Goal: Book appointment/travel/reservation

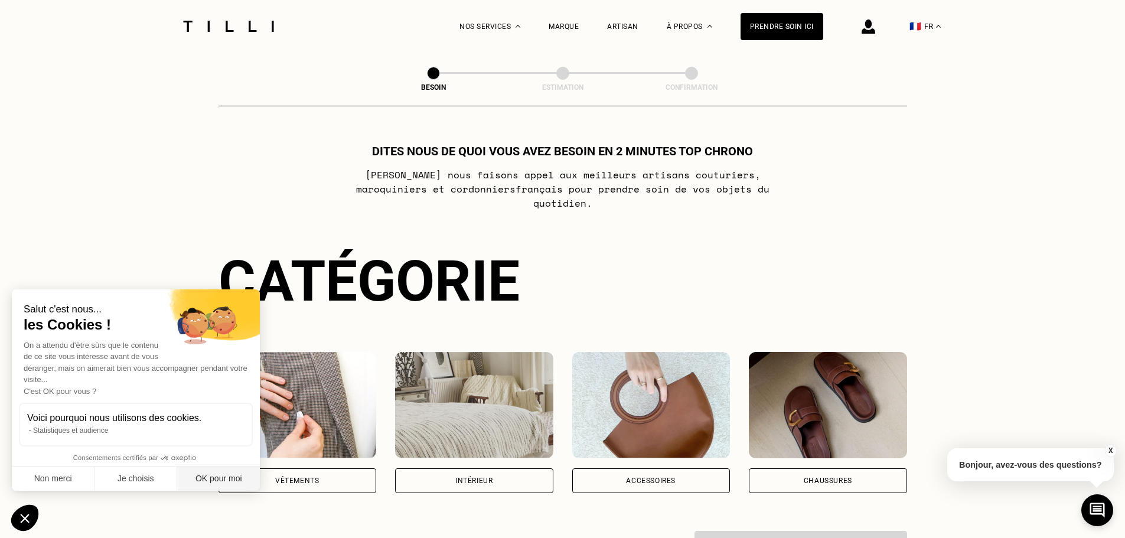
click at [215, 475] on button "OK pour moi" at bounding box center [218, 479] width 83 height 25
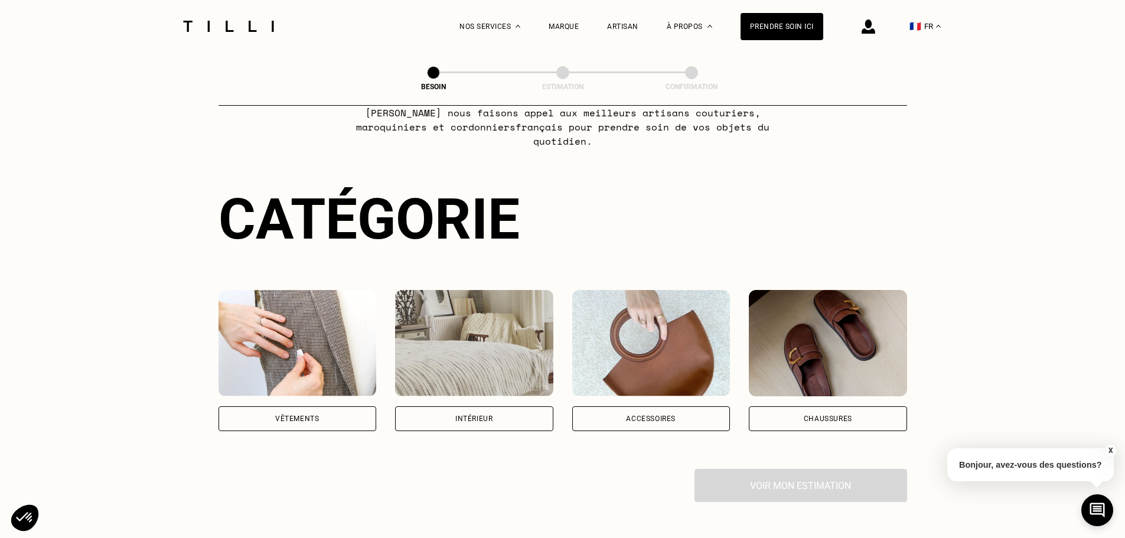
scroll to position [118, 0]
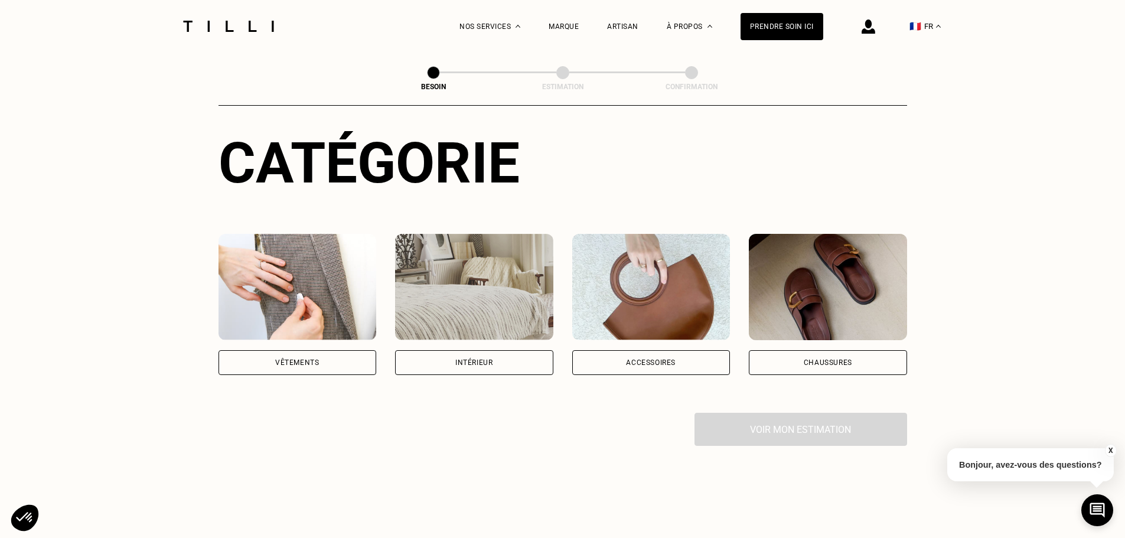
click at [276, 260] on img at bounding box center [298, 287] width 158 height 106
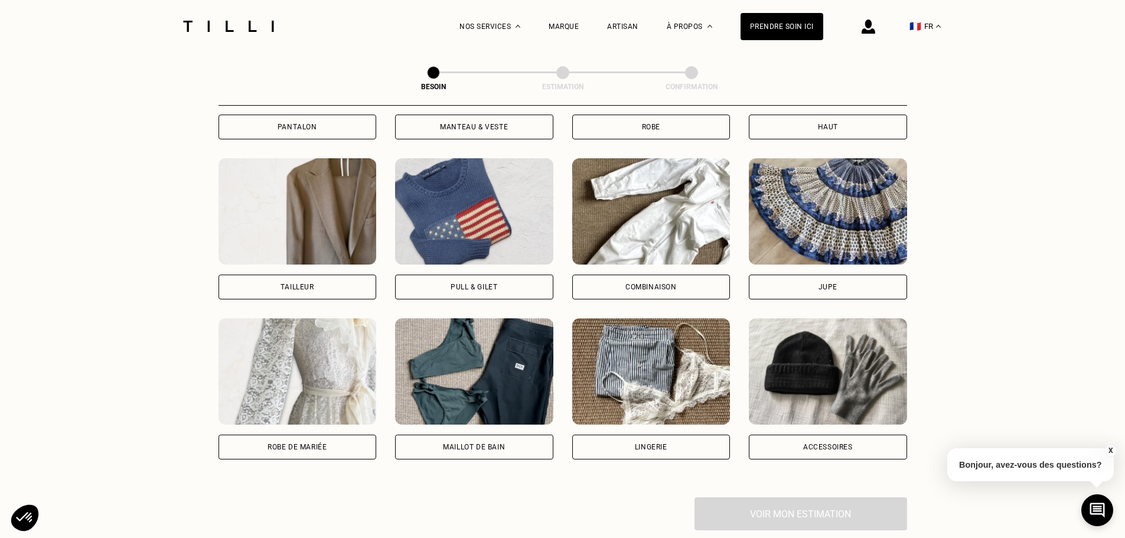
scroll to position [682, 0]
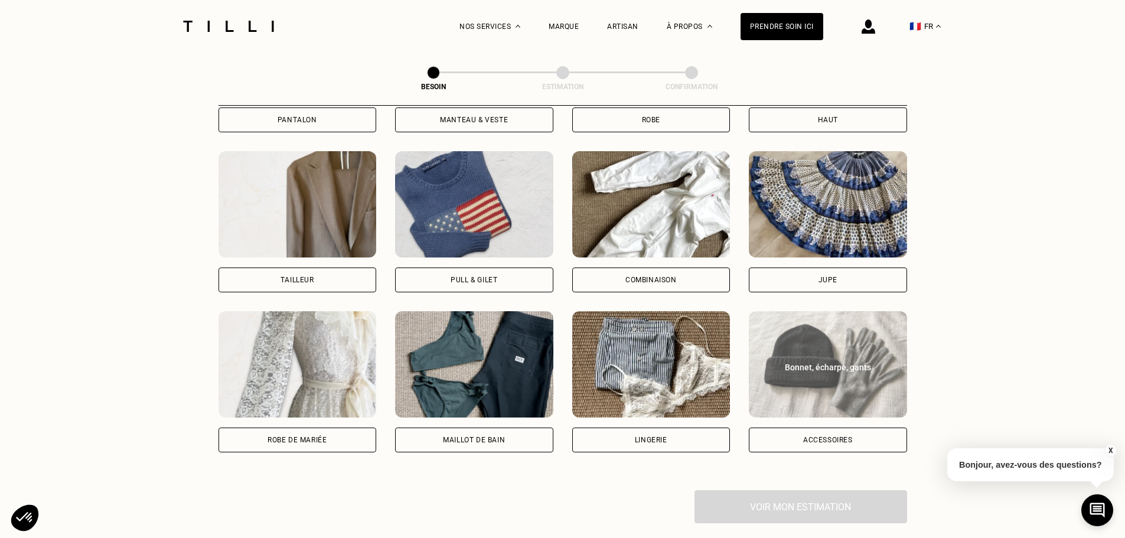
click at [885, 356] on div "Bonnet, écharpe, gants" at bounding box center [828, 365] width 158 height 18
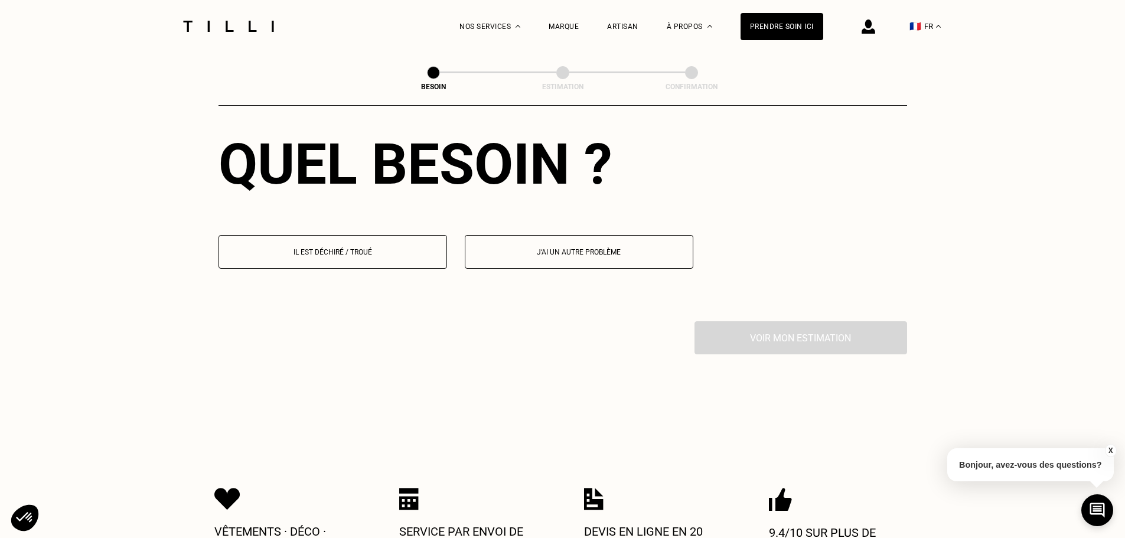
scroll to position [1064, 0]
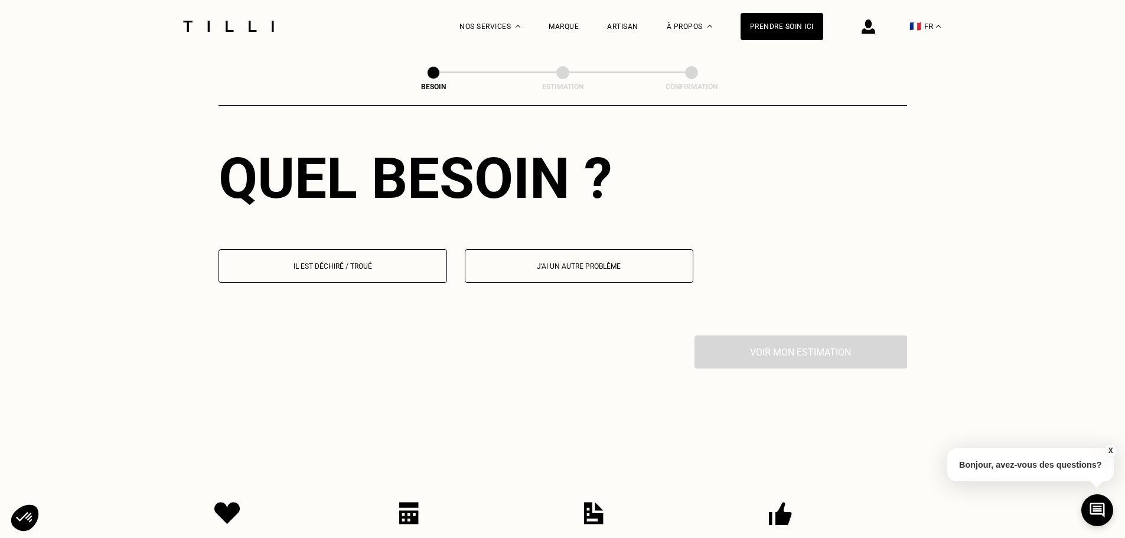
click at [609, 262] on p "J‘ai un autre problème" at bounding box center [579, 266] width 216 height 8
select select "FR"
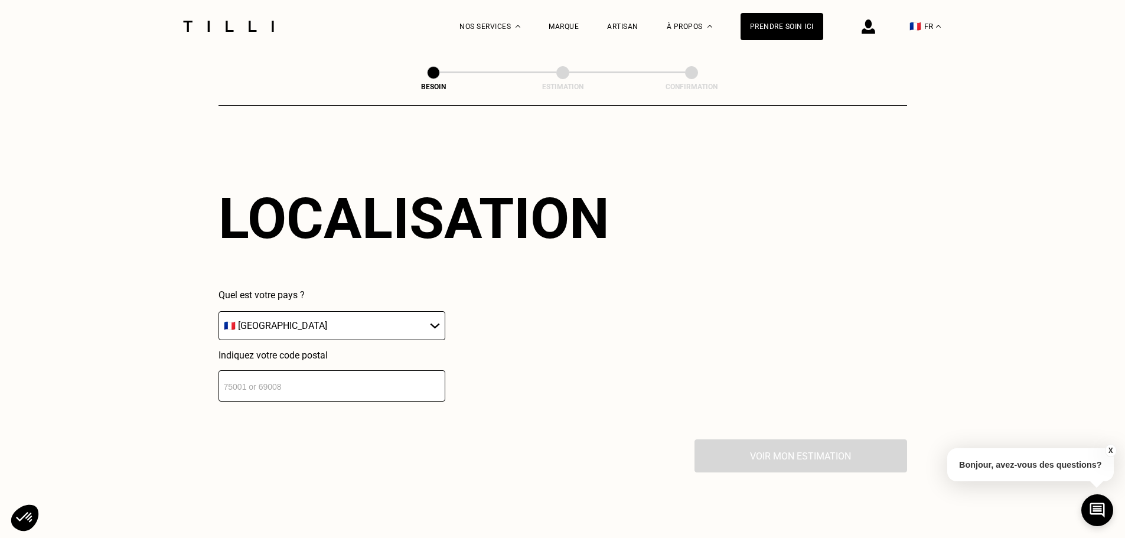
scroll to position [1259, 0]
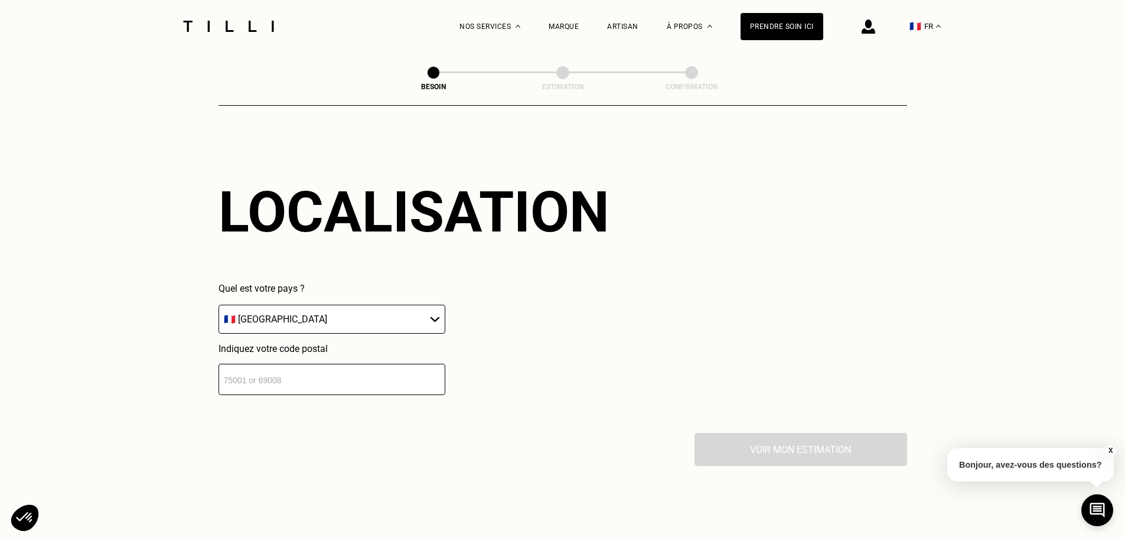
click at [369, 374] on input "number" at bounding box center [332, 379] width 227 height 31
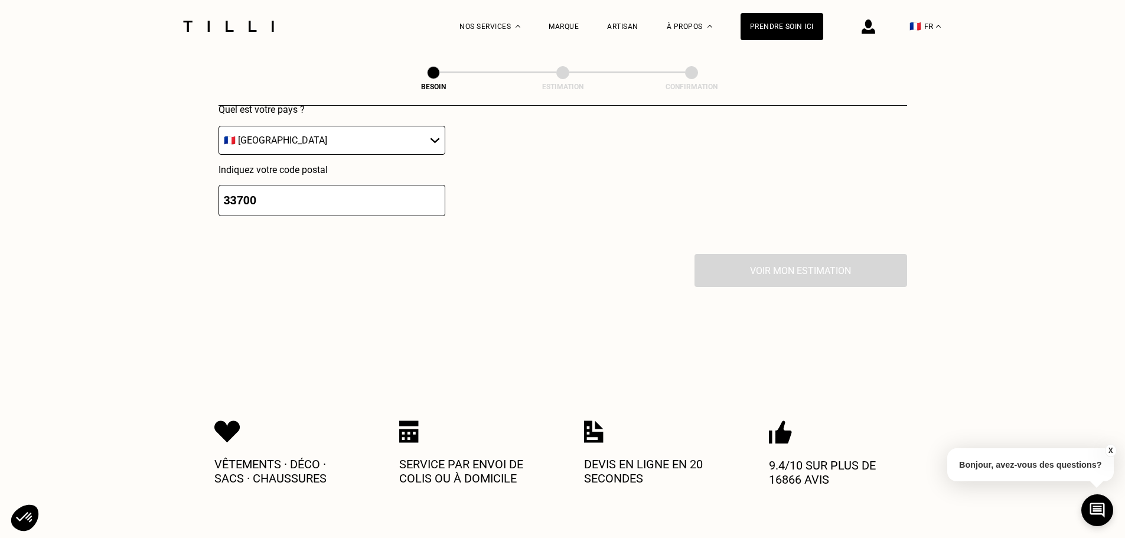
type input "33700"
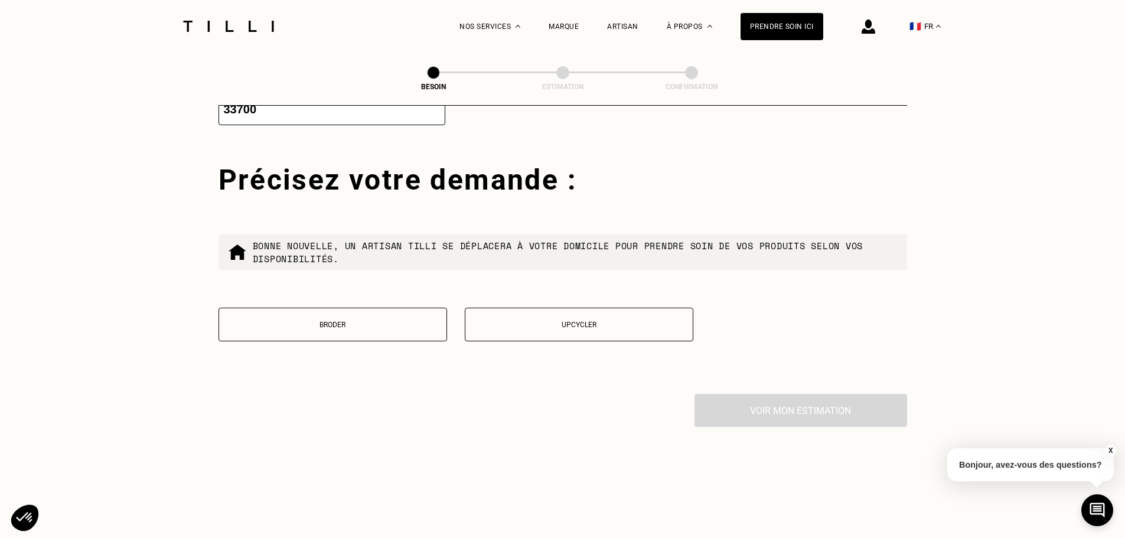
click at [502, 366] on div "Précisez votre demande : Bonne nouvelle, un artisan tilli se déplacera à votre …" at bounding box center [563, 278] width 689 height 231
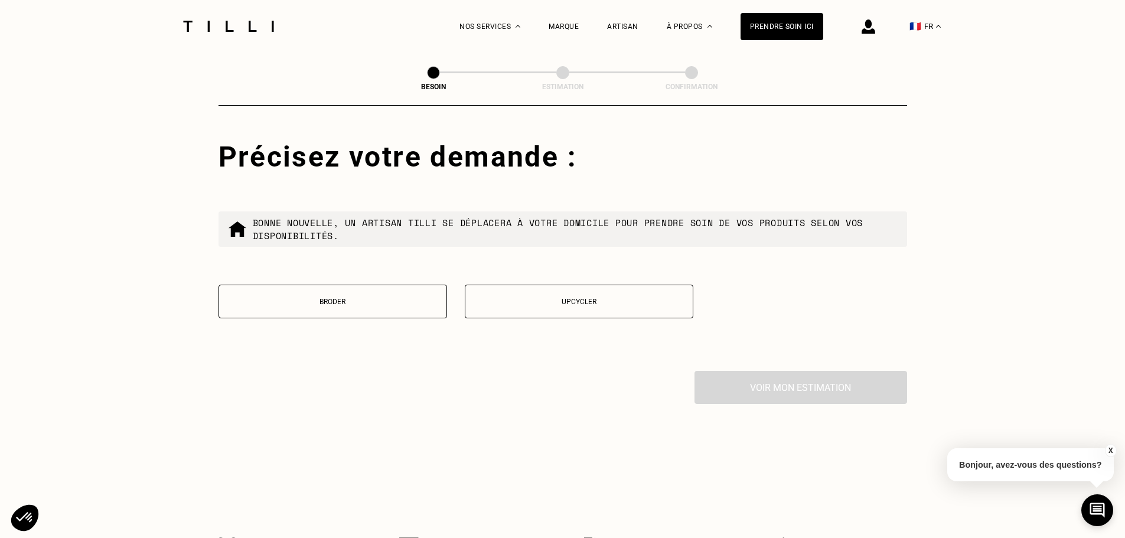
scroll to position [1552, 0]
click at [374, 301] on button "Broder" at bounding box center [333, 301] width 229 height 34
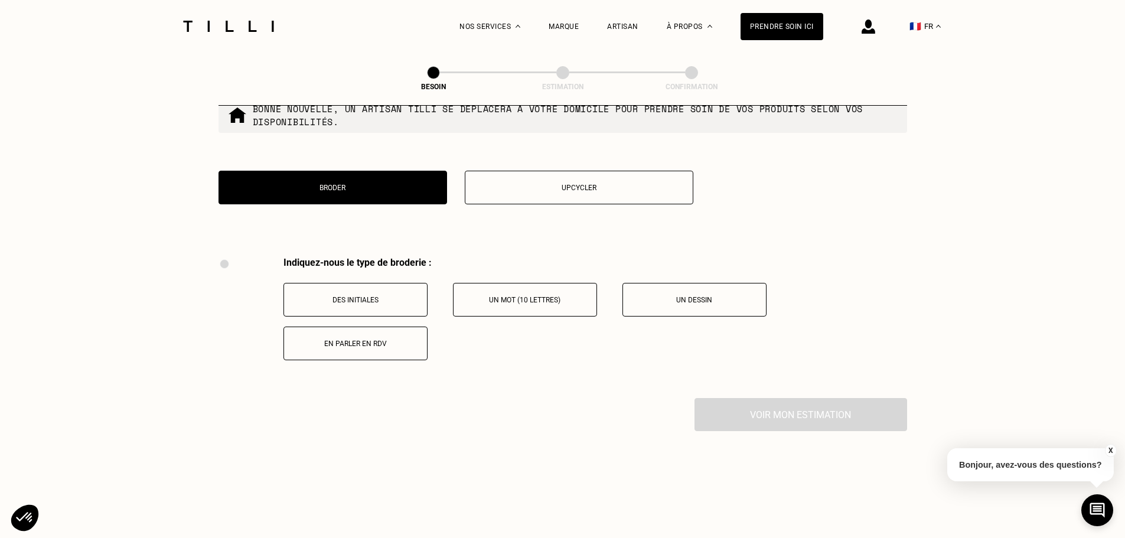
scroll to position [1606, 0]
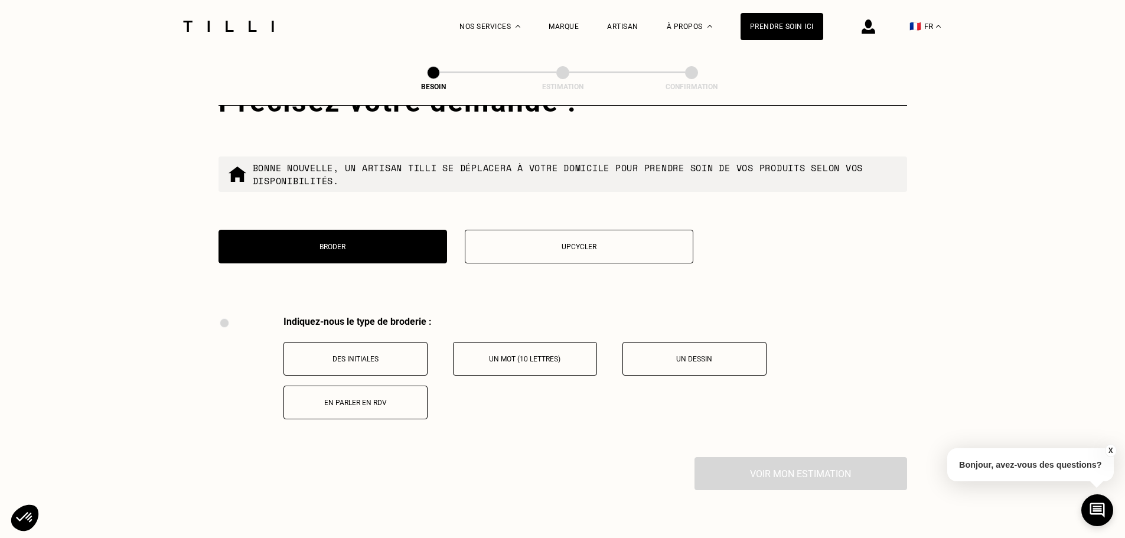
click at [552, 247] on button "Upcycler" at bounding box center [579, 247] width 229 height 34
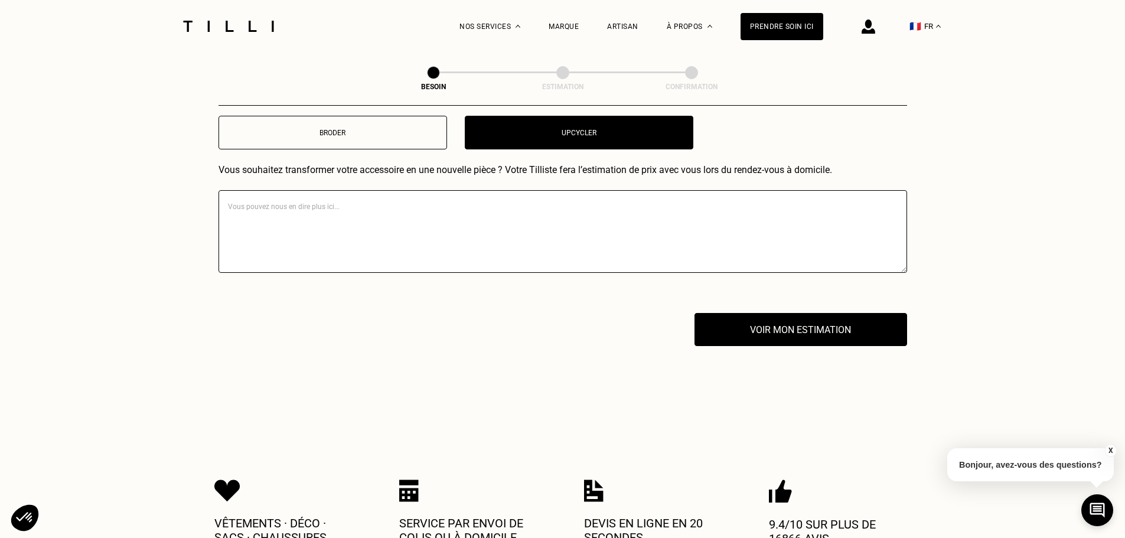
scroll to position [1718, 0]
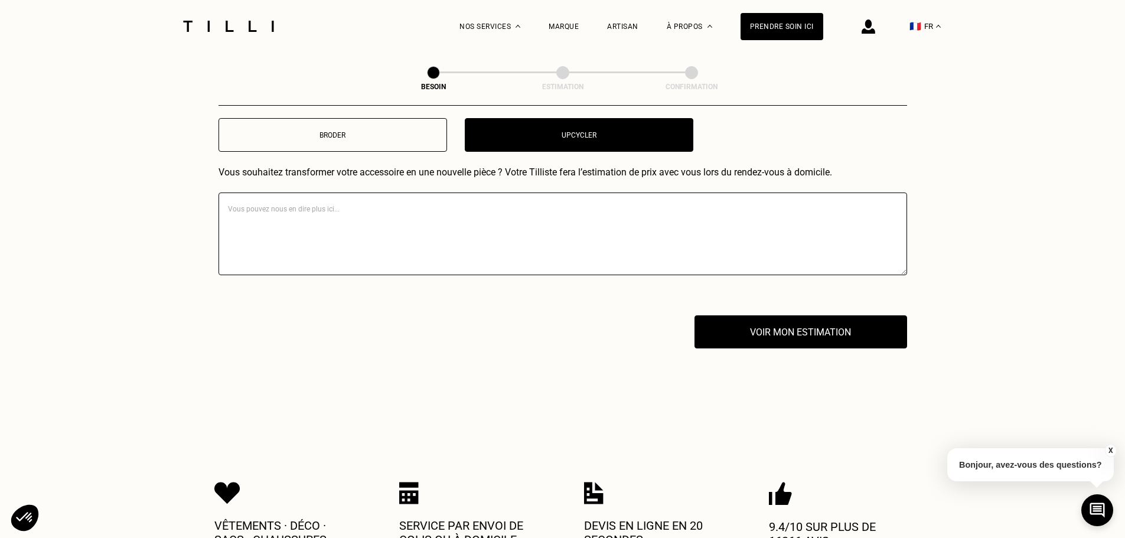
click at [397, 122] on button "Broder" at bounding box center [333, 135] width 229 height 34
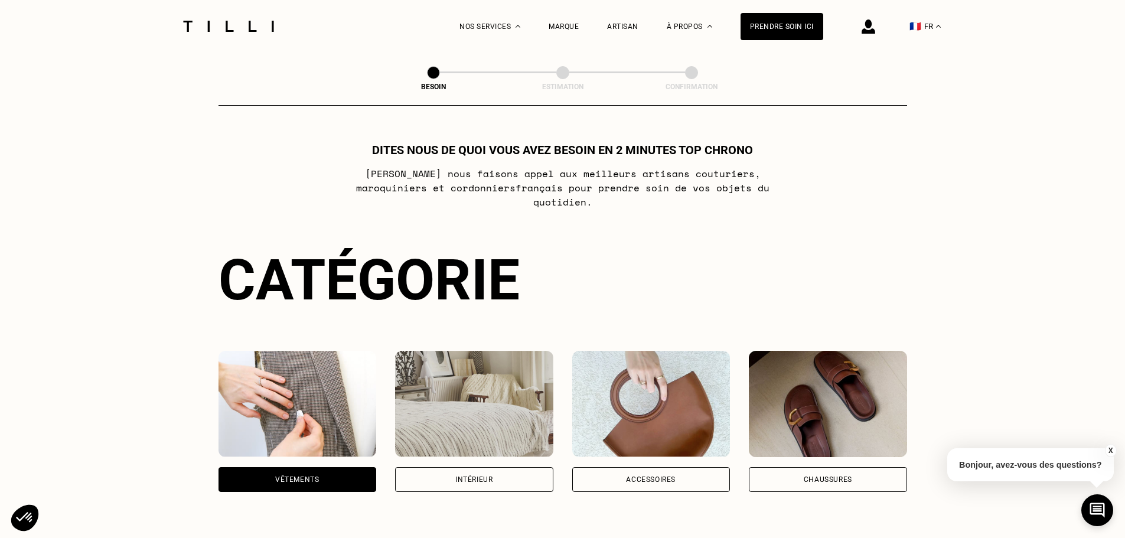
scroll to position [0, 0]
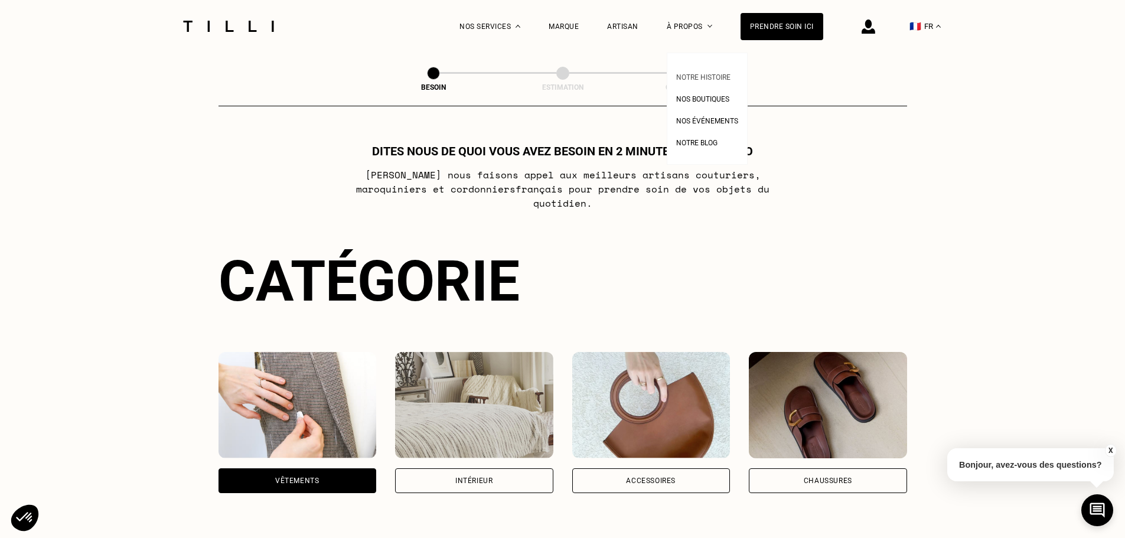
click at [704, 74] on span "Notre histoire" at bounding box center [703, 77] width 54 height 8
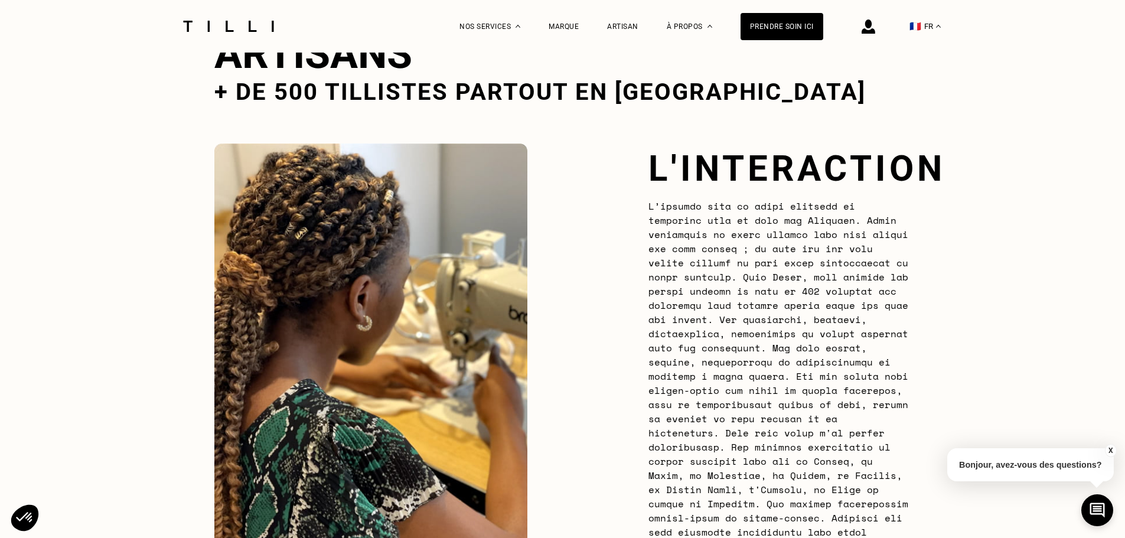
scroll to position [2008, 0]
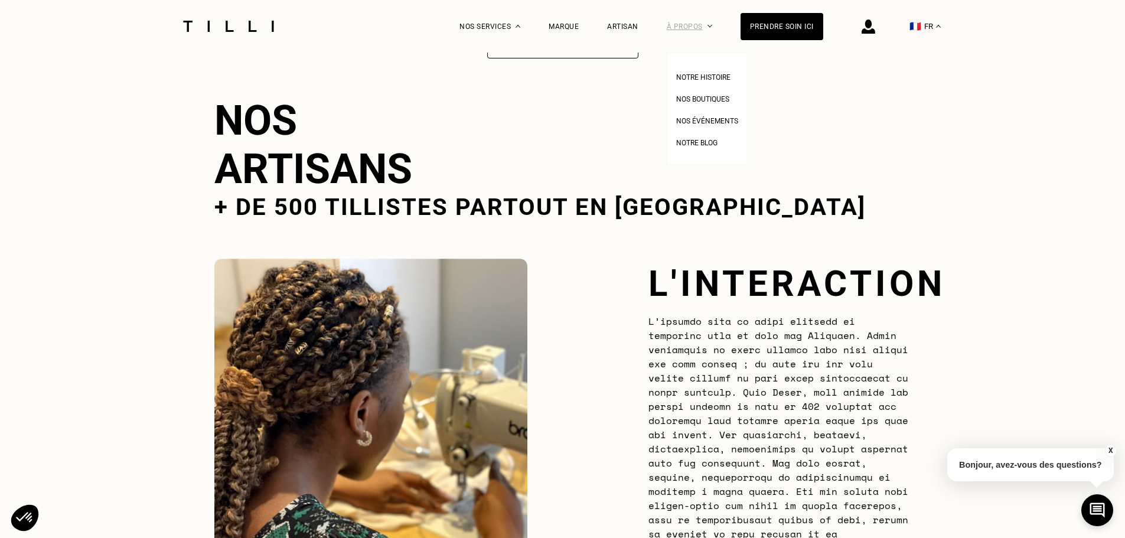
click at [692, 28] on div "À propos" at bounding box center [689, 26] width 45 height 53
click at [709, 106] on li "Nos boutiques" at bounding box center [707, 98] width 62 height 22
click at [710, 103] on span "Nos boutiques" at bounding box center [702, 99] width 53 height 8
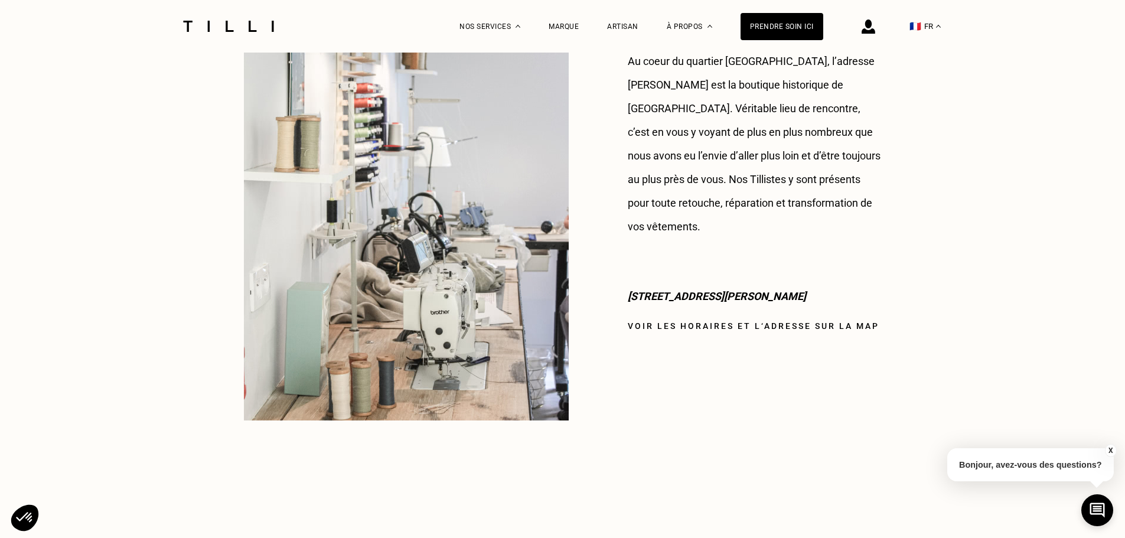
scroll to position [903, 0]
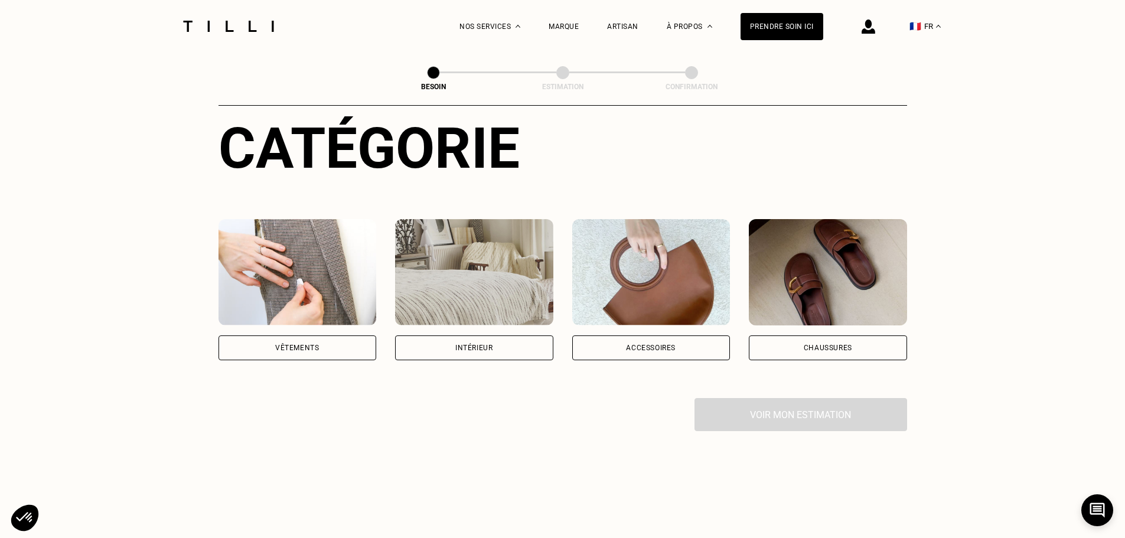
scroll to position [295, 0]
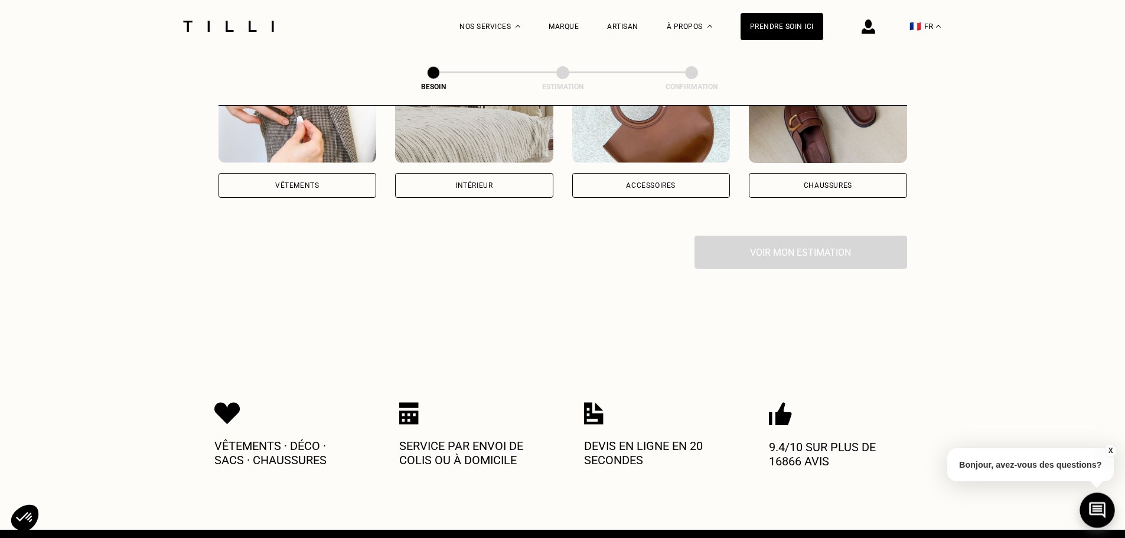
click at [1098, 514] on icon at bounding box center [1097, 510] width 17 height 17
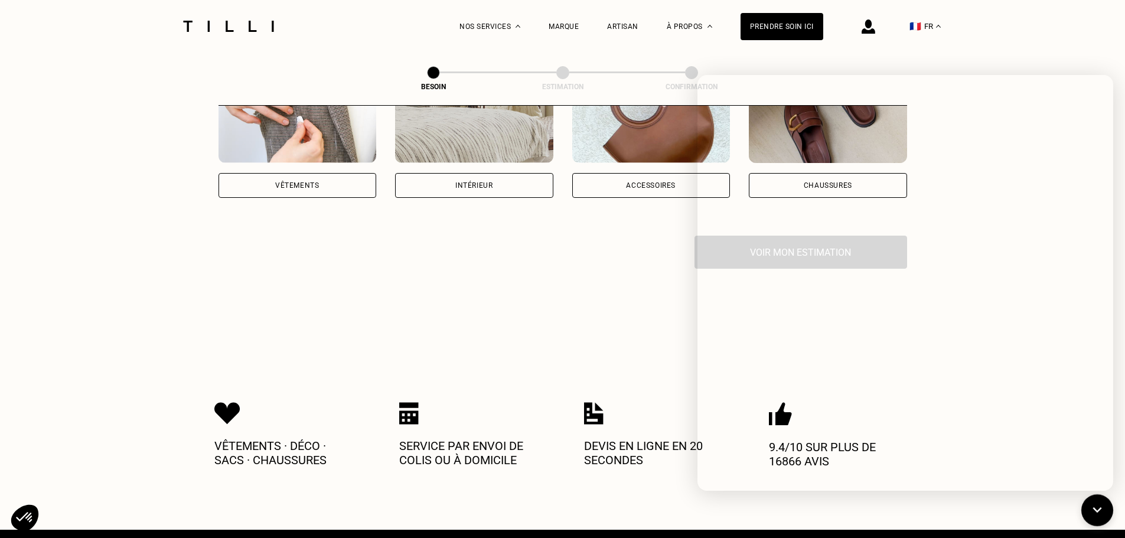
click at [533, 319] on div "Besoin Estimation Confirmation Dites nous de quoi vous avez besoin en 2 minutes…" at bounding box center [562, 48] width 849 height 582
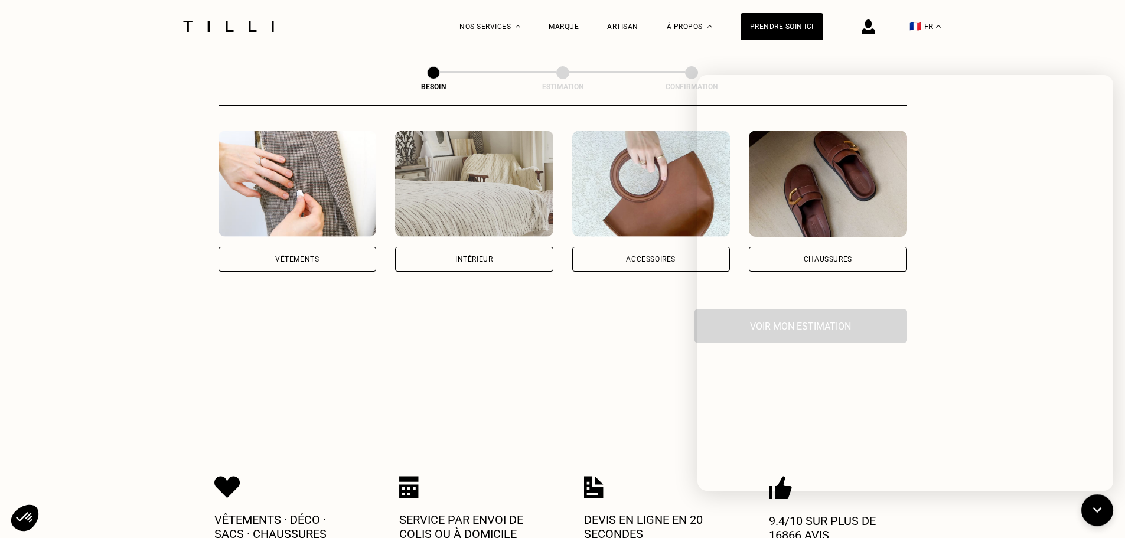
scroll to position [118, 0]
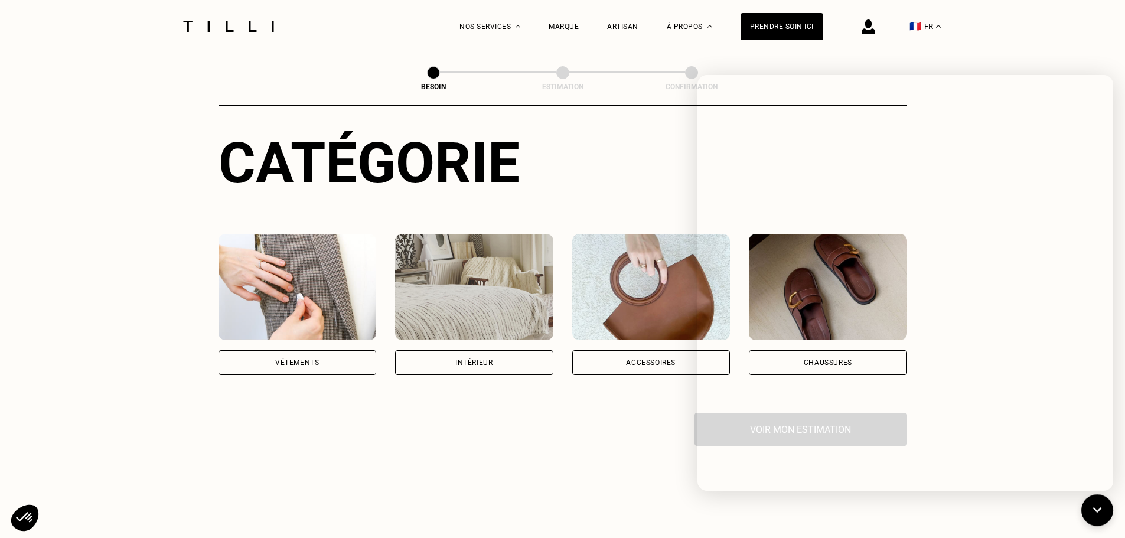
click at [1110, 500] on div "La Méthode Retoucherie Maroquinerie Broderie Cordonnerie Nos prix Nos services …" at bounding box center [562, 486] width 1125 height 1208
click at [1110, 504] on button at bounding box center [1097, 510] width 35 height 35
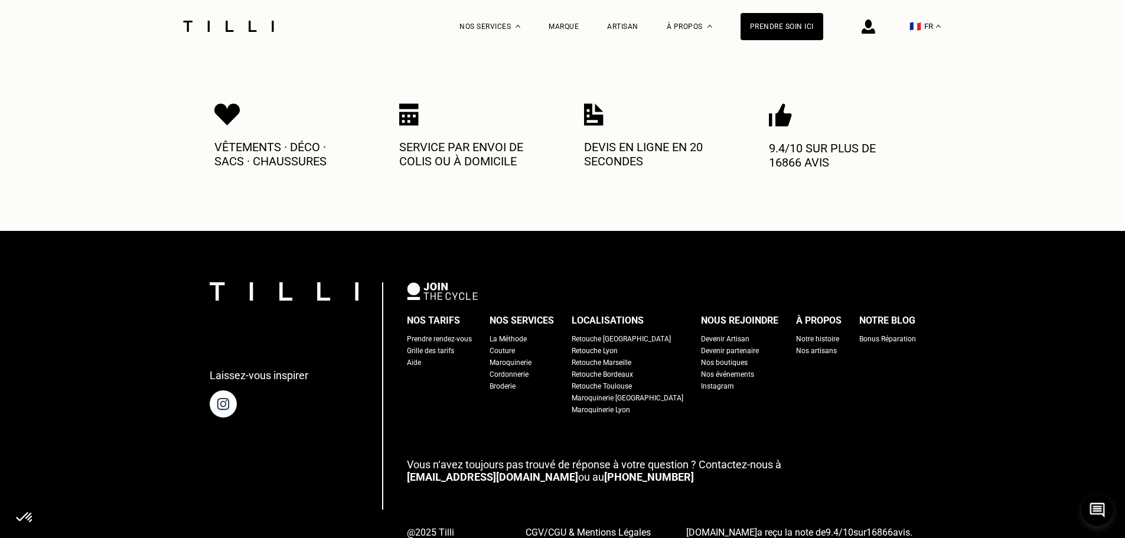
scroll to position [540, 0]
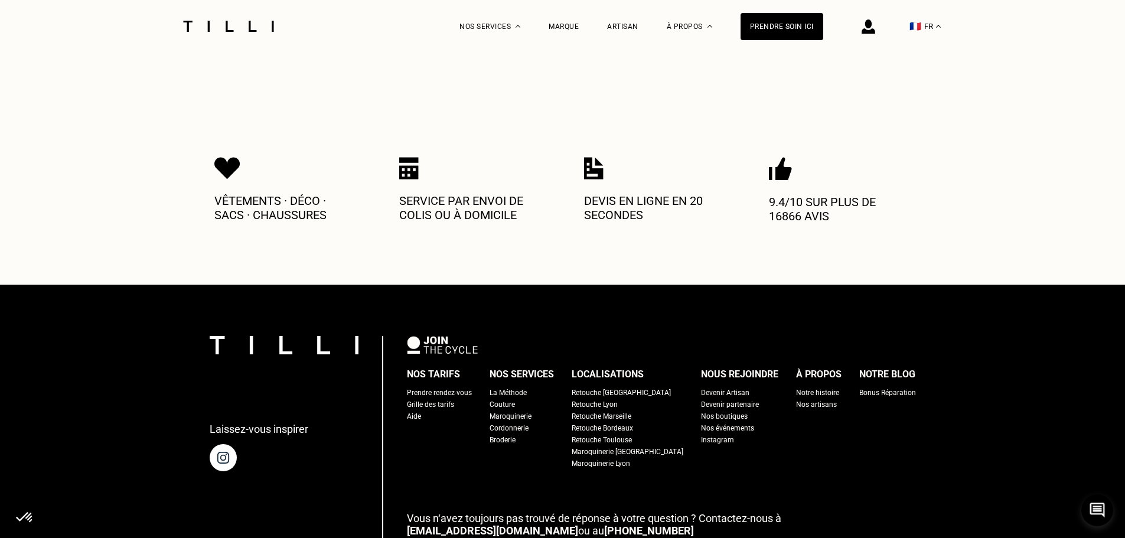
click at [255, 203] on p "Vêtements · Déco · Sacs · Chaussures" at bounding box center [285, 208] width 142 height 28
click at [573, 243] on div "Vêtements · Déco · Sacs · Chaussures Service par envoi de colis ou à domicile D…" at bounding box center [562, 189] width 697 height 190
click at [454, 399] on div "Grille des tarifs" at bounding box center [430, 405] width 47 height 12
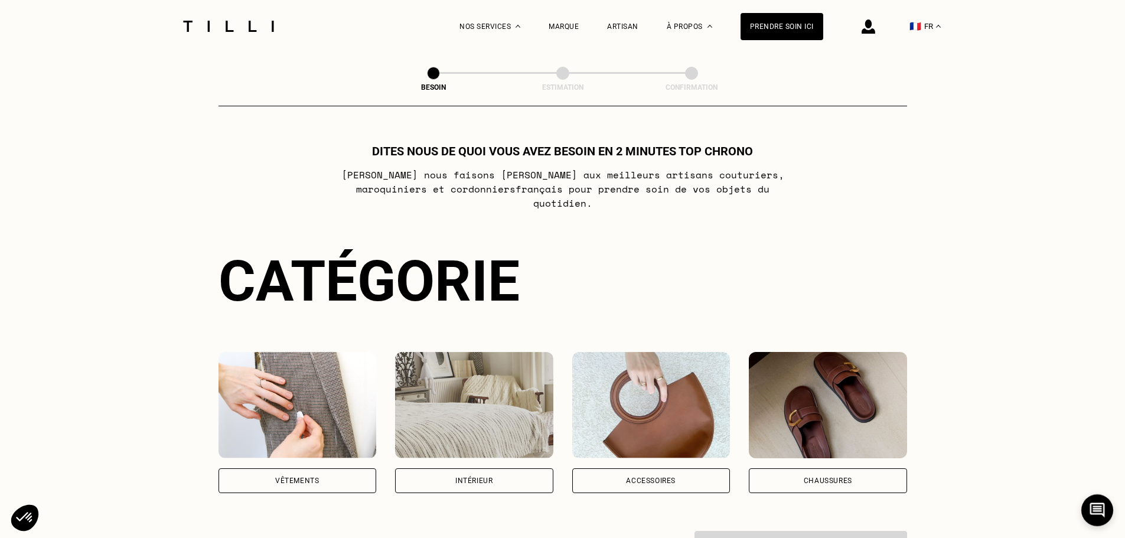
select select "FR"
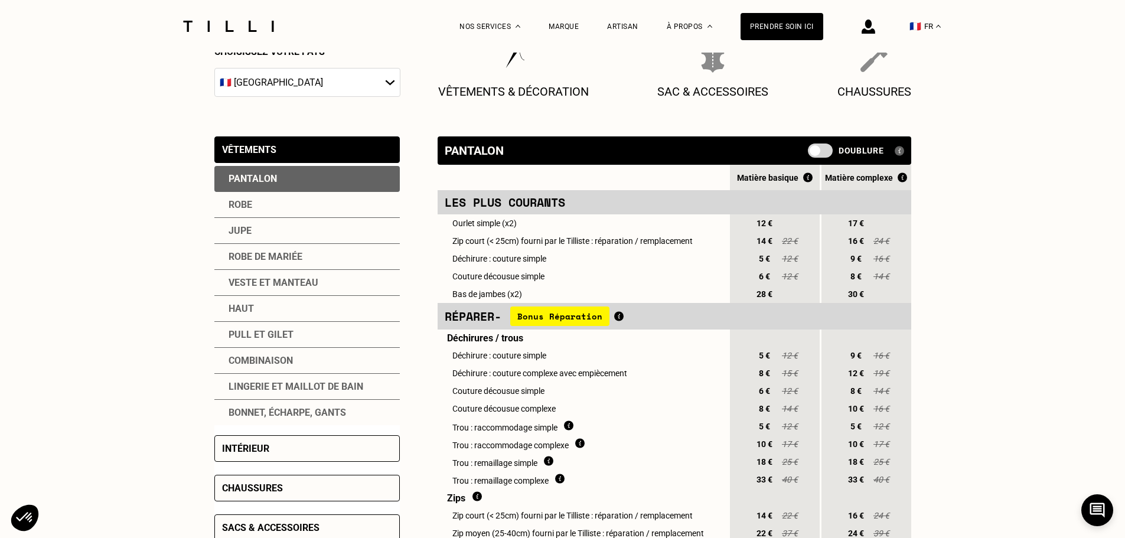
scroll to position [236, 0]
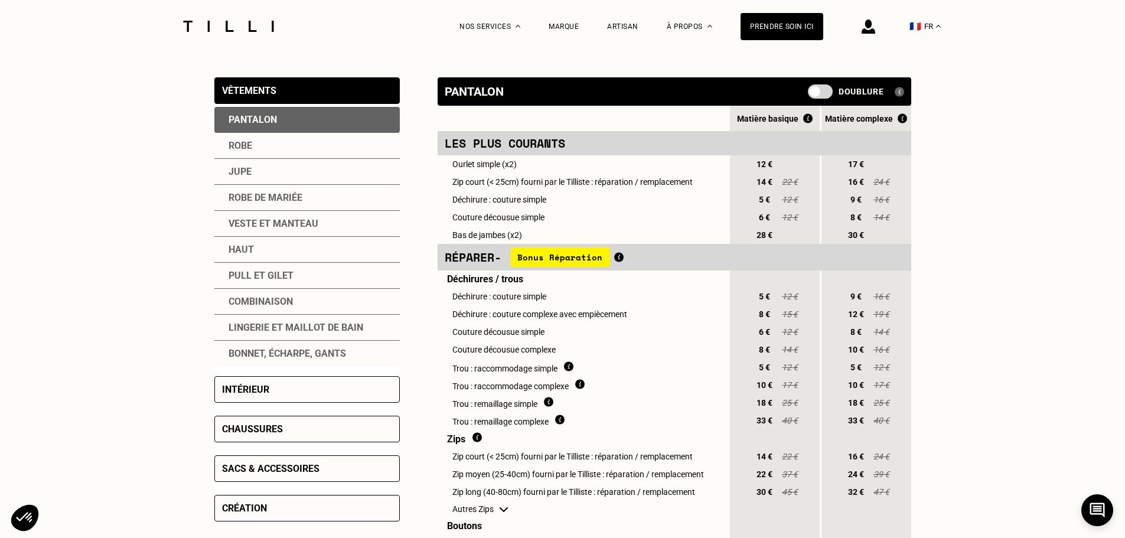
click at [540, 305] on td "Déchirure : couture simple" at bounding box center [583, 297] width 291 height 18
click at [641, 318] on td "Déchirure : couture complexe avec empiècement" at bounding box center [583, 314] width 291 height 18
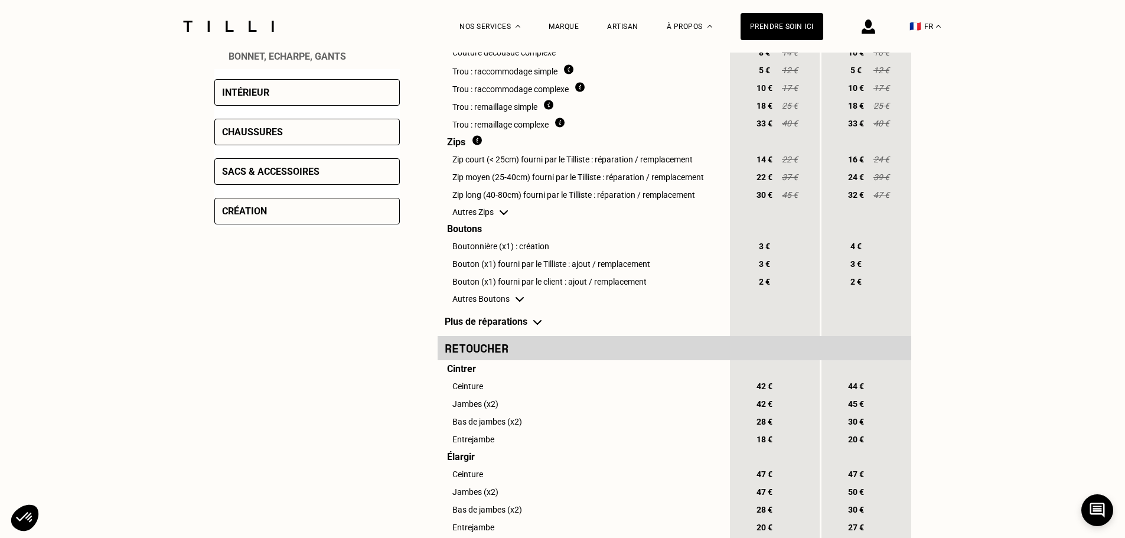
scroll to position [354, 0]
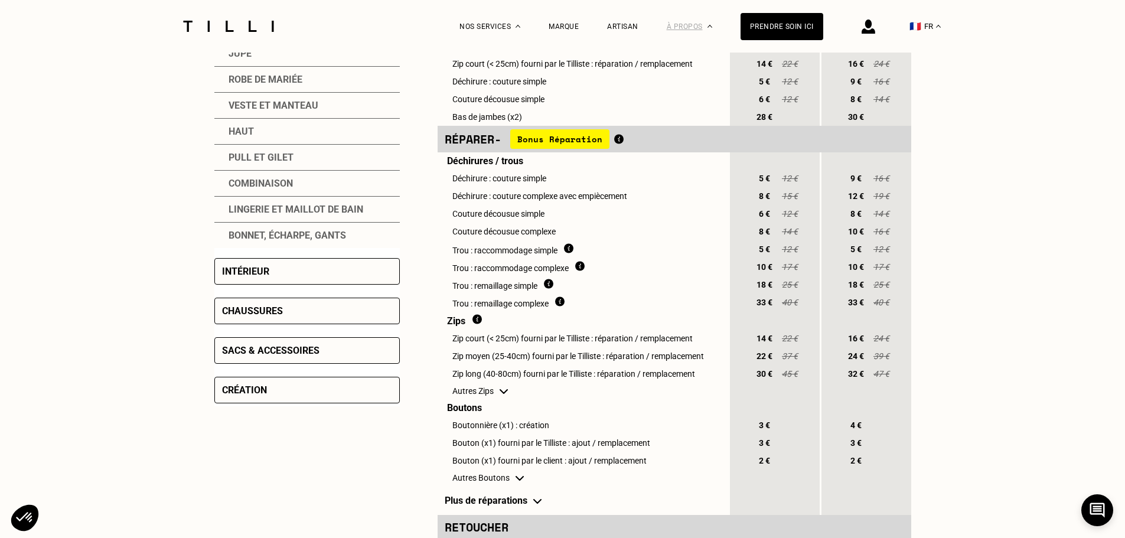
click at [703, 23] on div "À propos" at bounding box center [689, 26] width 45 height 53
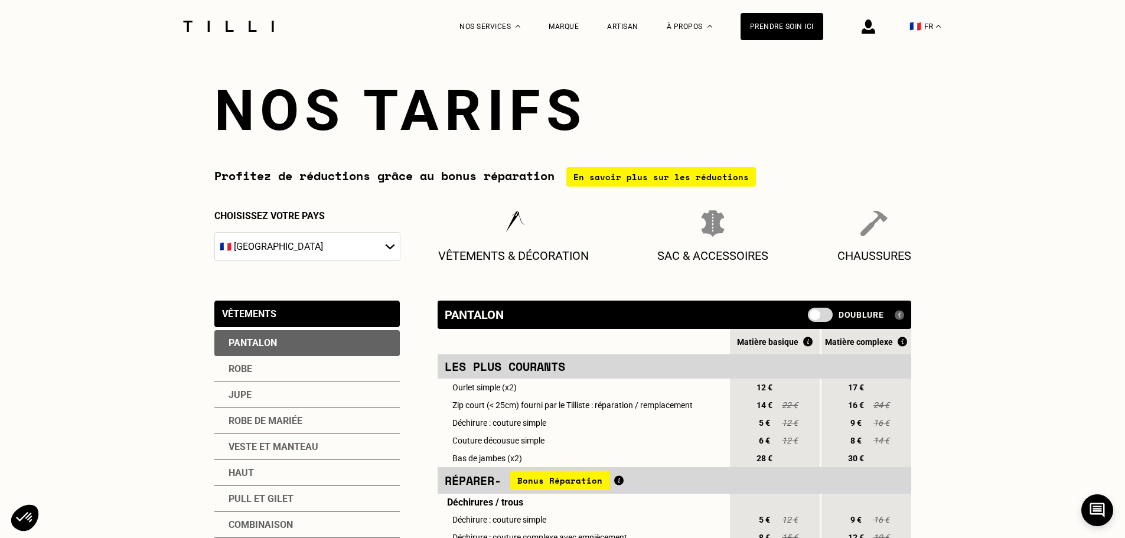
scroll to position [0, 0]
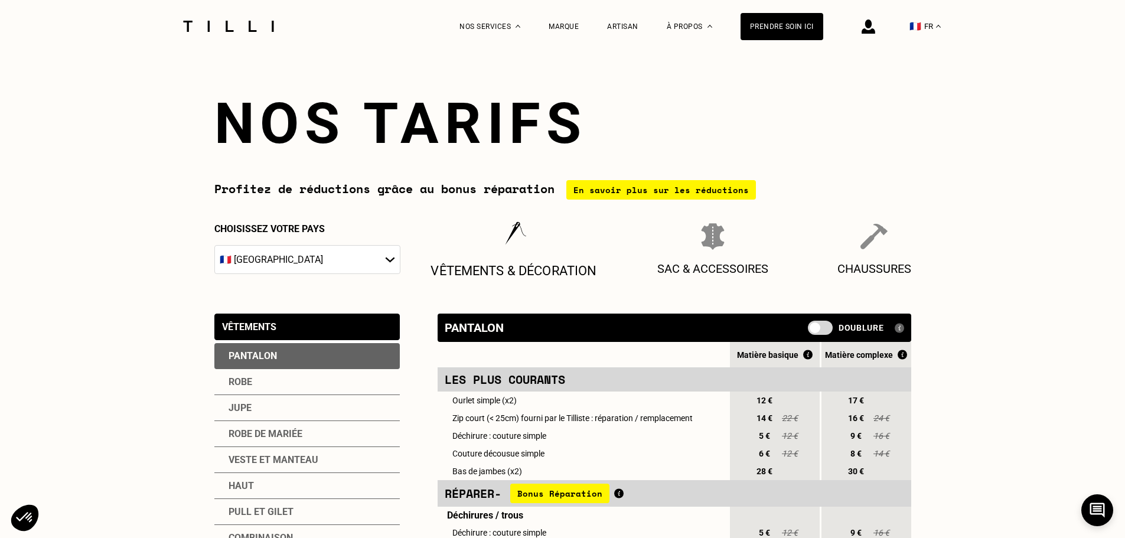
click at [522, 244] on img at bounding box center [513, 236] width 30 height 30
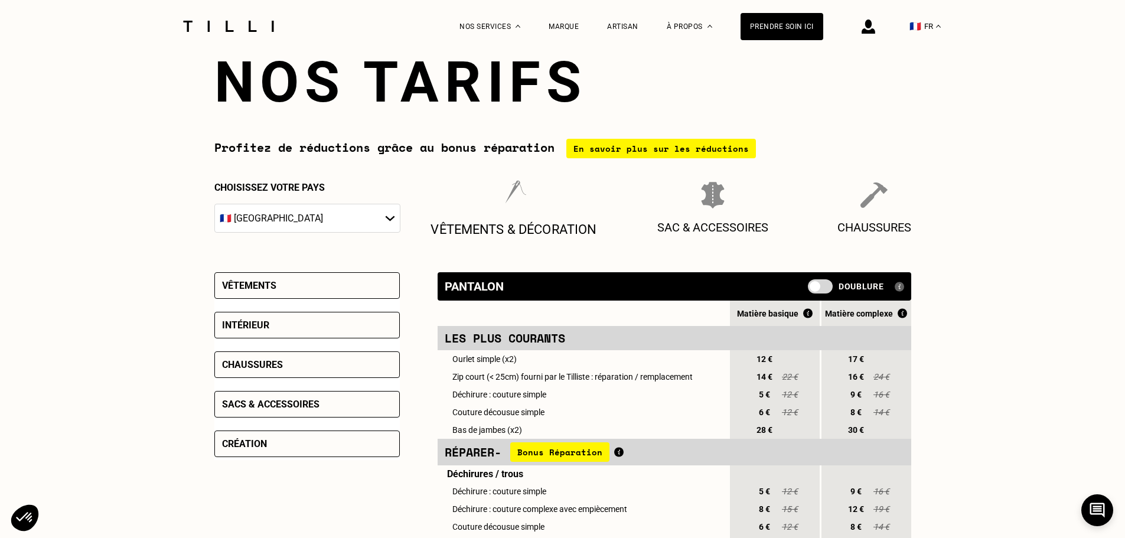
scroll to position [118, 0]
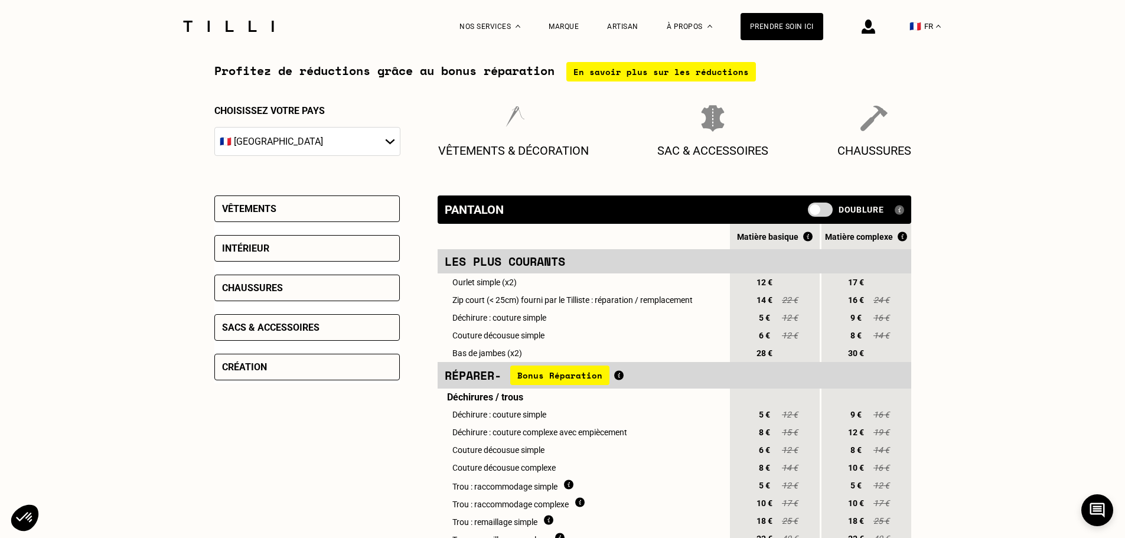
click at [256, 207] on div "Vêtements" at bounding box center [249, 208] width 54 height 11
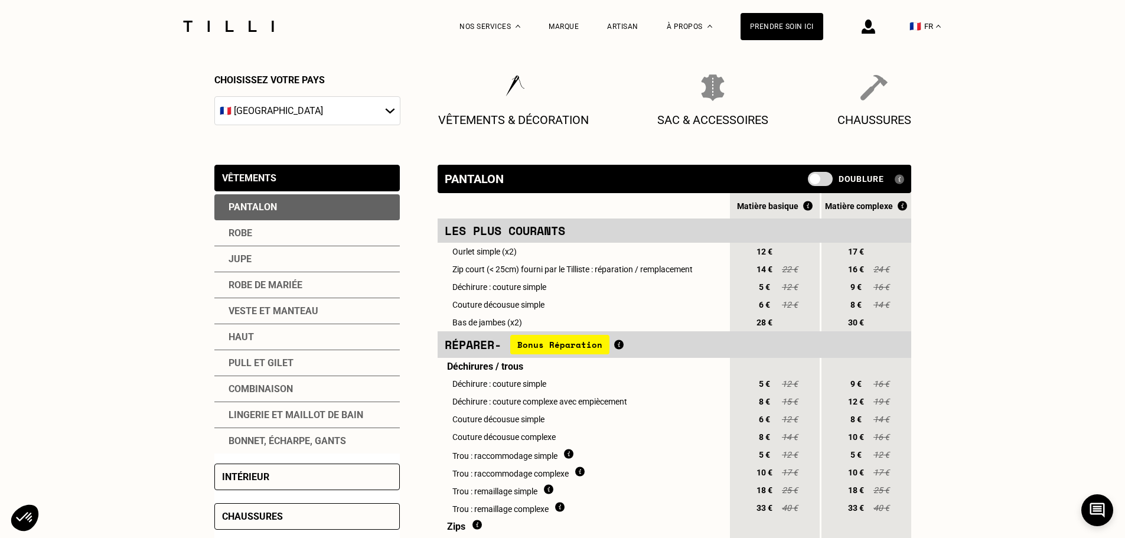
scroll to position [177, 0]
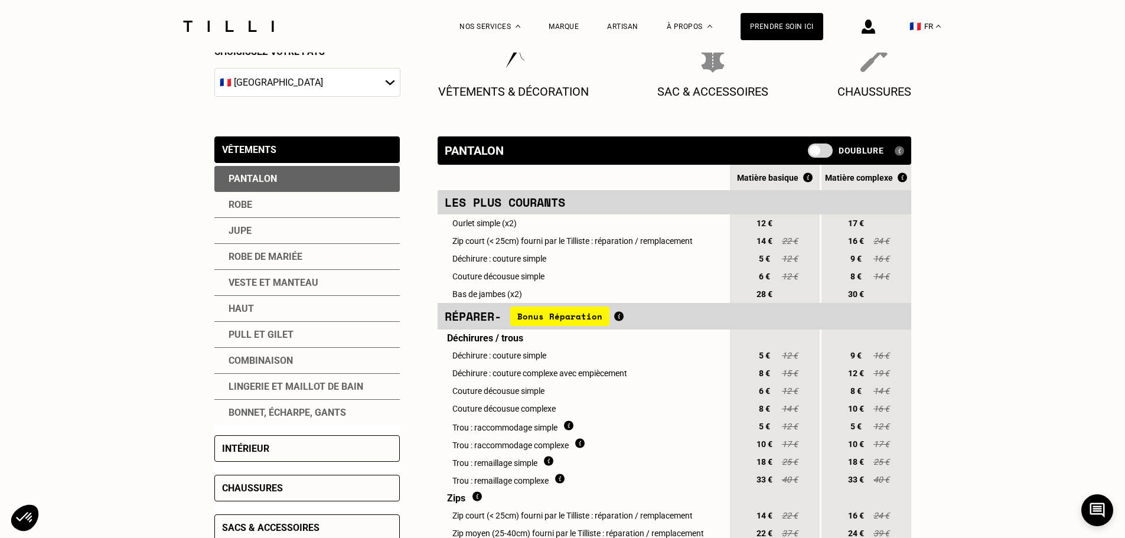
click at [322, 312] on div "Haut" at bounding box center [306, 309] width 185 height 26
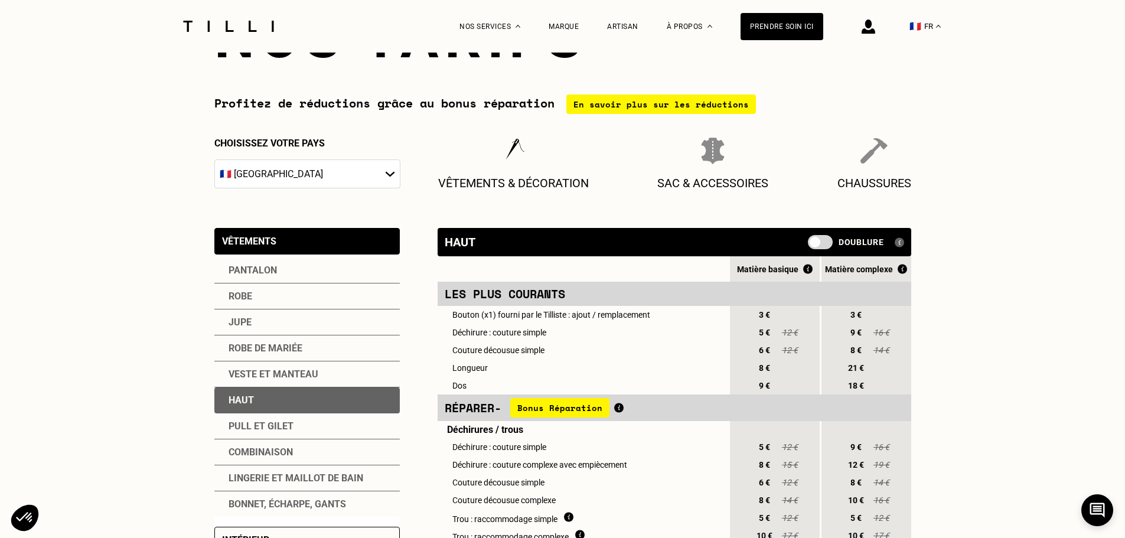
scroll to position [0, 0]
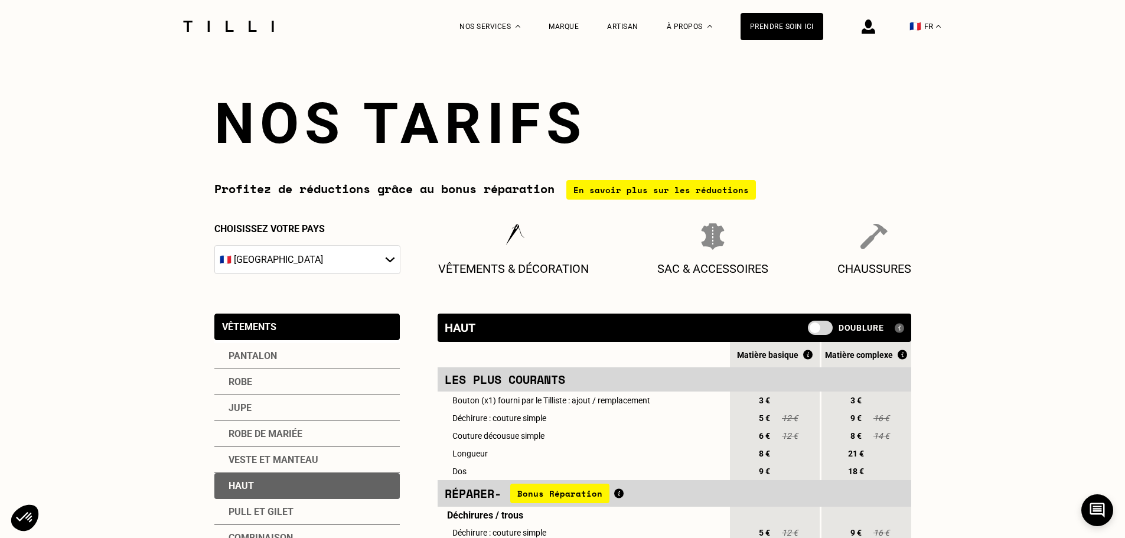
click at [237, 24] on img at bounding box center [228, 26] width 99 height 11
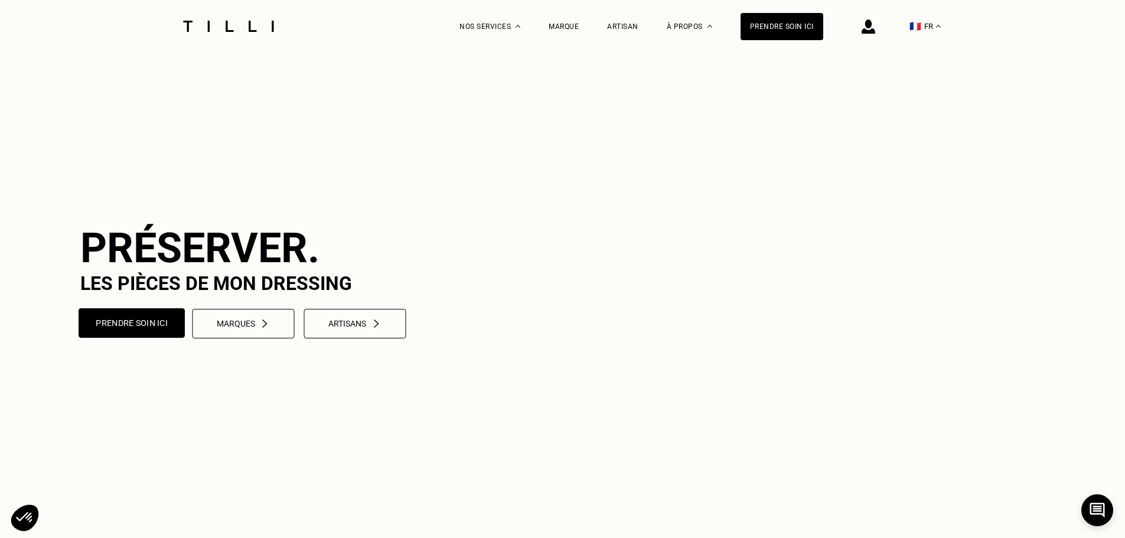
click at [136, 338] on button "Prendre soin ici" at bounding box center [132, 323] width 106 height 30
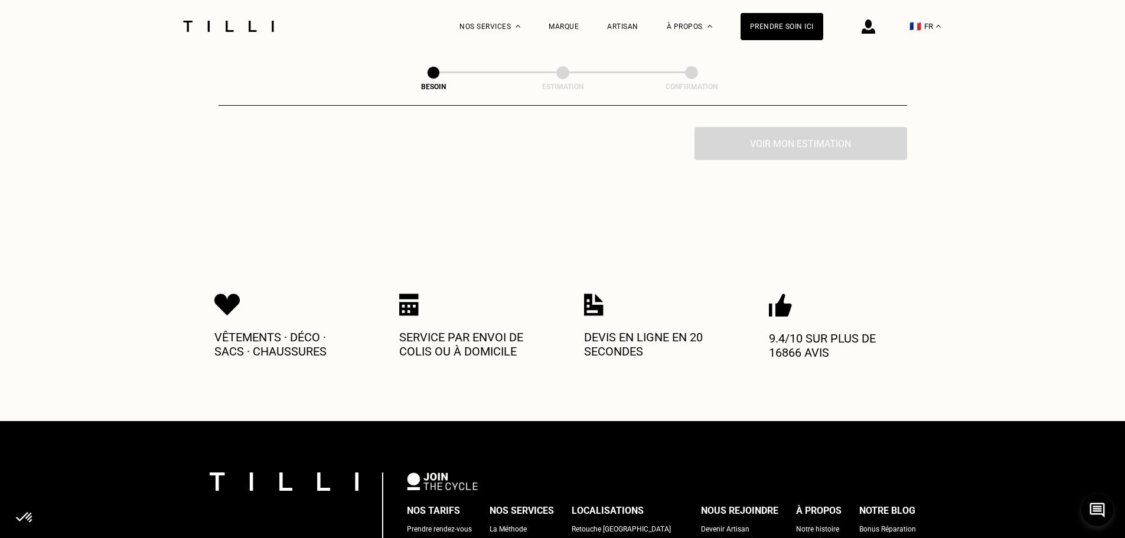
scroll to position [413, 0]
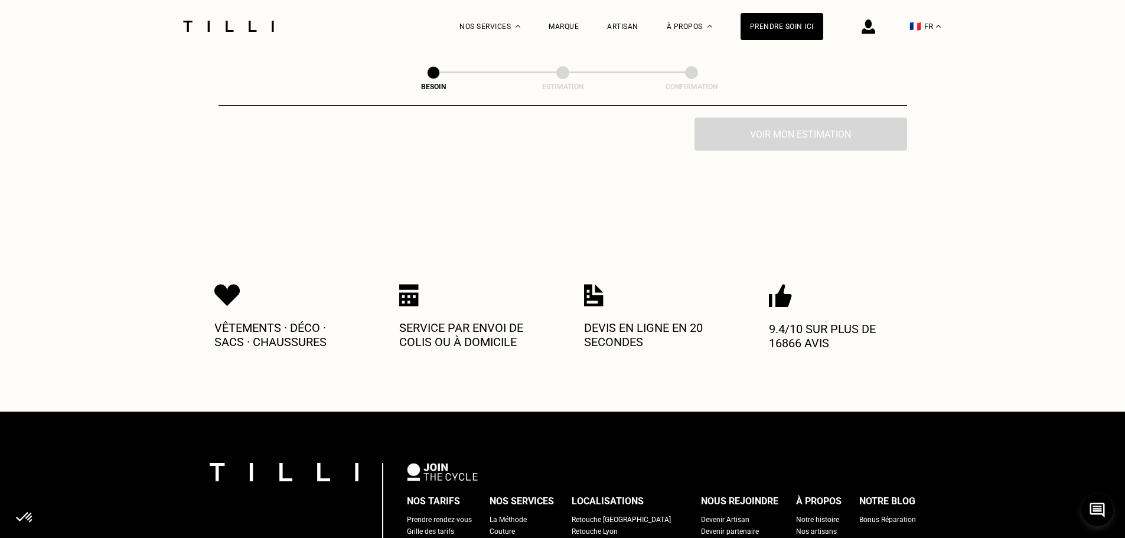
click at [423, 299] on div "Service par envoi de colis ou à domicile" at bounding box center [470, 323] width 142 height 78
click at [541, 366] on div "Vêtements · Déco · Sacs · Chaussures Service par envoi de colis ou à domicile D…" at bounding box center [562, 316] width 697 height 190
click at [495, 322] on p "Service par envoi de colis ou à domicile" at bounding box center [470, 335] width 142 height 28
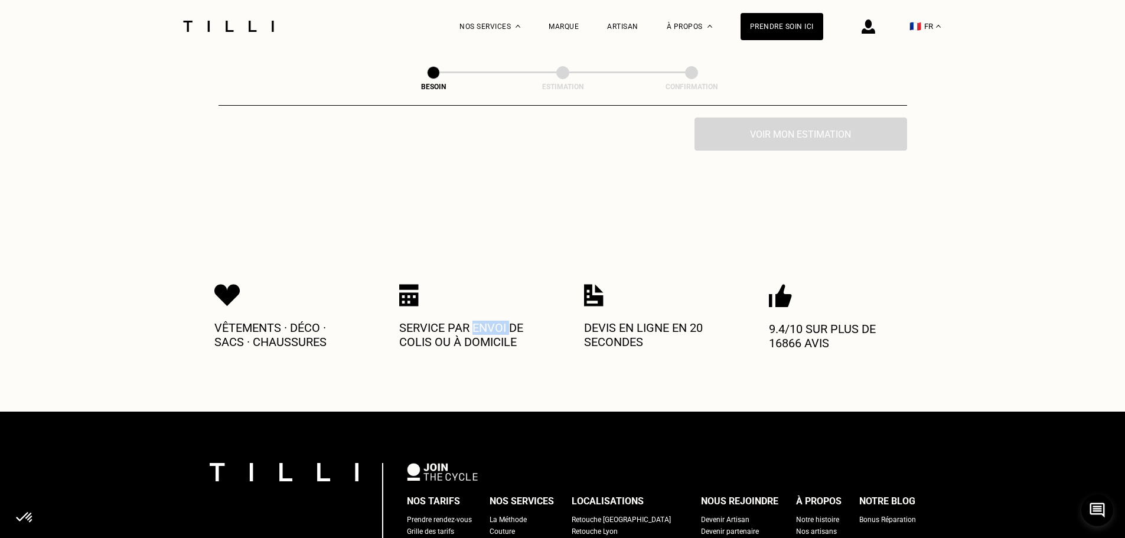
click at [495, 322] on p "Service par envoi de colis ou à domicile" at bounding box center [470, 335] width 142 height 28
click at [620, 324] on p "Devis en ligne en 20 secondes" at bounding box center [655, 335] width 142 height 28
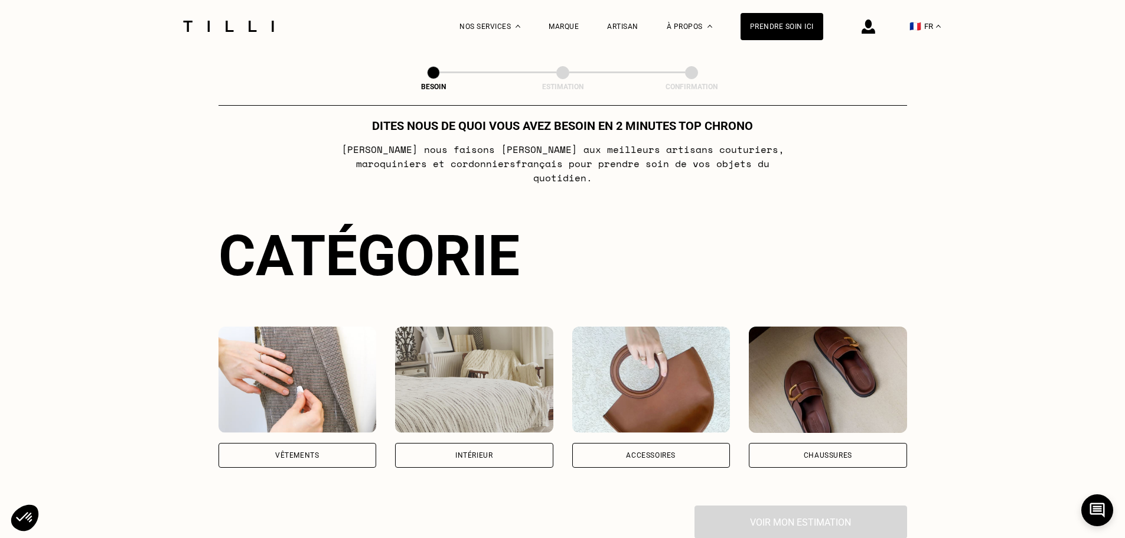
scroll to position [0, 0]
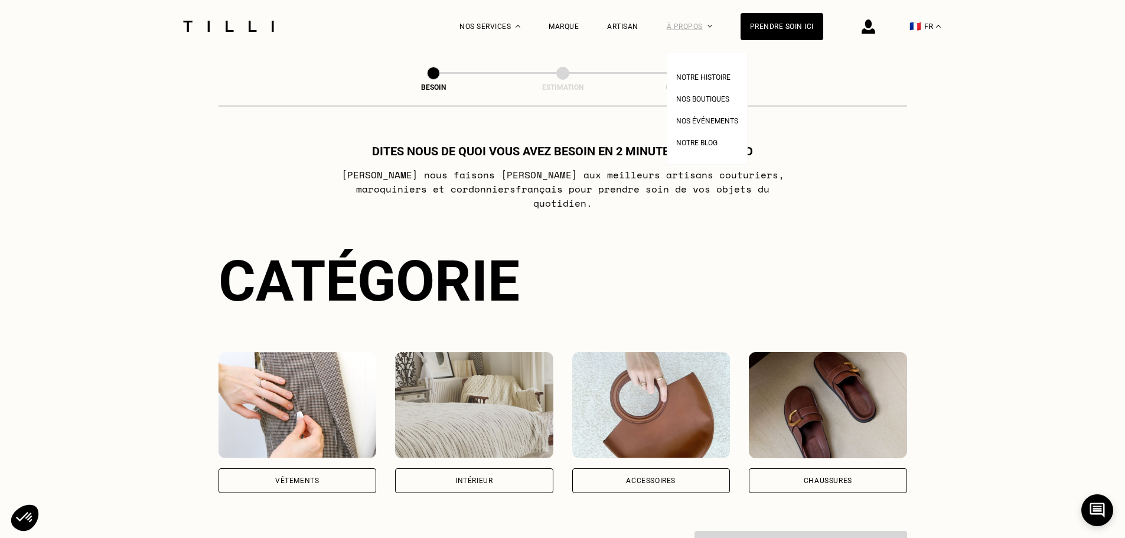
click at [702, 24] on div "À propos" at bounding box center [689, 26] width 45 height 53
click at [812, 27] on div "Prendre soin ici" at bounding box center [782, 26] width 83 height 27
click at [800, 21] on div "Prendre soin ici" at bounding box center [782, 26] width 83 height 27
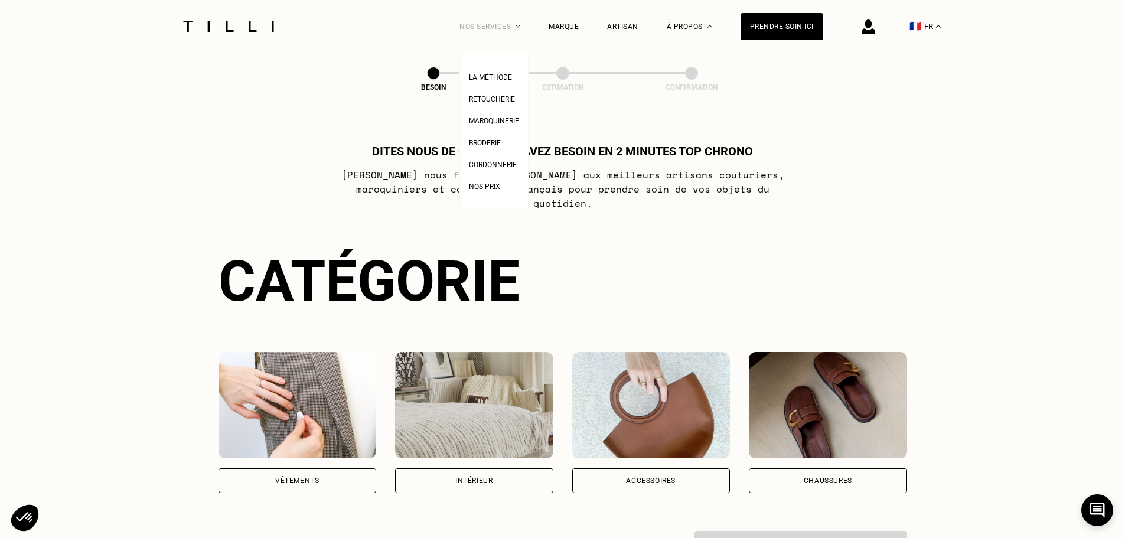
click at [520, 22] on div "Nos services" at bounding box center [489, 26] width 61 height 53
click at [509, 99] on span "Retoucherie" at bounding box center [492, 99] width 46 height 8
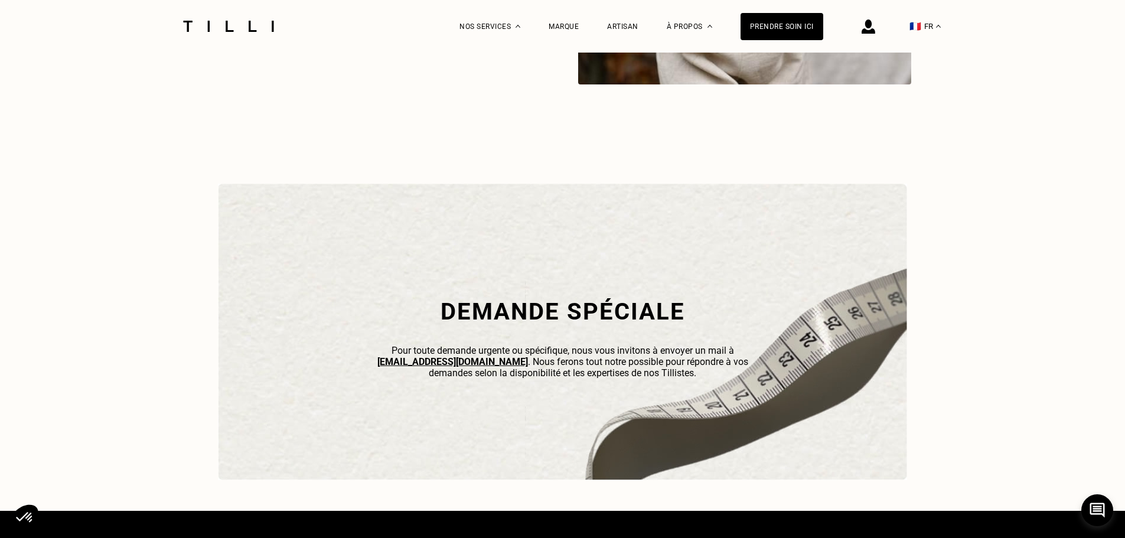
scroll to position [3603, 0]
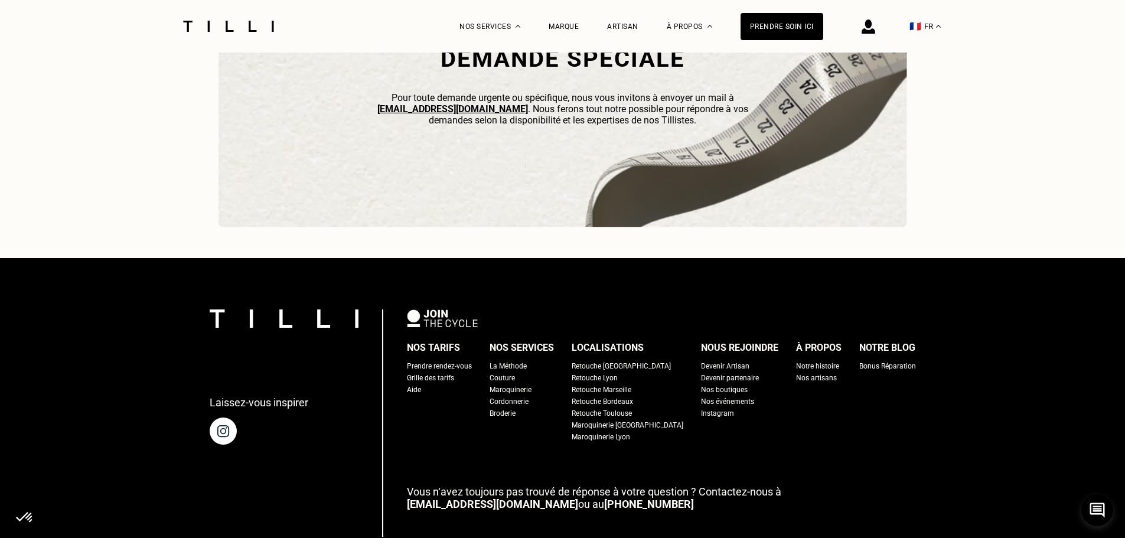
click at [631, 407] on div "Retouche Bordeaux" at bounding box center [602, 402] width 61 height 12
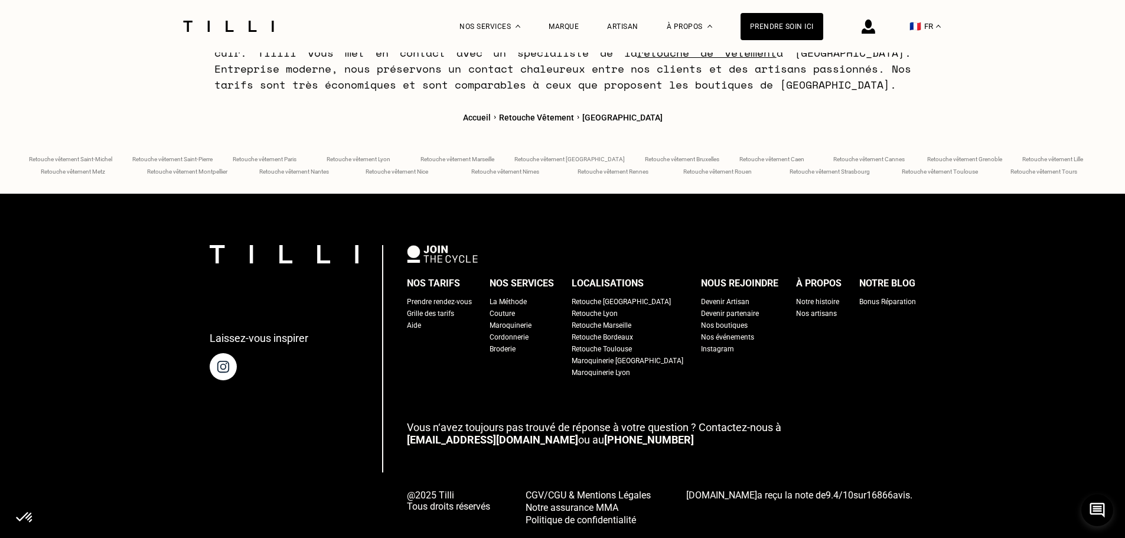
scroll to position [4876, 0]
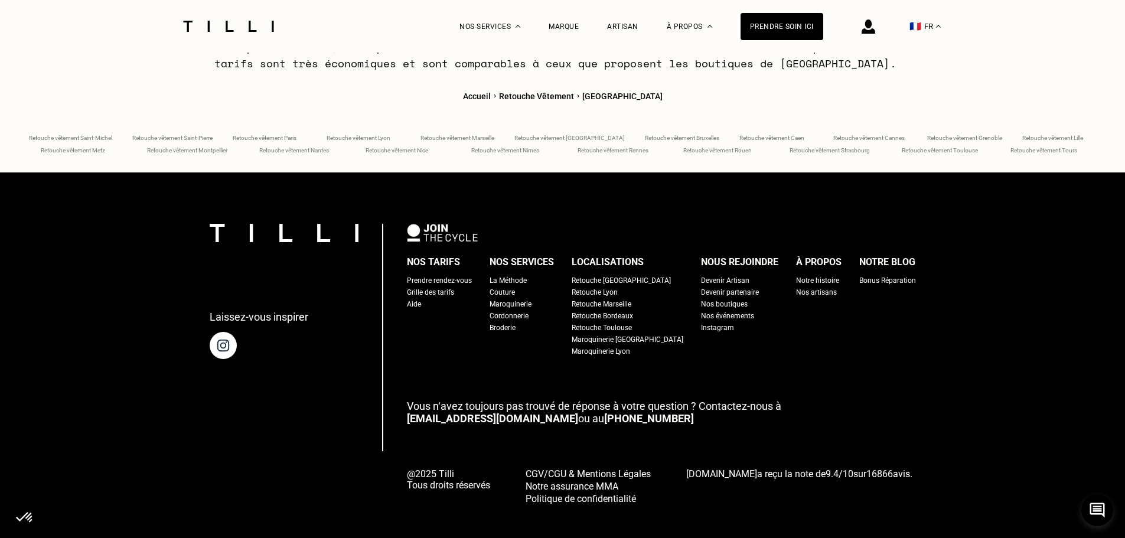
click at [468, 275] on div "Prendre rendez-vous" at bounding box center [439, 281] width 65 height 12
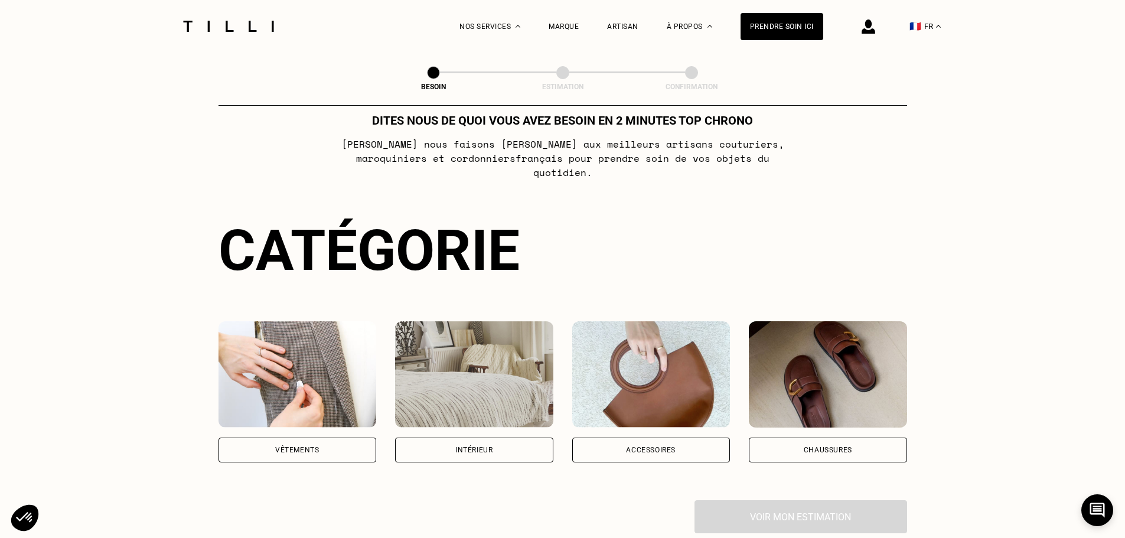
scroll to position [59, 0]
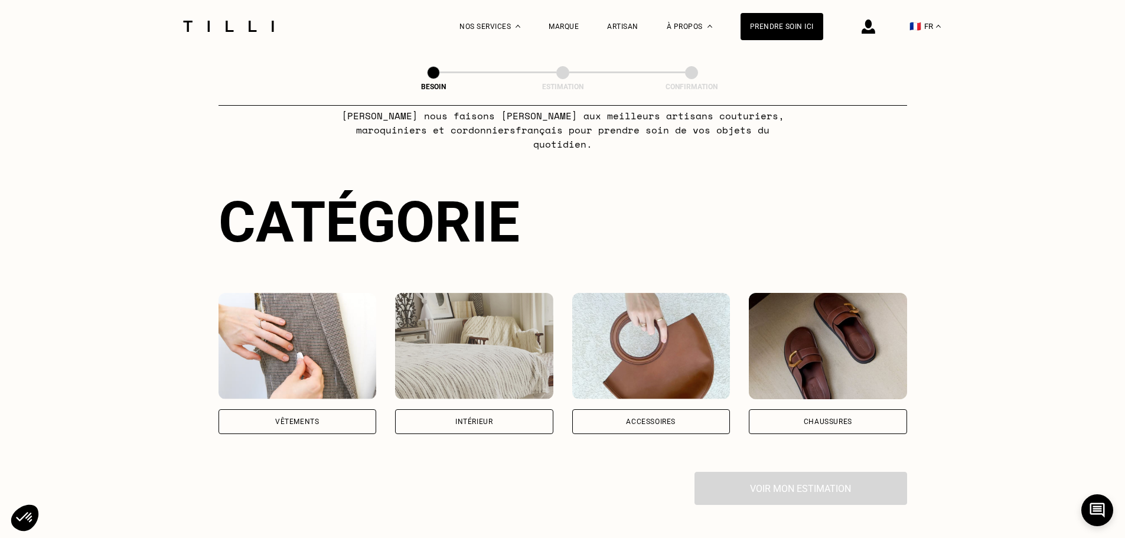
click at [327, 332] on img at bounding box center [298, 346] width 158 height 106
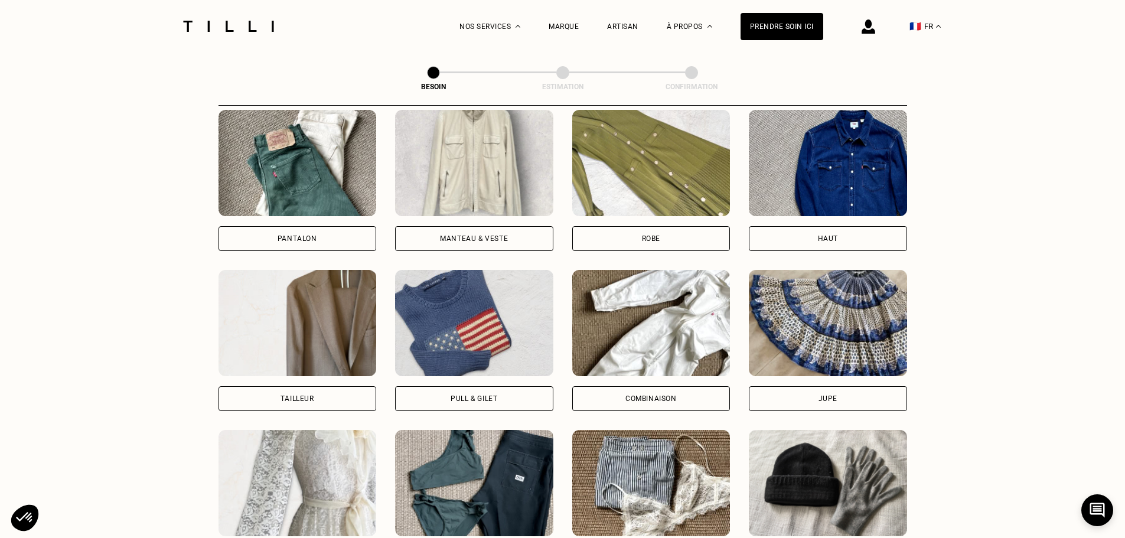
scroll to position [563, 0]
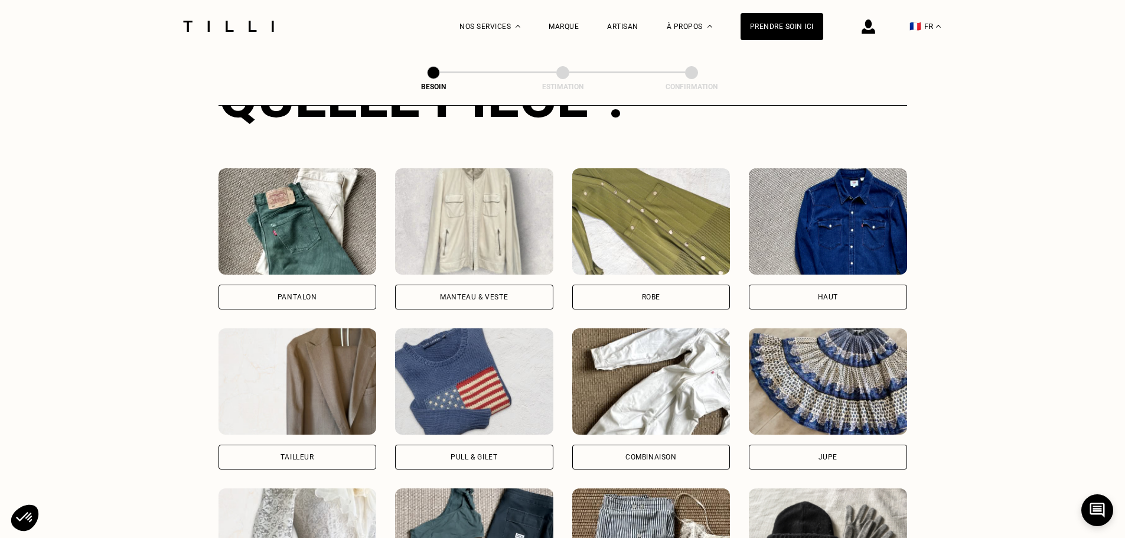
click at [488, 208] on img at bounding box center [474, 221] width 158 height 106
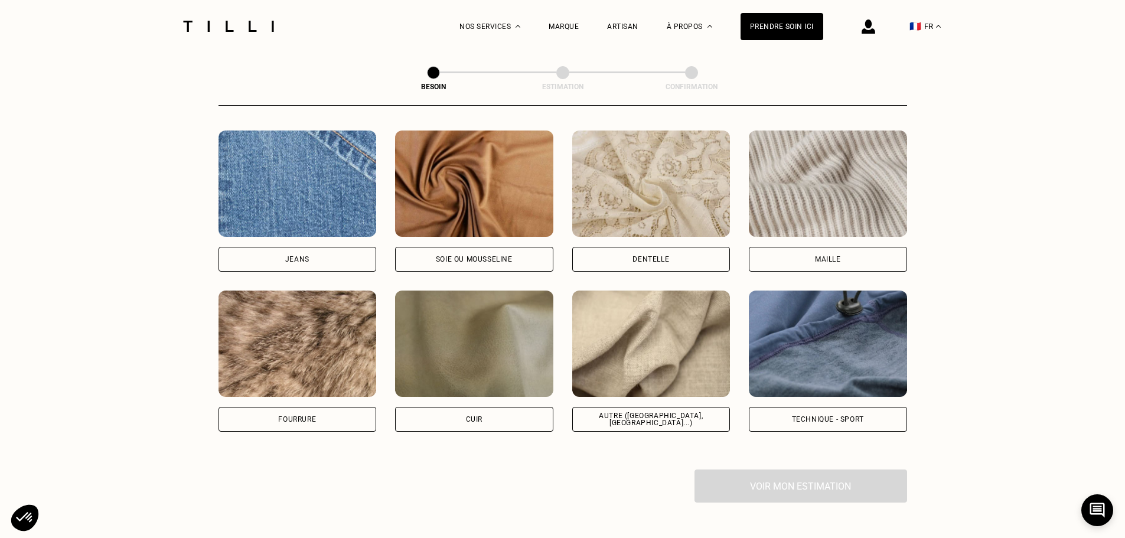
scroll to position [1265, 0]
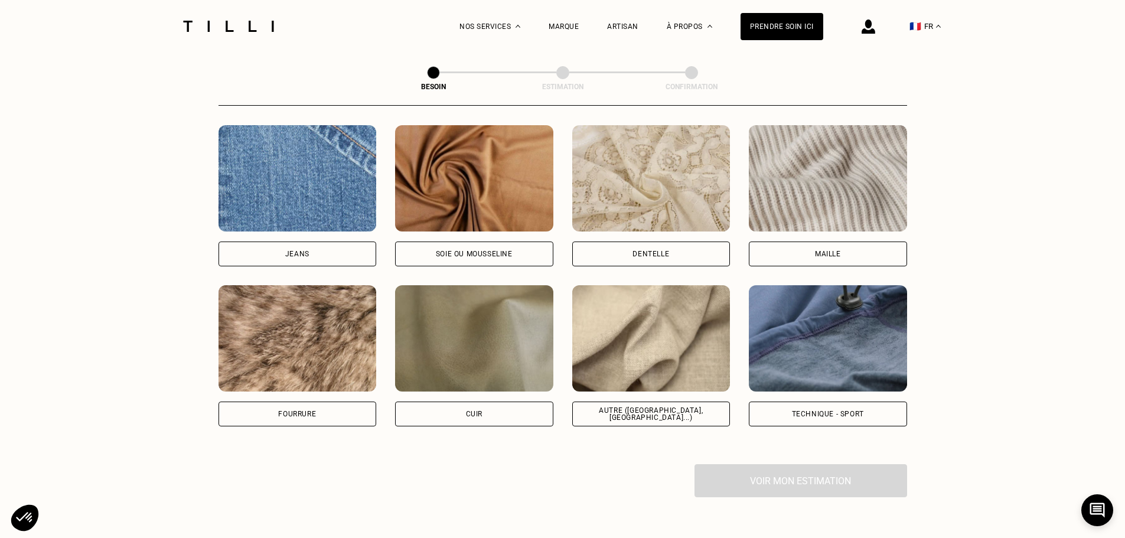
click at [659, 288] on img at bounding box center [651, 338] width 158 height 106
select select "FR"
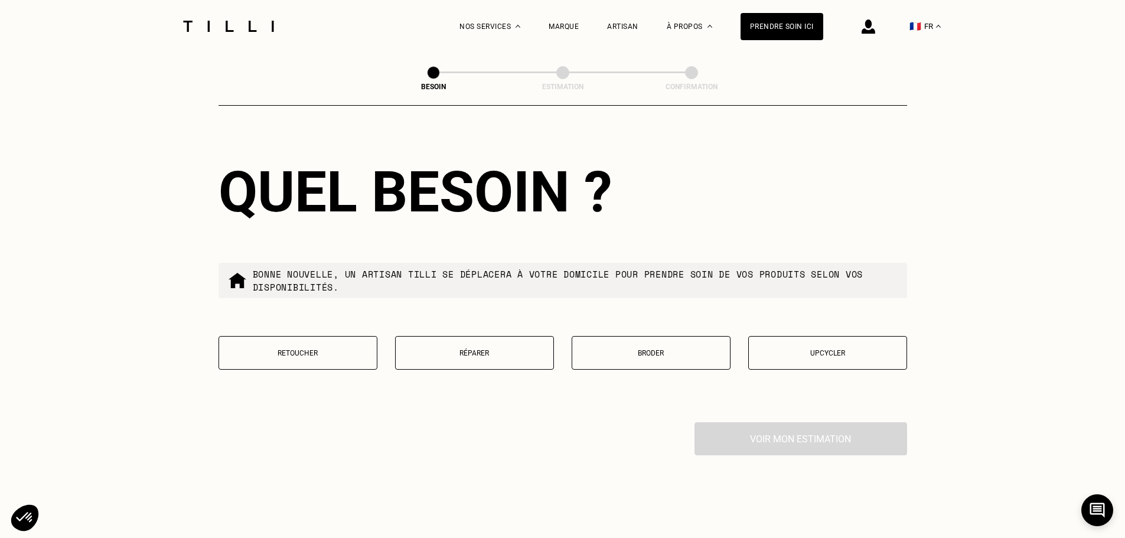
scroll to position [1910, 0]
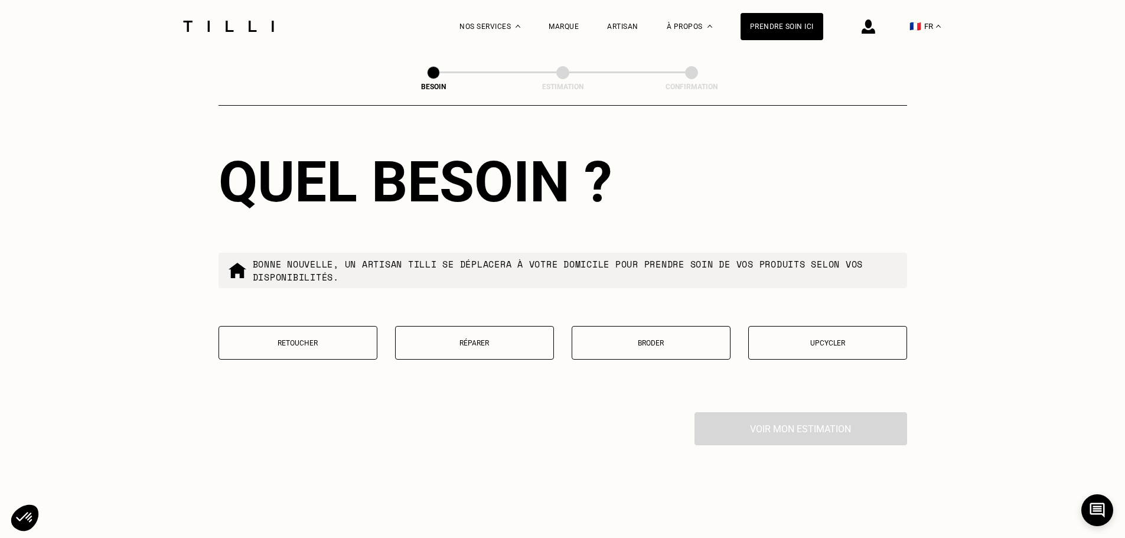
click at [351, 348] on button "Retoucher" at bounding box center [298, 343] width 159 height 34
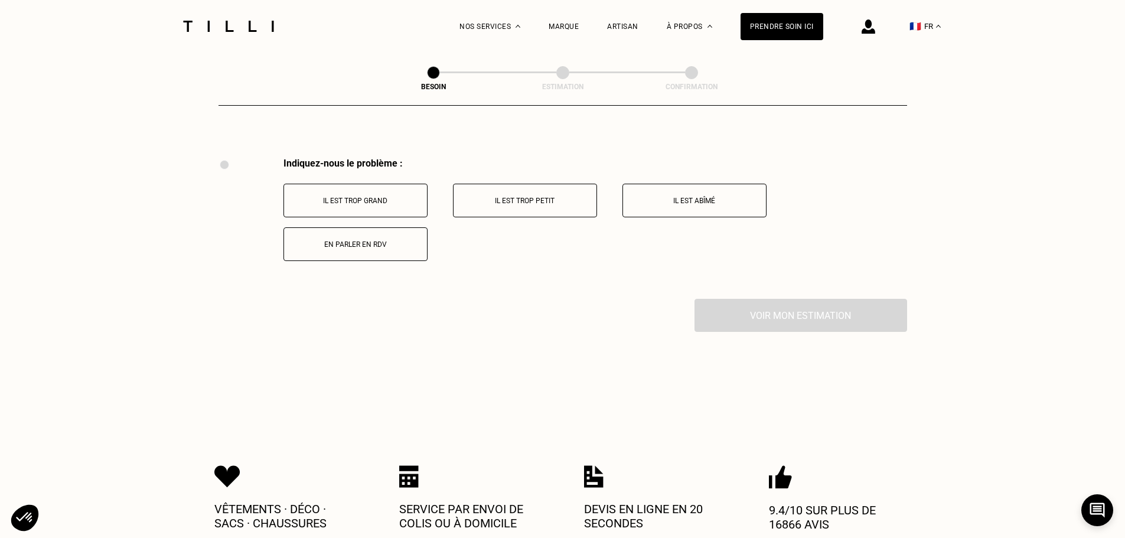
scroll to position [2144, 0]
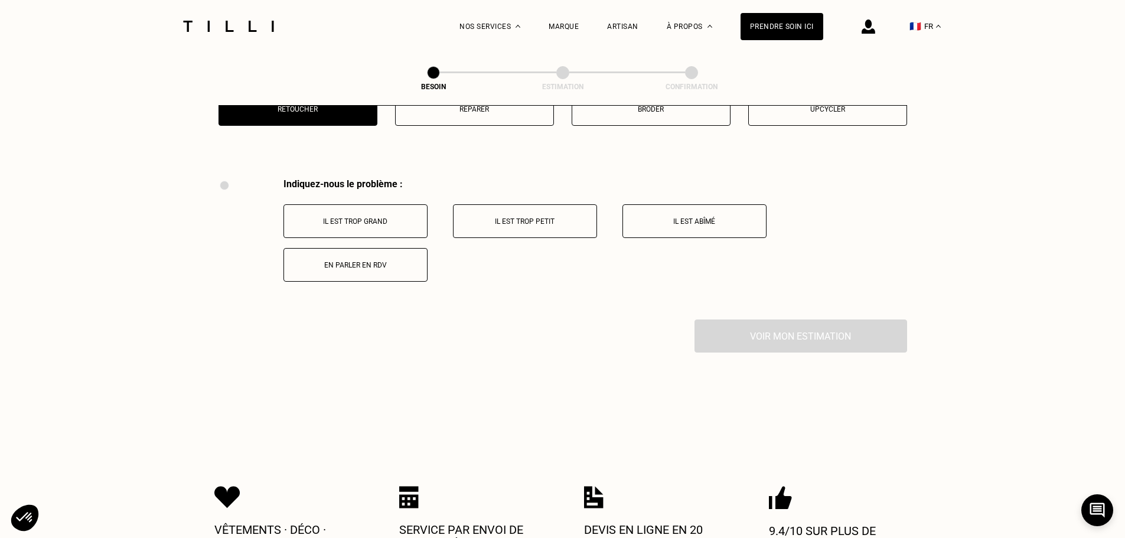
click at [391, 266] on button "En parler en RDV" at bounding box center [355, 265] width 144 height 34
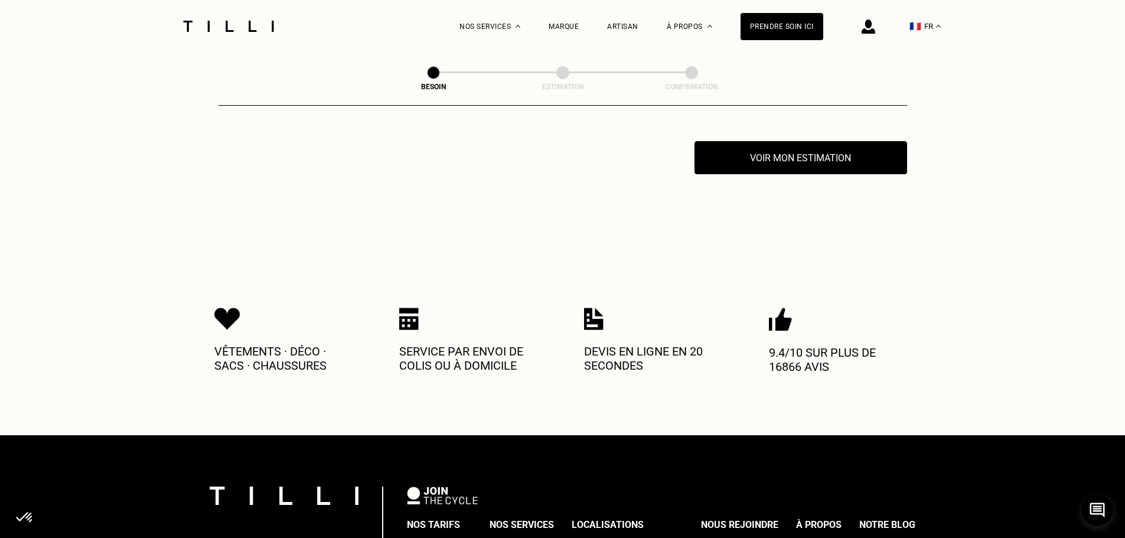
scroll to position [2208, 0]
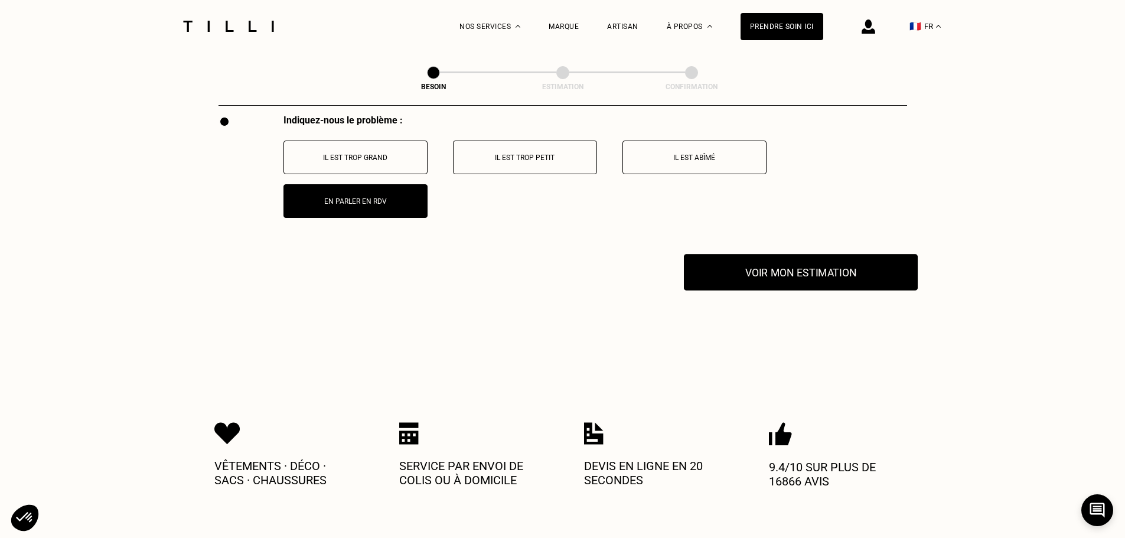
click at [774, 260] on button "Voir mon estimation" at bounding box center [801, 272] width 234 height 37
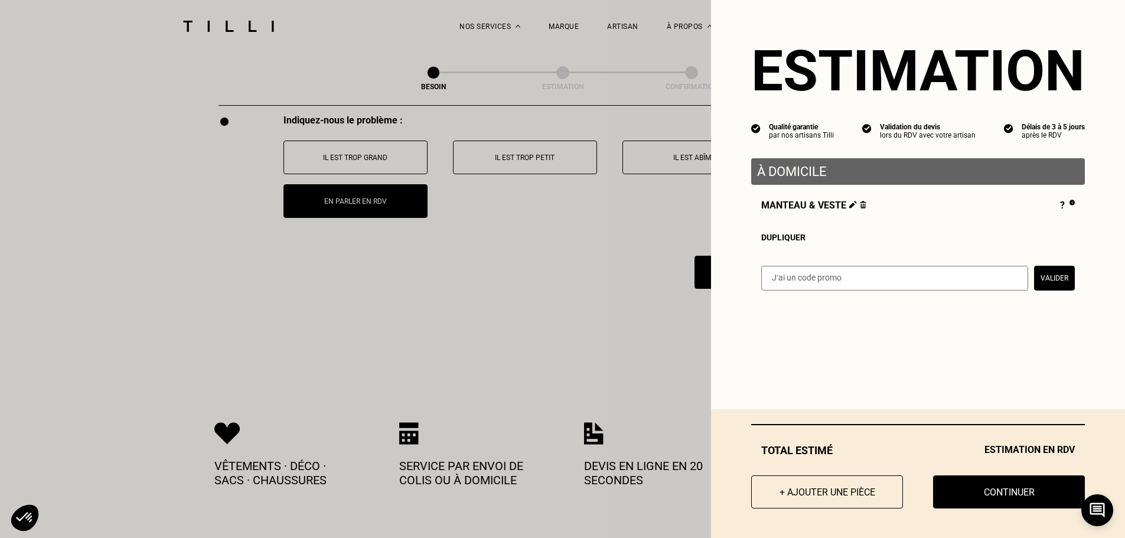
click at [821, 172] on p "À domicile" at bounding box center [918, 171] width 322 height 15
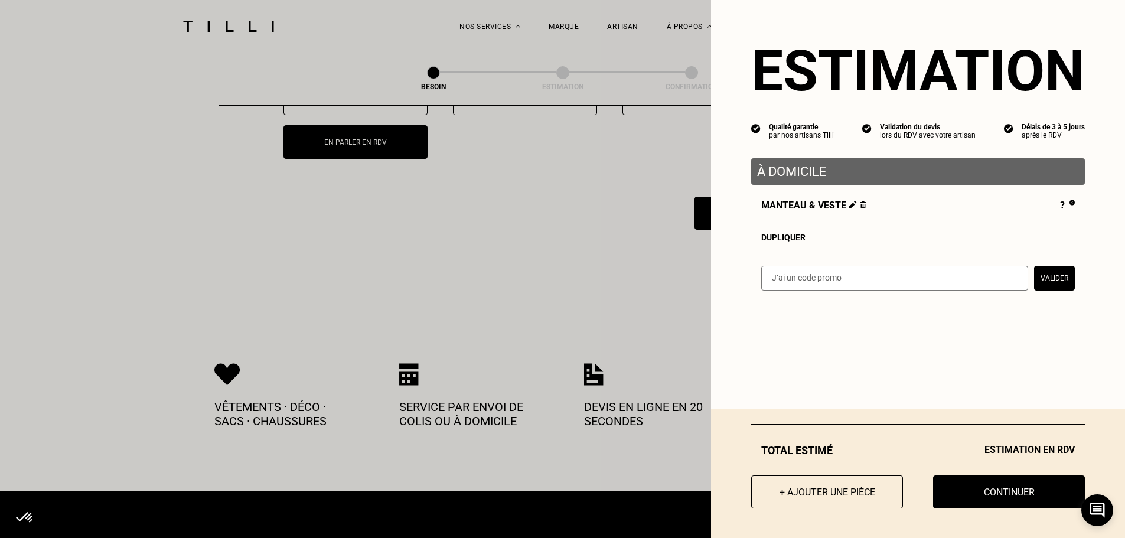
click at [796, 442] on div "Total [PERSON_NAME] Estimation en RDV + Ajouter une pièce Continuer" at bounding box center [918, 473] width 414 height 129
click at [830, 291] on input "text" at bounding box center [894, 278] width 267 height 25
click at [1005, 485] on button "Continuer" at bounding box center [1008, 492] width 167 height 37
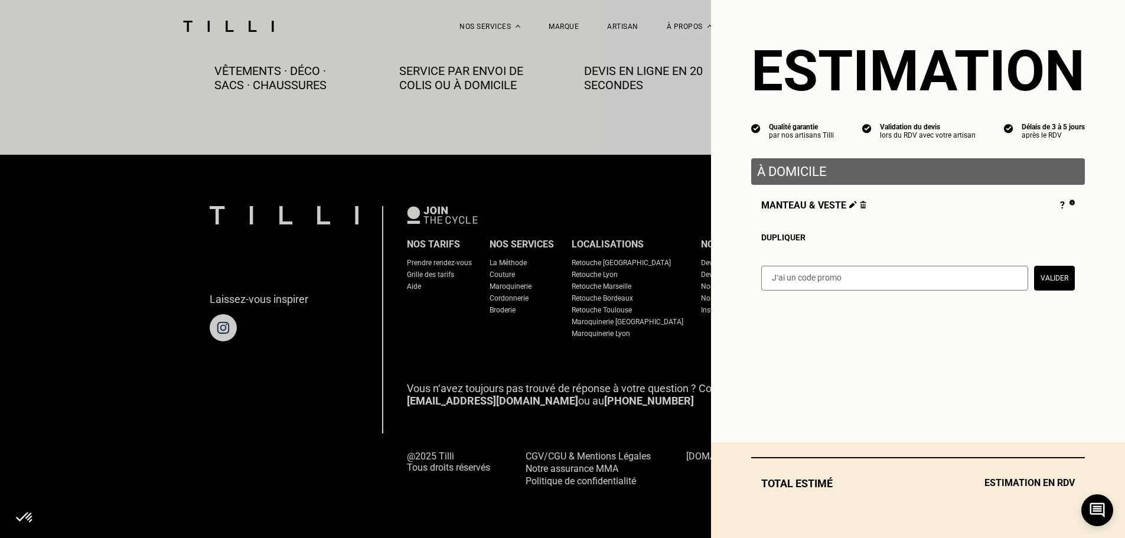
scroll to position [658, 0]
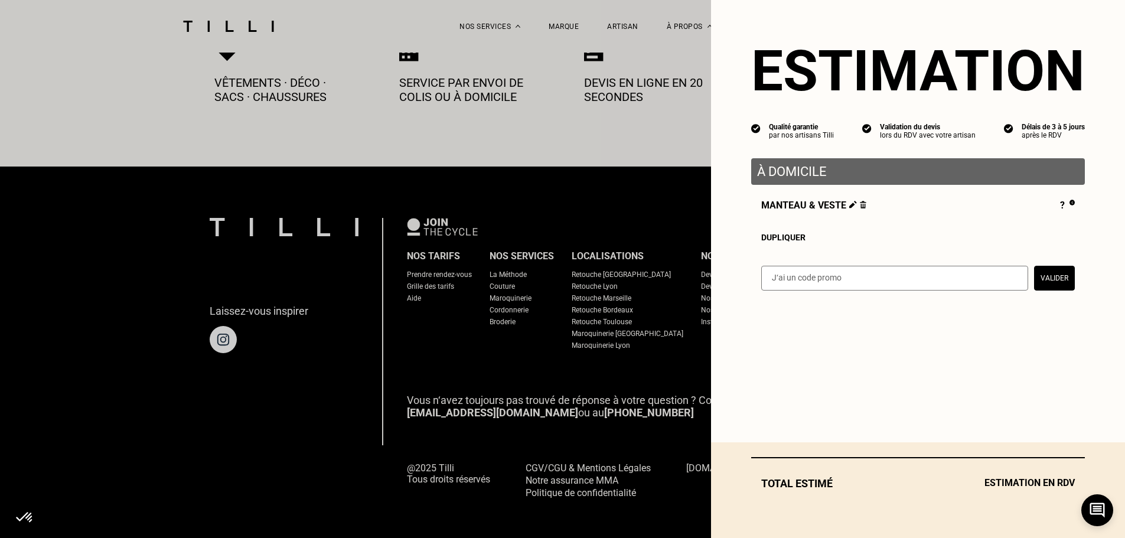
select select "FR"
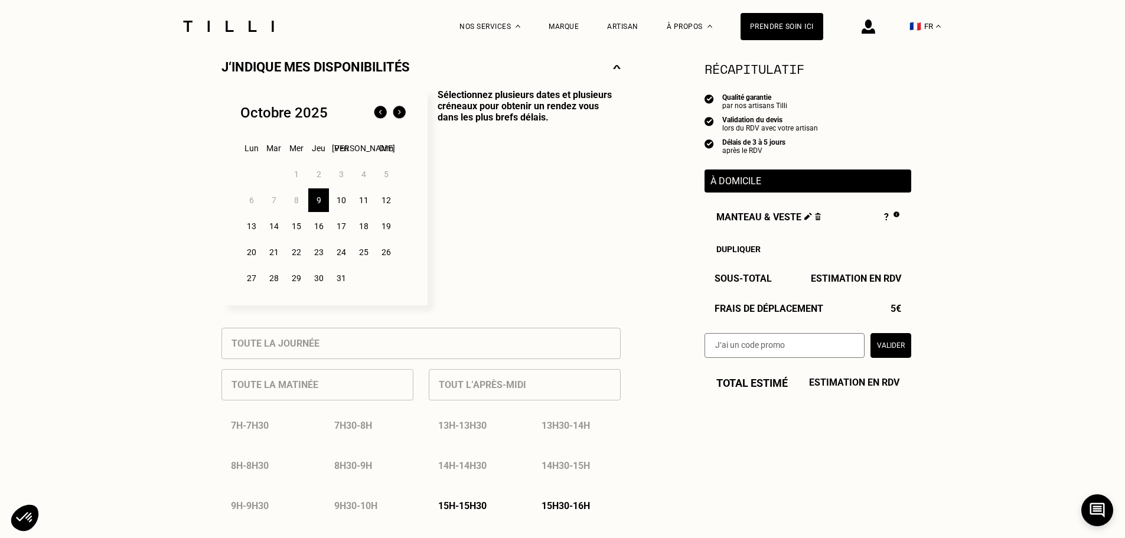
scroll to position [295, 0]
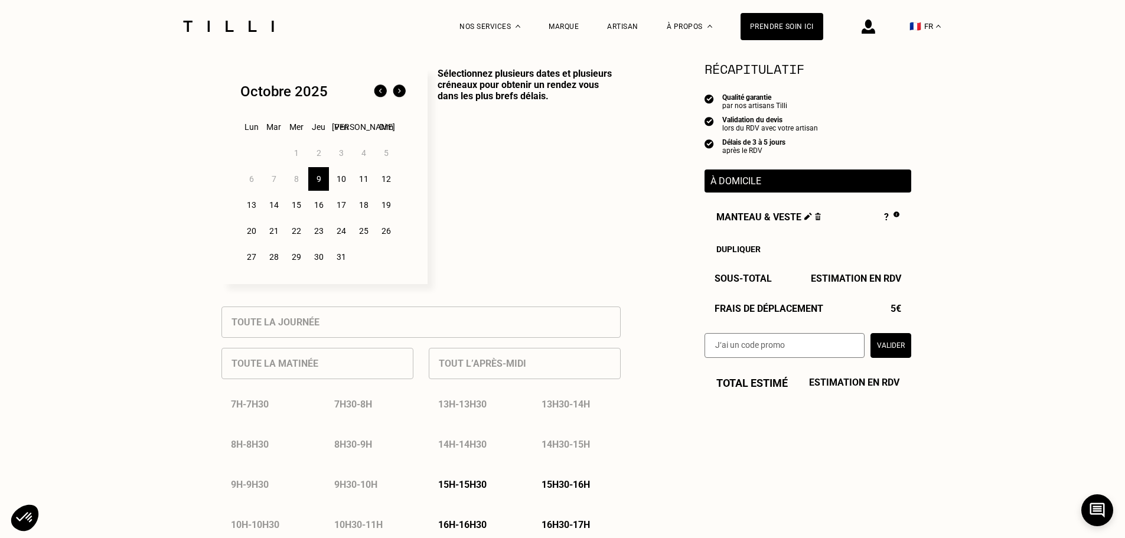
click at [358, 181] on div "11" at bounding box center [363, 179] width 21 height 24
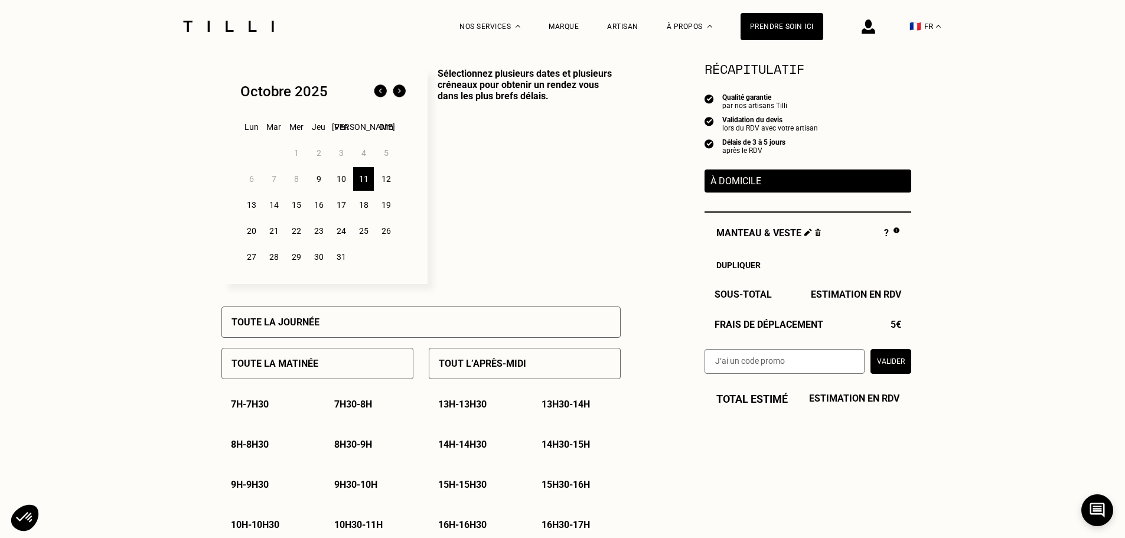
click at [354, 212] on div "18" at bounding box center [363, 205] width 21 height 24
click at [305, 217] on div "15" at bounding box center [296, 205] width 21 height 24
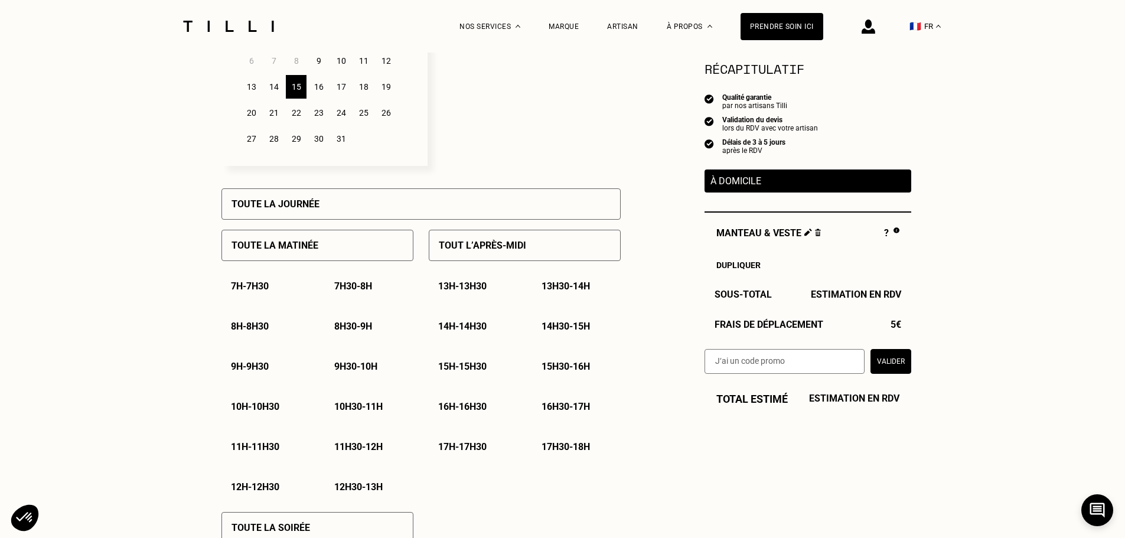
scroll to position [236, 0]
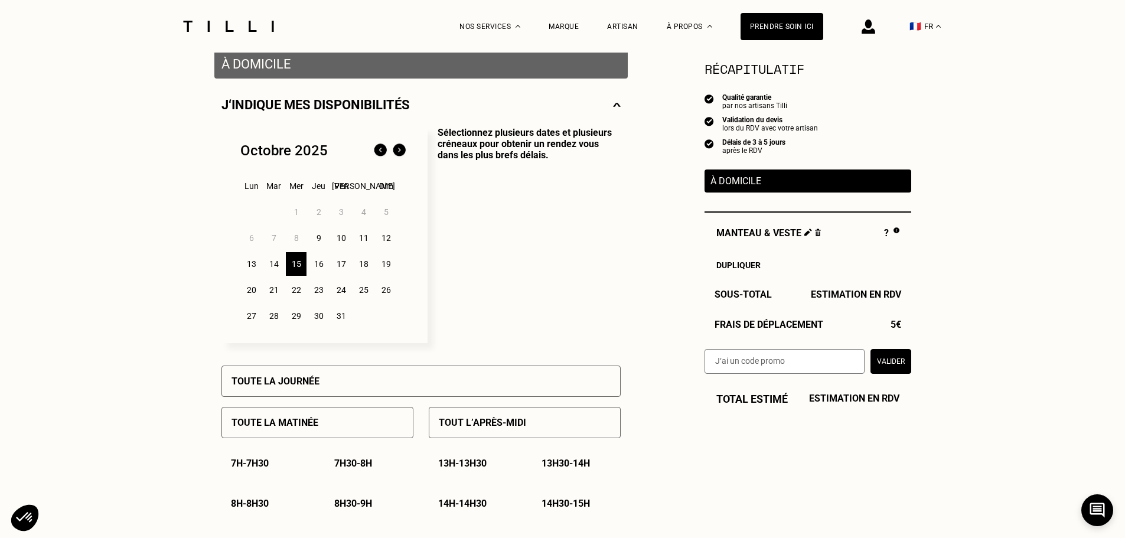
click at [486, 249] on p "Sélectionnez plusieurs dates et plusieurs créneaux pour obtenir un rendez vous …" at bounding box center [524, 235] width 193 height 216
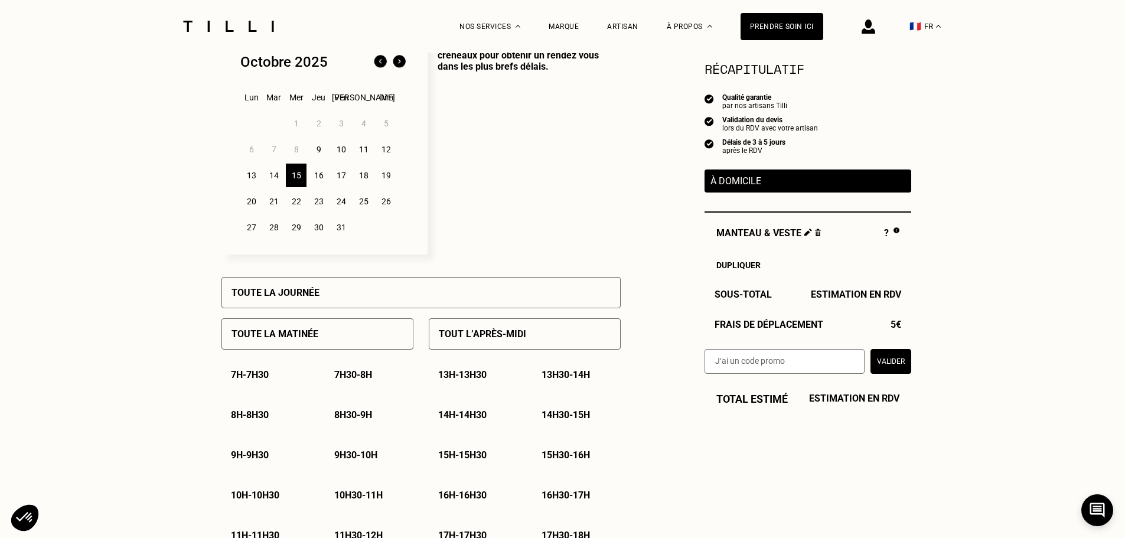
scroll to position [413, 0]
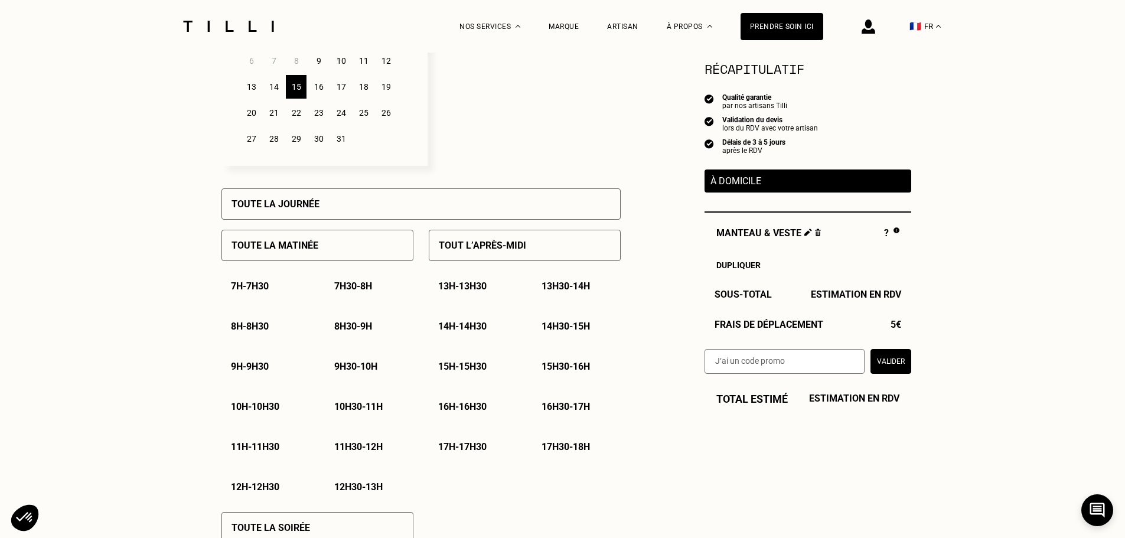
click at [463, 377] on div "15h - 15h30" at bounding box center [473, 366] width 89 height 30
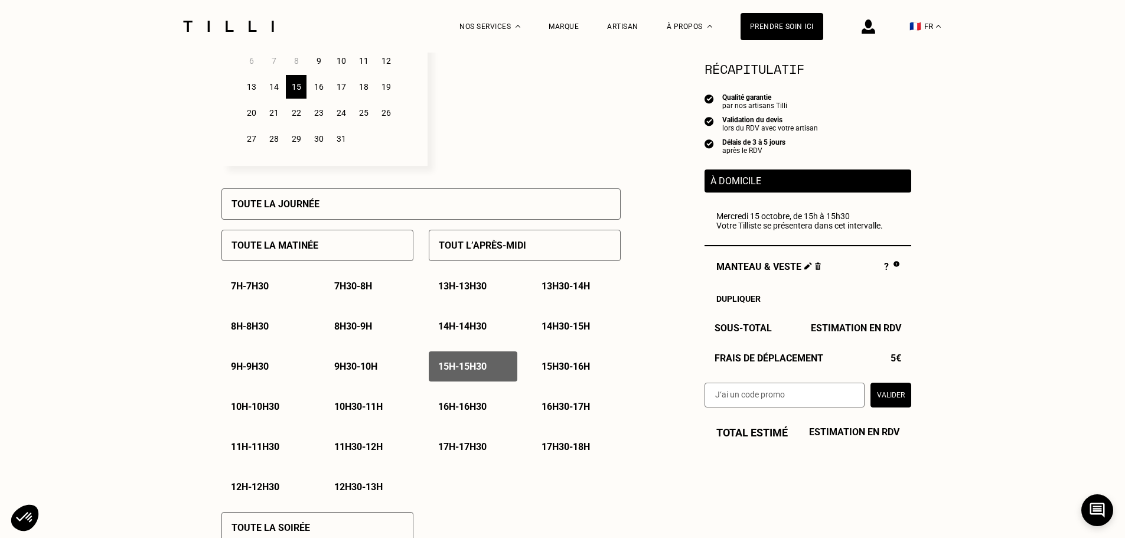
click at [557, 372] on p "15h30 - 16h" at bounding box center [566, 366] width 48 height 11
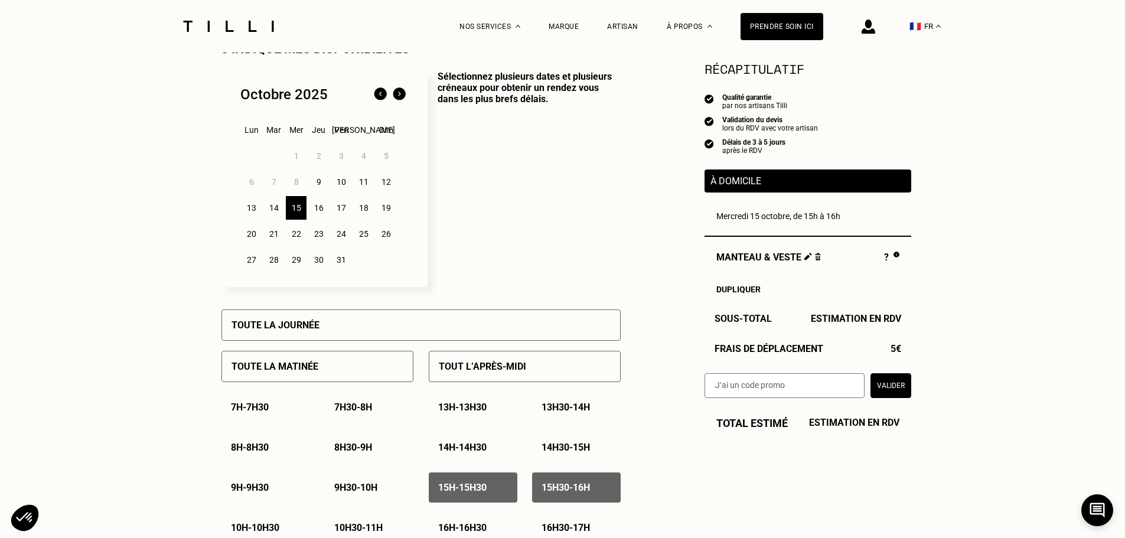
scroll to position [354, 0]
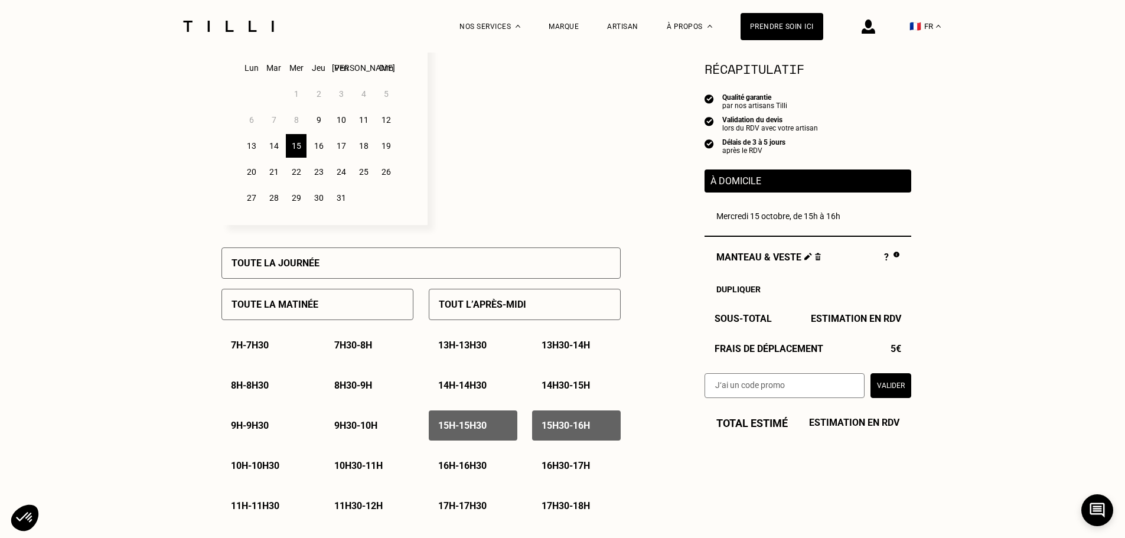
click at [481, 418] on div "15h - 15h30" at bounding box center [473, 425] width 89 height 30
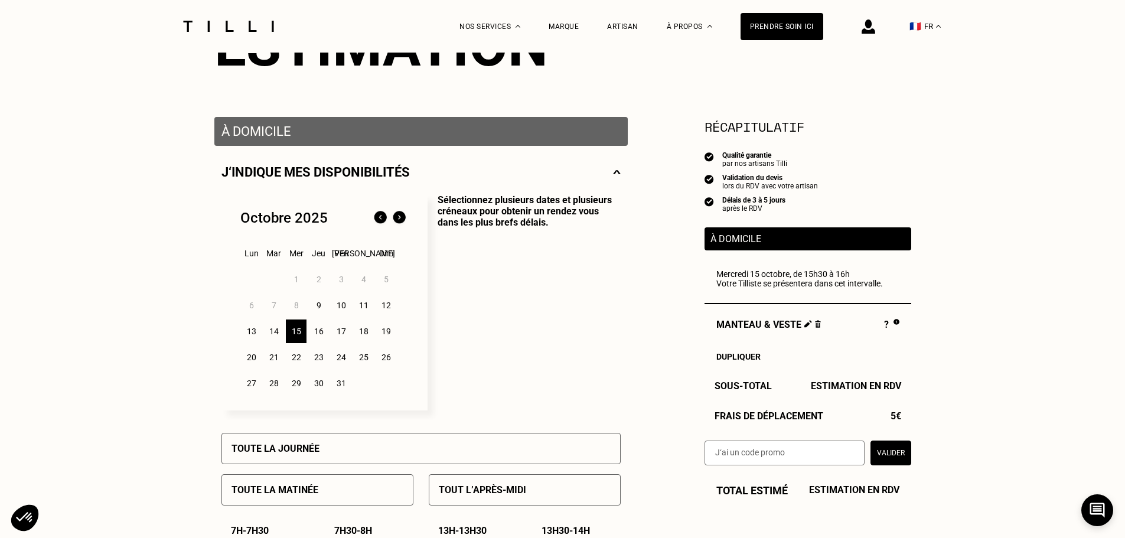
scroll to position [295, 0]
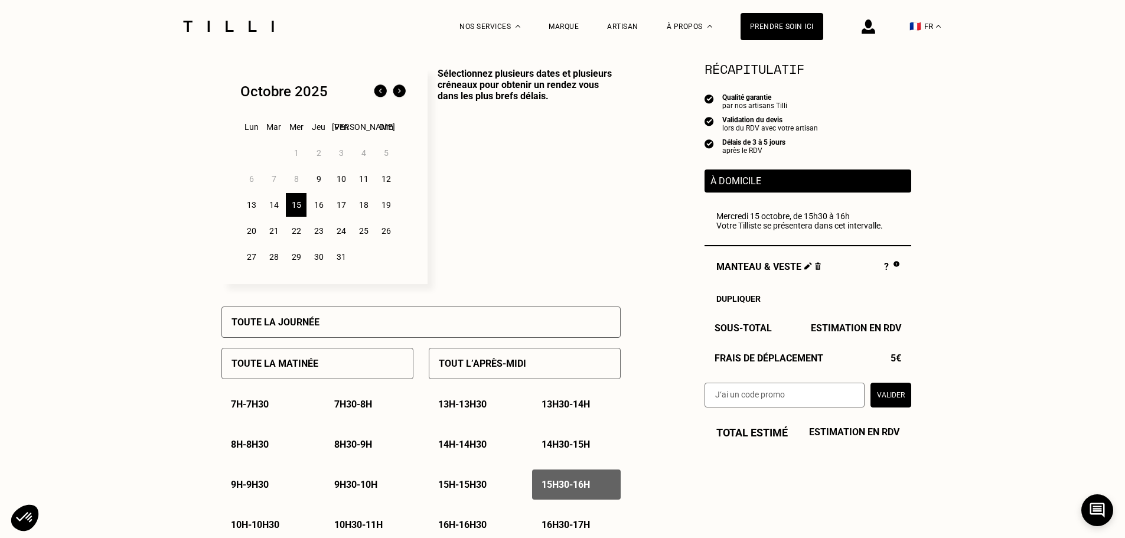
click at [361, 200] on div "18" at bounding box center [363, 205] width 21 height 24
click at [348, 217] on div "17" at bounding box center [341, 205] width 21 height 24
click at [298, 207] on div "15" at bounding box center [296, 205] width 21 height 24
click at [346, 209] on div "17" at bounding box center [341, 205] width 21 height 24
click at [289, 210] on div "15" at bounding box center [296, 205] width 21 height 24
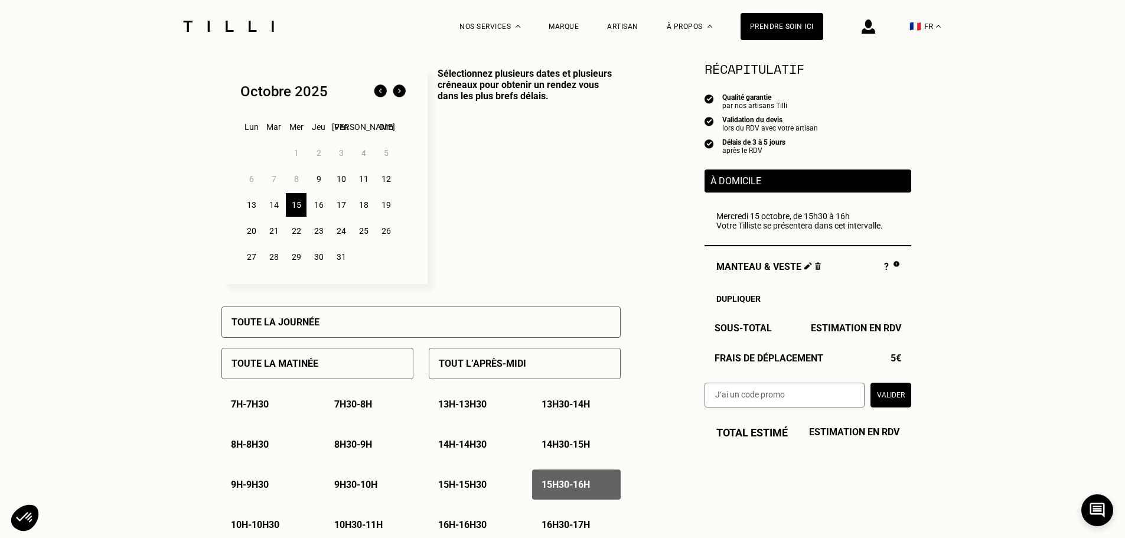
click at [484, 256] on p "Sélectionnez plusieurs dates et plusieurs créneaux pour obtenir un rendez vous …" at bounding box center [524, 176] width 193 height 216
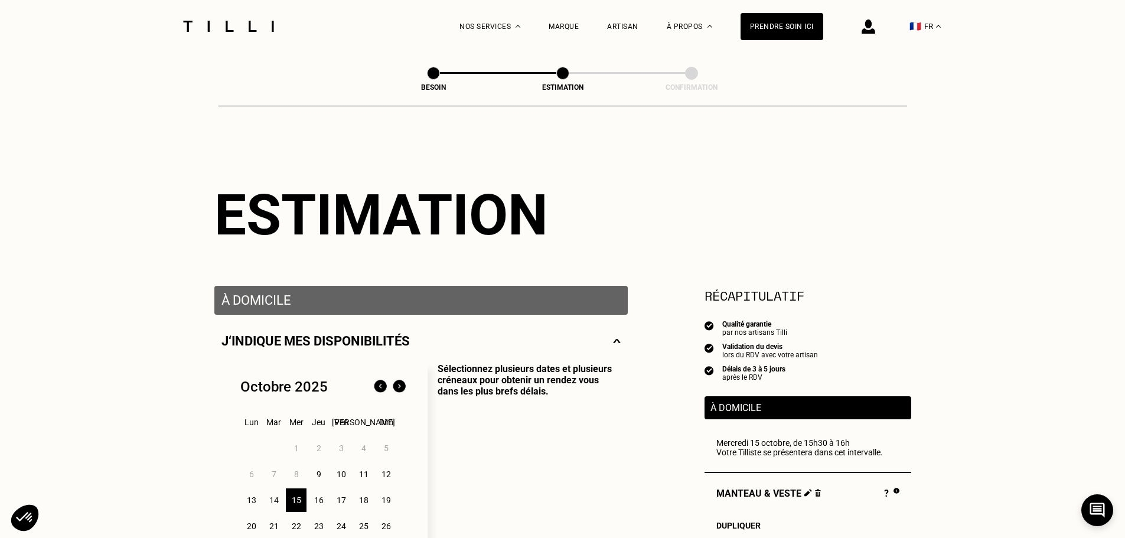
click at [609, 340] on div "J‘indique mes disponibilités" at bounding box center [420, 341] width 399 height 15
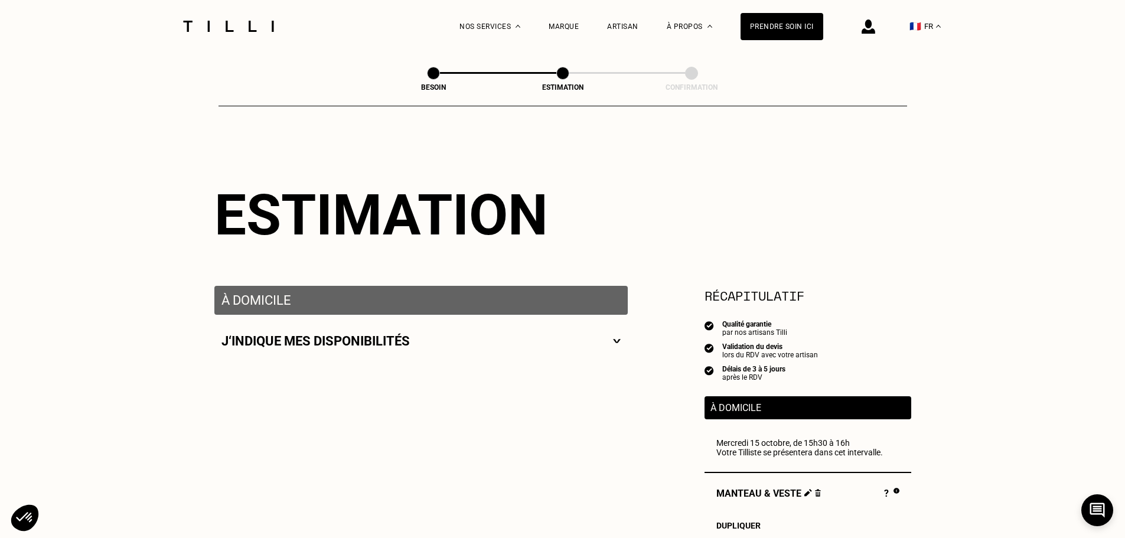
click at [609, 340] on div "J‘indique mes disponibilités" at bounding box center [420, 341] width 399 height 15
select select "FR"
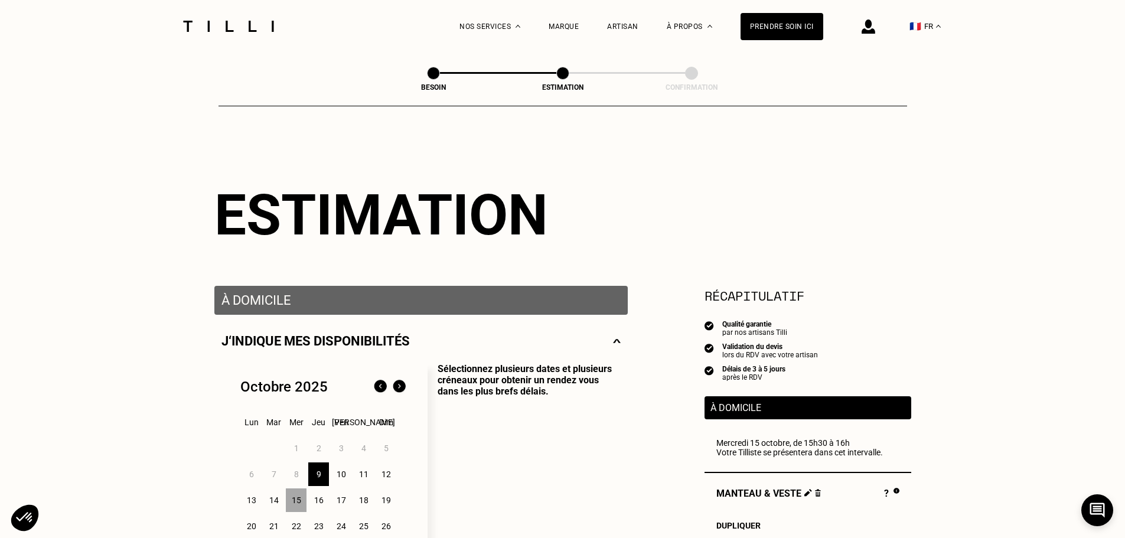
click at [363, 308] on p "À domicile" at bounding box center [420, 300] width 399 height 15
click at [283, 295] on p "À domicile" at bounding box center [420, 300] width 399 height 15
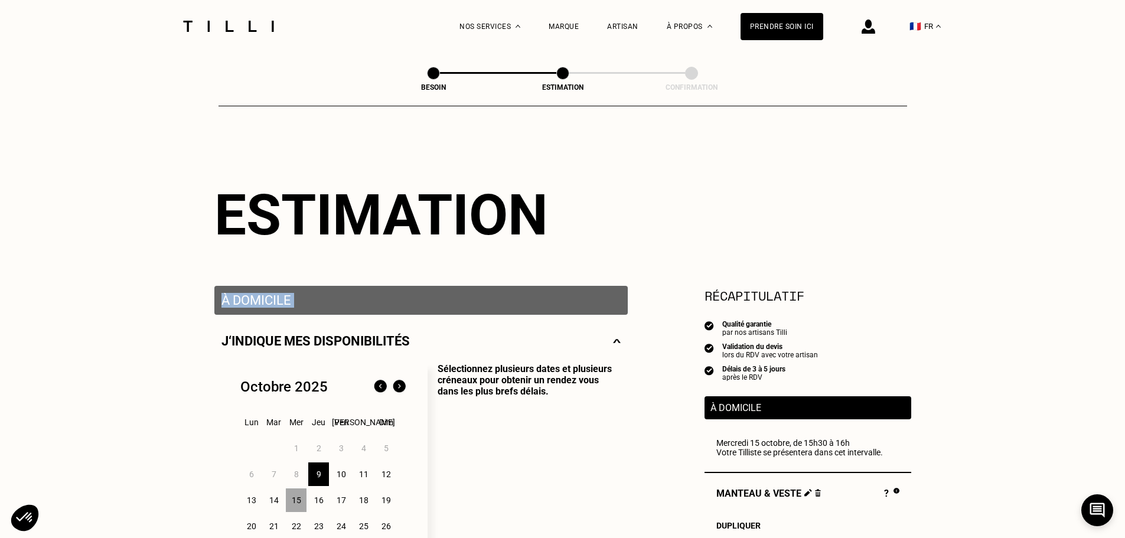
click at [501, 312] on div "À domicile" at bounding box center [420, 300] width 413 height 29
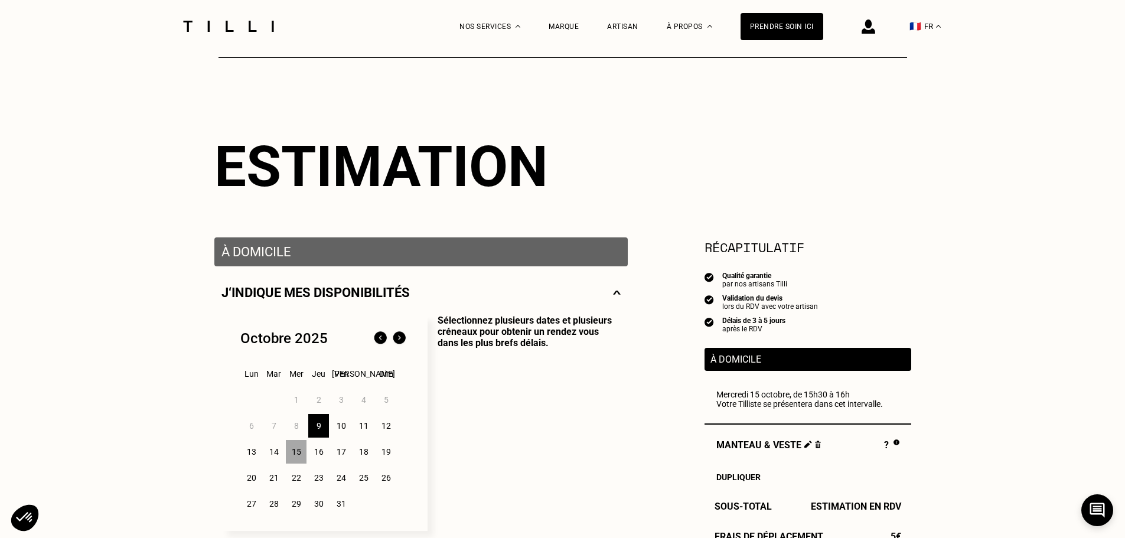
scroll to position [118, 0]
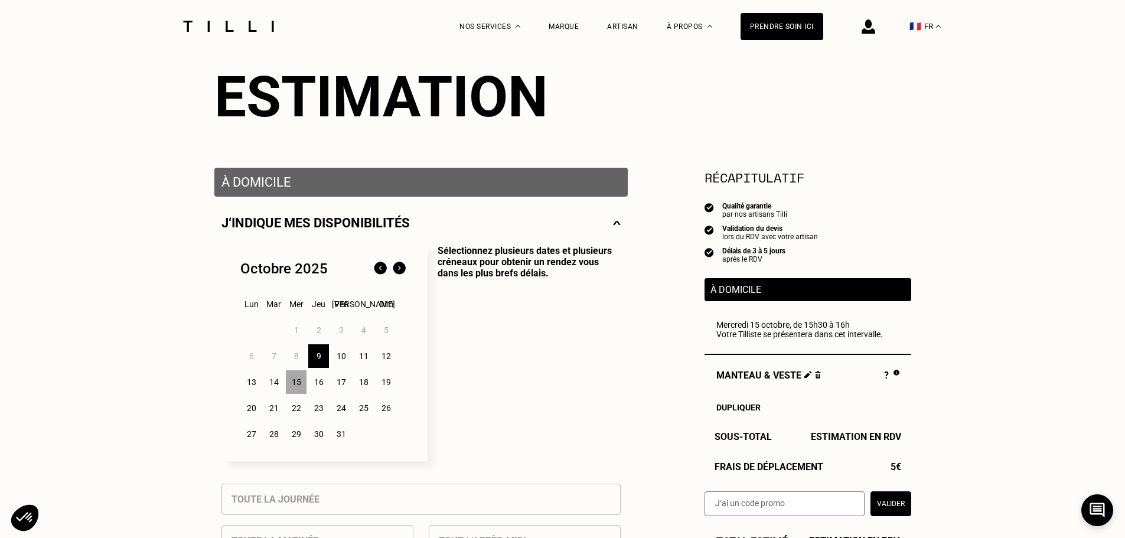
click at [607, 230] on div "J‘indique mes disponibilités" at bounding box center [420, 223] width 399 height 15
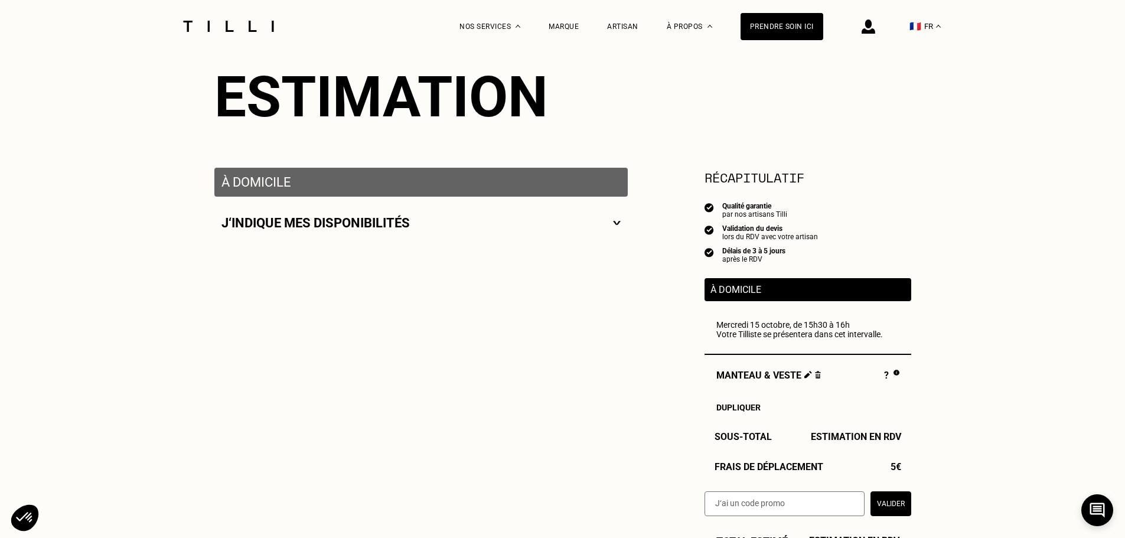
click at [608, 230] on div "J‘indique mes disponibilités" at bounding box center [420, 223] width 399 height 15
select select "FR"
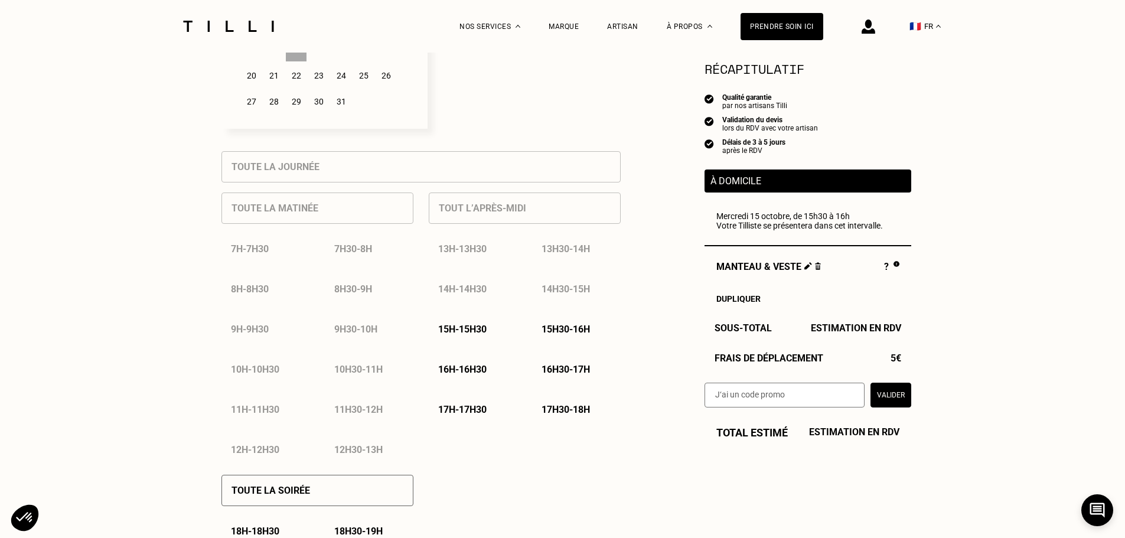
scroll to position [532, 0]
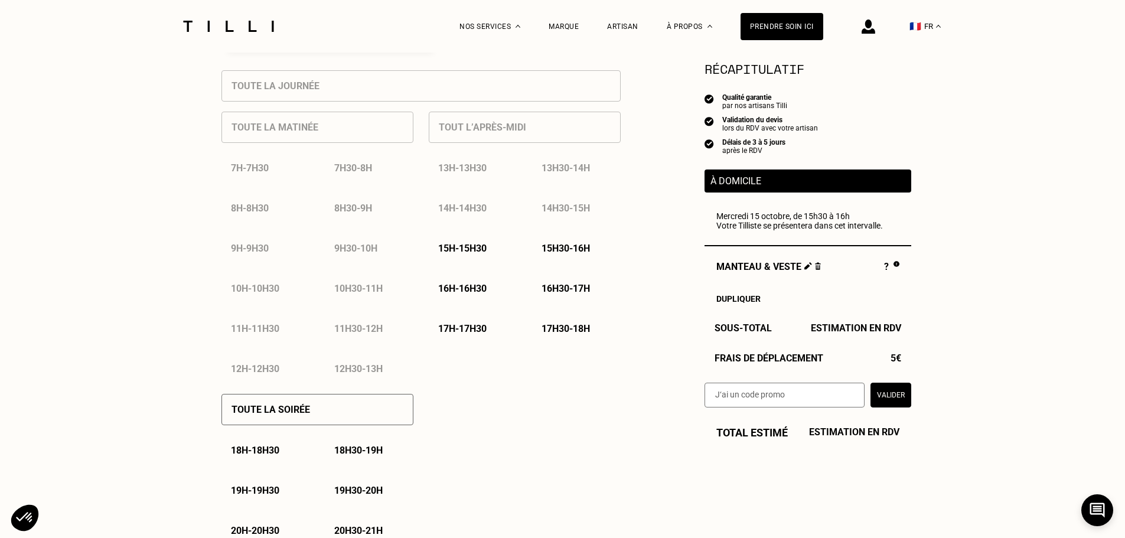
click at [605, 256] on div "15h30 - 16h" at bounding box center [576, 248] width 89 height 30
click at [546, 285] on div "16h30 - 17h" at bounding box center [576, 288] width 89 height 30
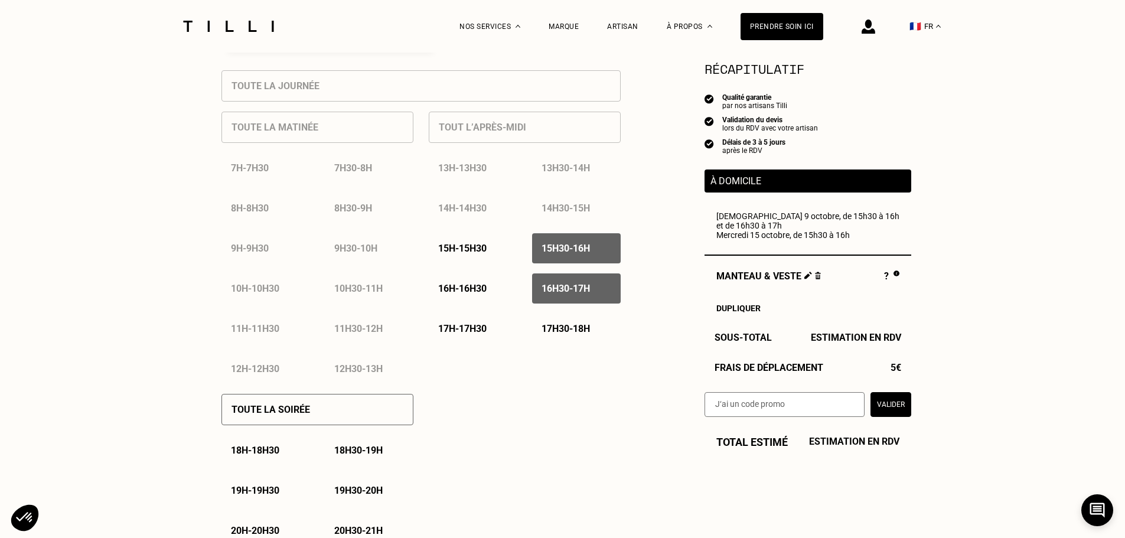
click at [573, 248] on p "15h30 - 16h" at bounding box center [566, 248] width 48 height 11
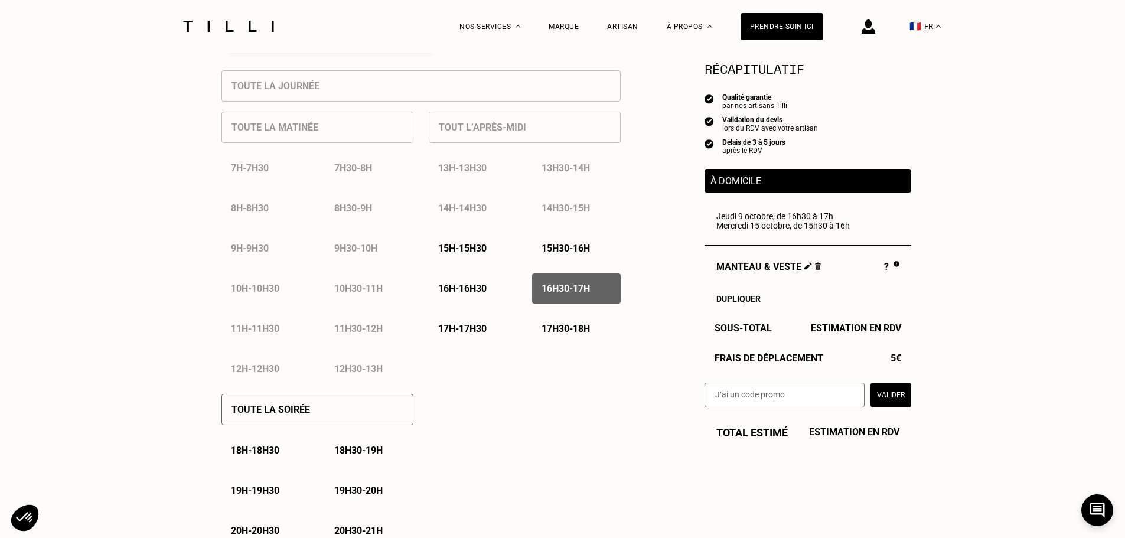
click at [894, 401] on button "Valider" at bounding box center [891, 395] width 41 height 25
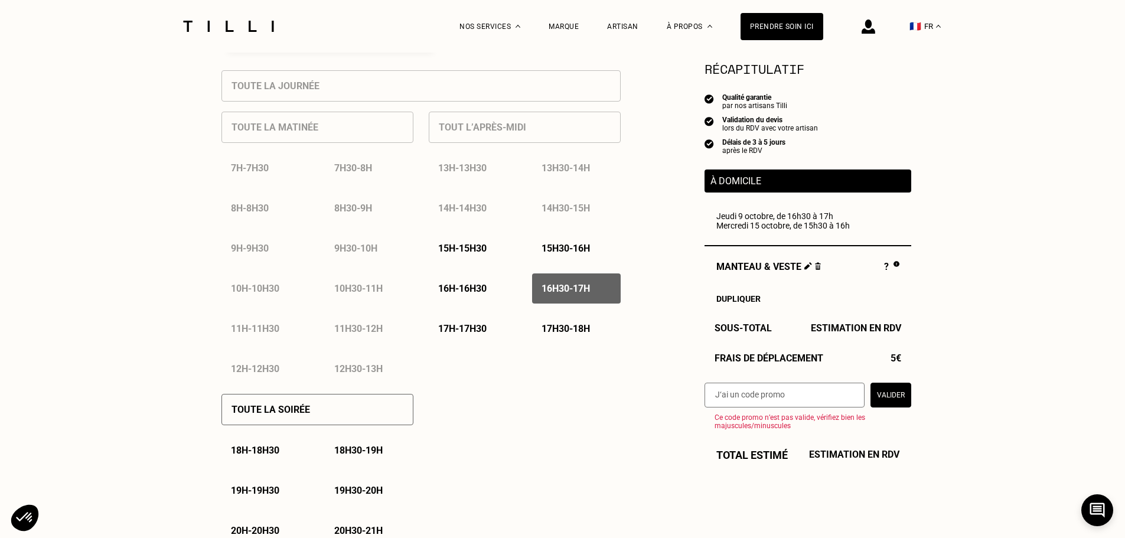
click at [840, 334] on span "Estimation en RDV" at bounding box center [856, 327] width 90 height 11
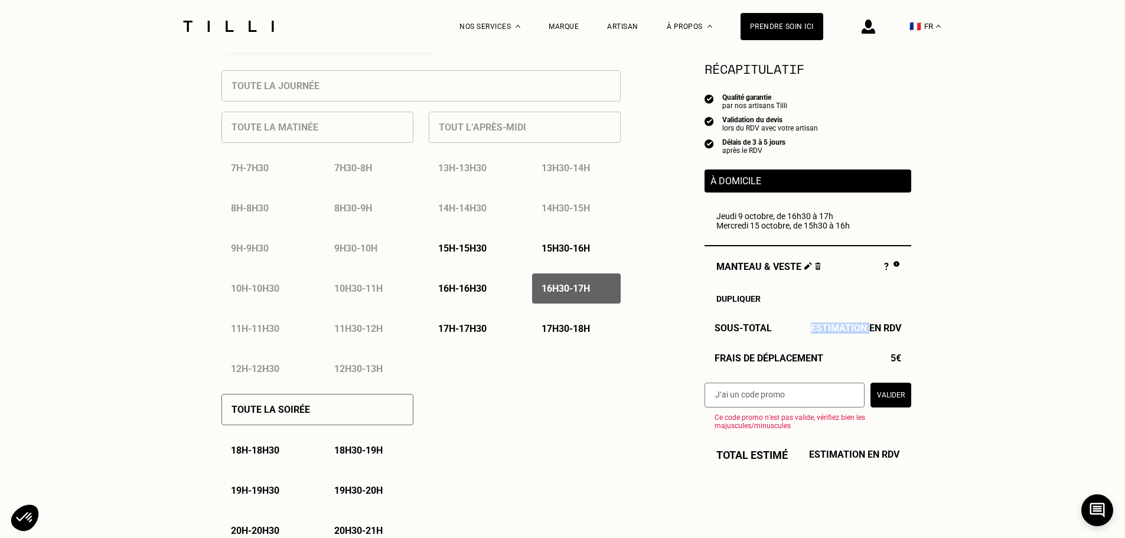
click at [840, 334] on span "Estimation en RDV" at bounding box center [856, 327] width 90 height 11
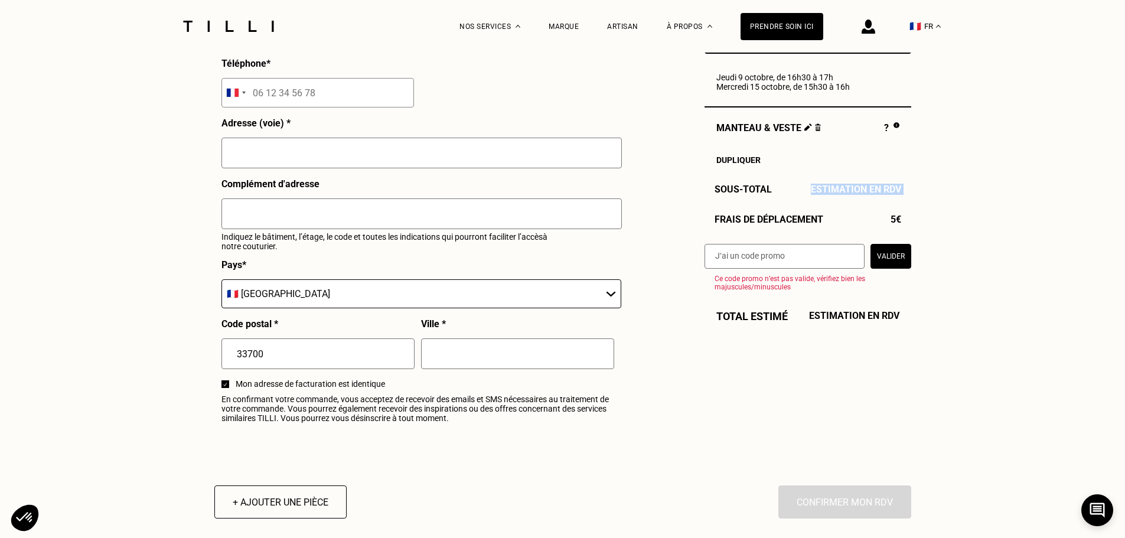
scroll to position [1536, 0]
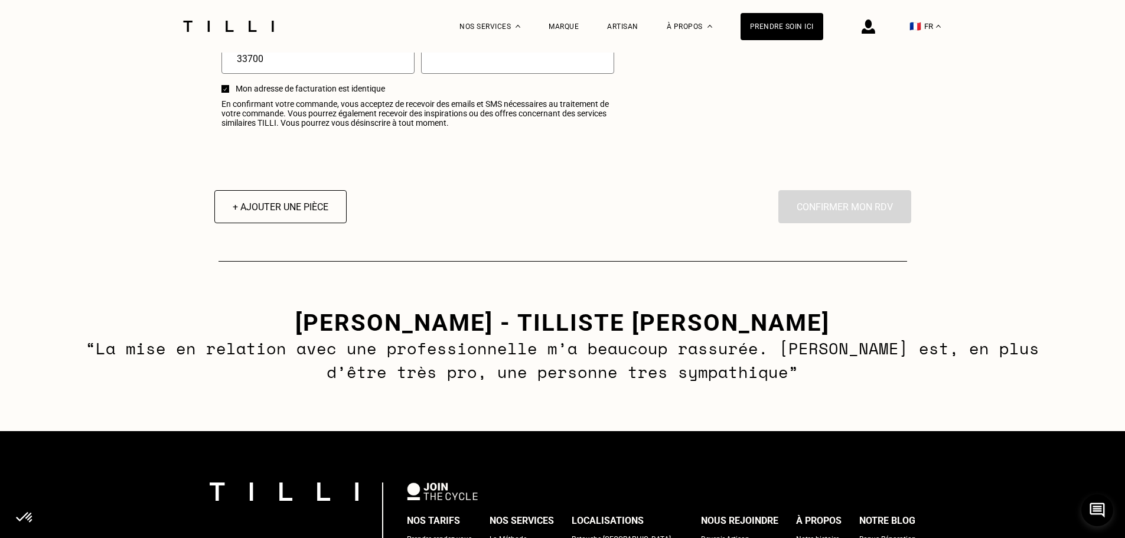
click at [689, 332] on h3 "[PERSON_NAME] - tilliste [PERSON_NAME]" at bounding box center [562, 323] width 964 height 28
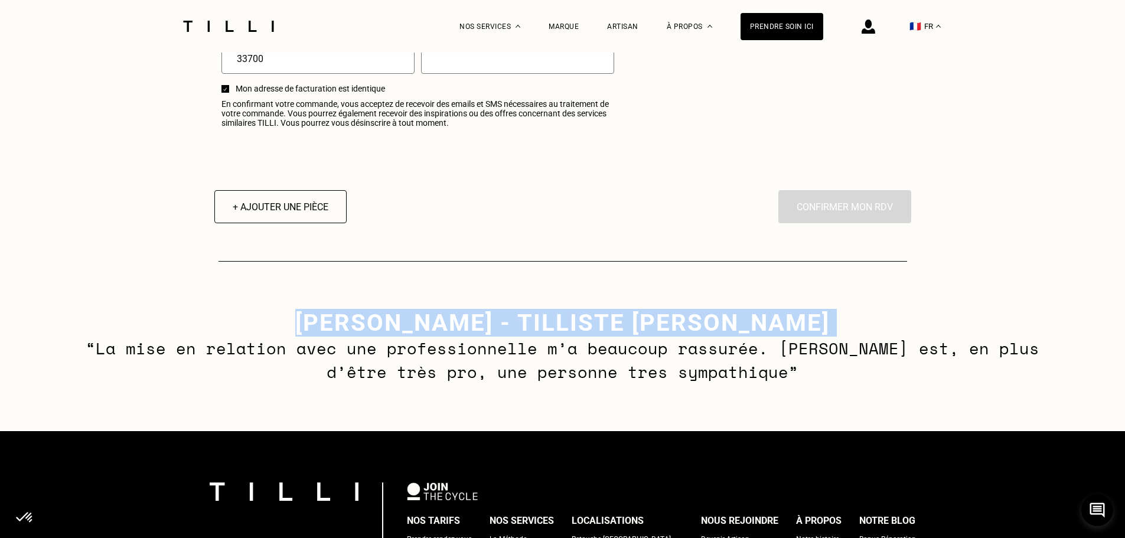
click at [689, 332] on h3 "[PERSON_NAME] - tilliste [PERSON_NAME]" at bounding box center [562, 323] width 964 height 28
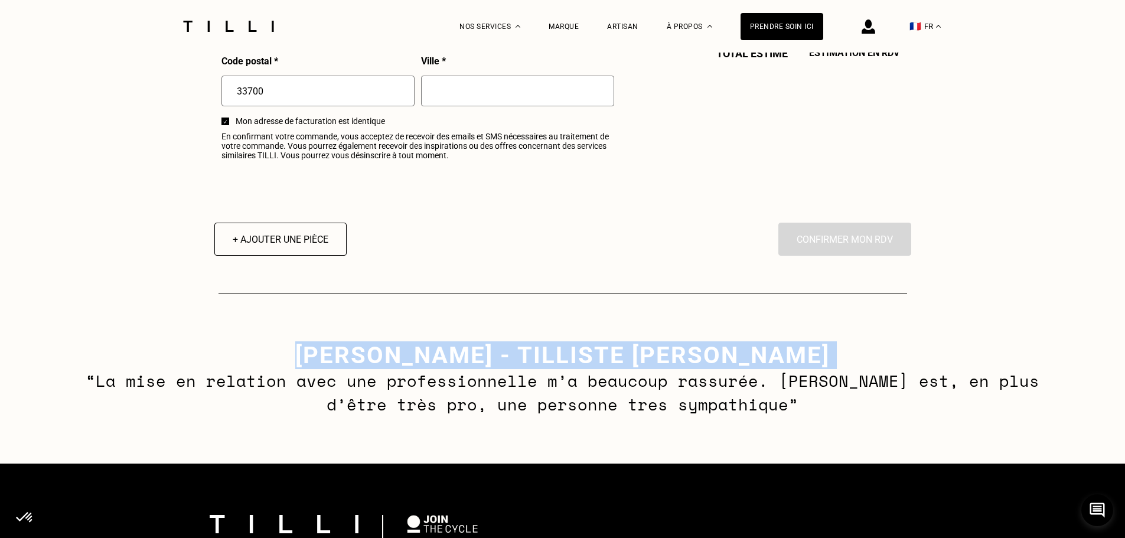
scroll to position [1476, 0]
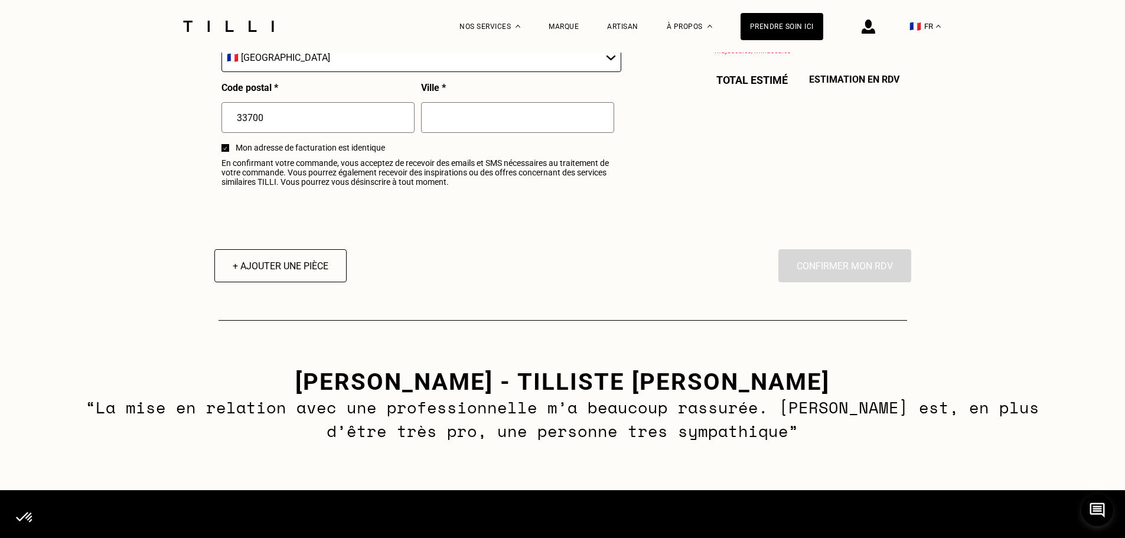
click at [532, 412] on p "“La mise en relation avec une professionnelle m’a beaucoup rassurée. [PERSON_NA…" at bounding box center [562, 419] width 964 height 47
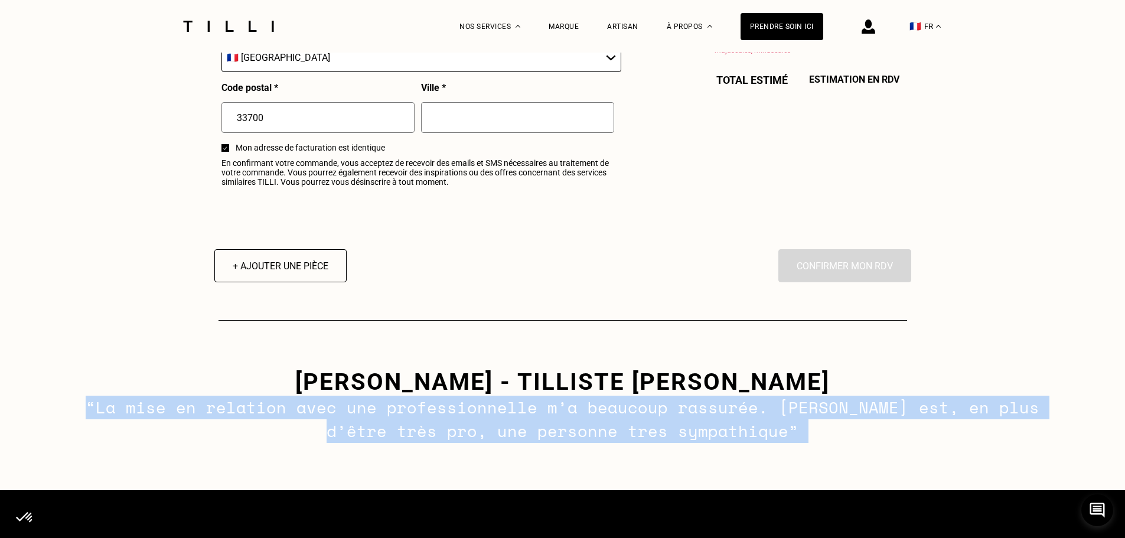
click at [532, 412] on p "“La mise en relation avec une professionnelle m’a beaucoup rassurée. [PERSON_NA…" at bounding box center [562, 419] width 964 height 47
click at [545, 409] on p "“La mise en relation avec une professionnelle m’a beaucoup rassurée. [PERSON_NA…" at bounding box center [562, 419] width 964 height 47
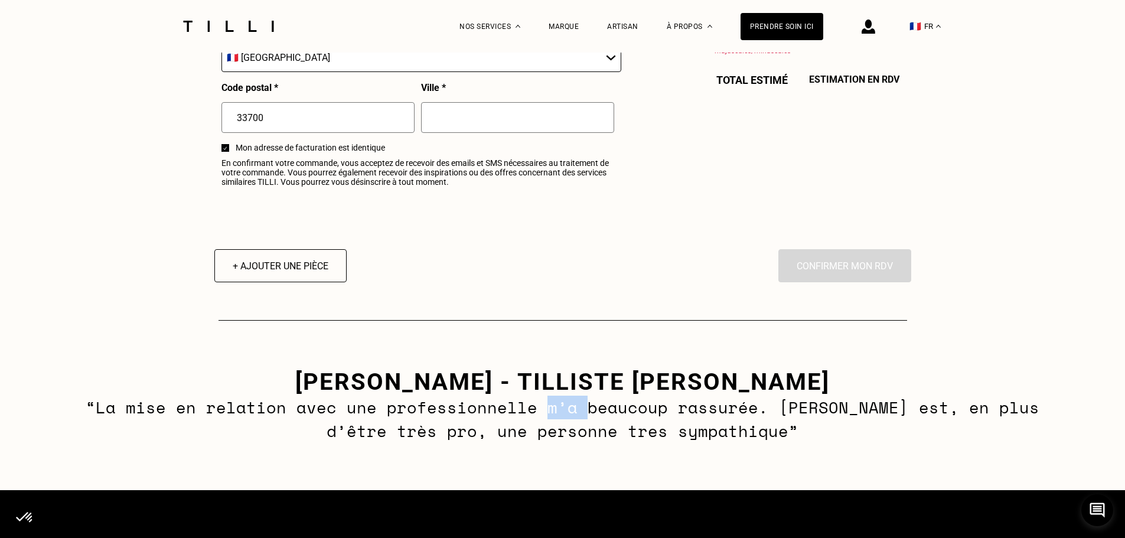
click at [545, 409] on p "“La mise en relation avec une professionnelle m’a beaucoup rassurée. [PERSON_NA…" at bounding box center [562, 419] width 964 height 47
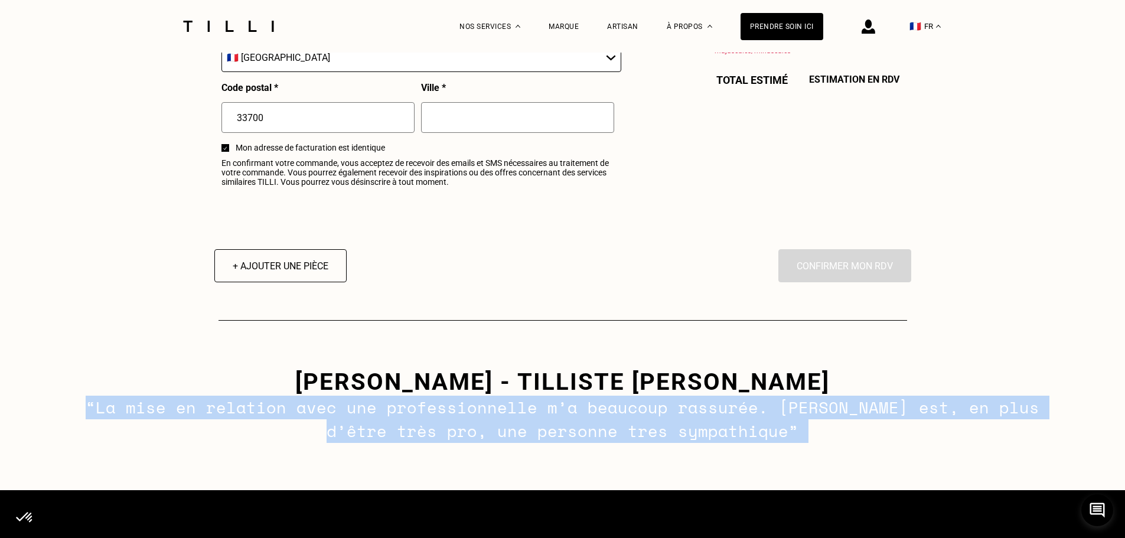
click at [545, 409] on p "“La mise en relation avec une professionnelle m’a beaucoup rassurée. [PERSON_NA…" at bounding box center [562, 419] width 964 height 47
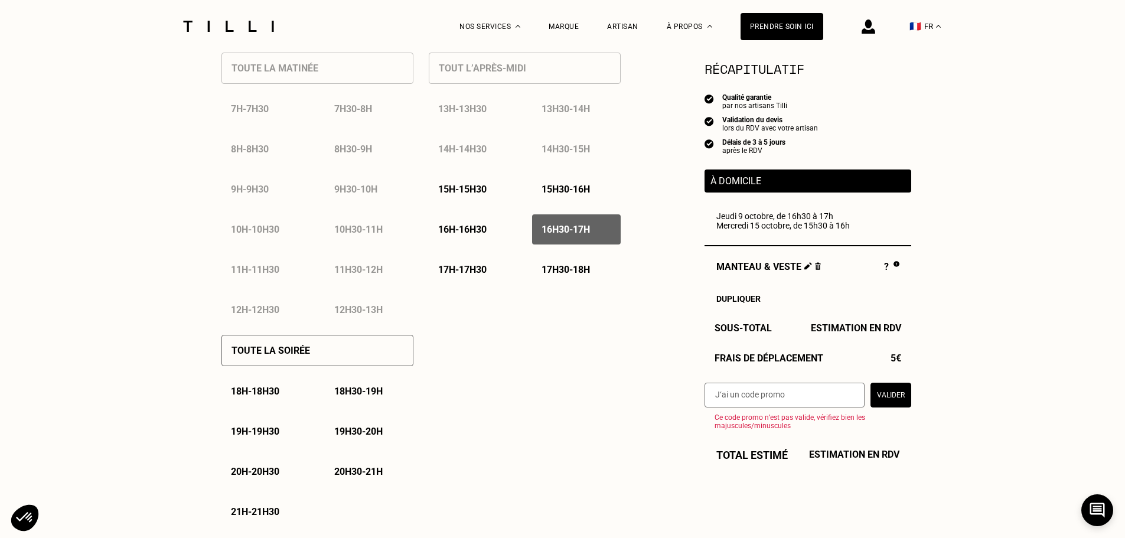
scroll to position [768, 0]
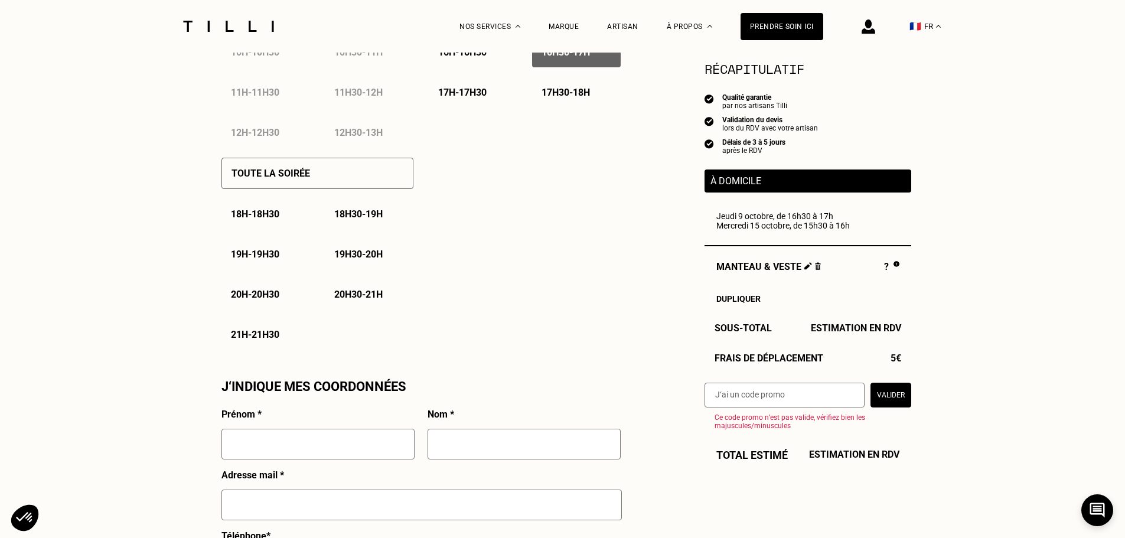
click at [342, 205] on div "18h30 - 19h" at bounding box center [369, 214] width 89 height 30
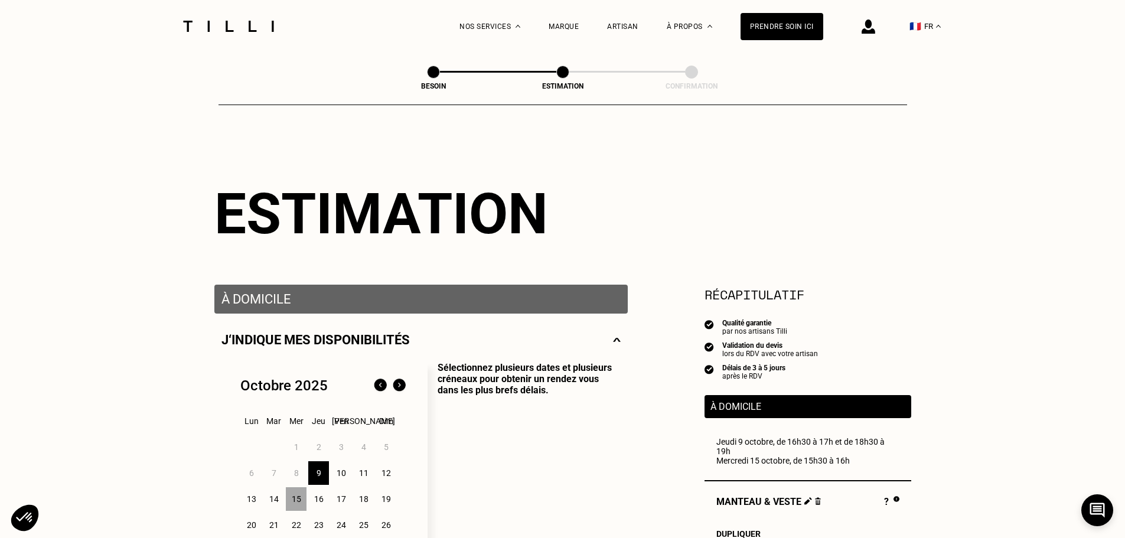
scroll to position [0, 0]
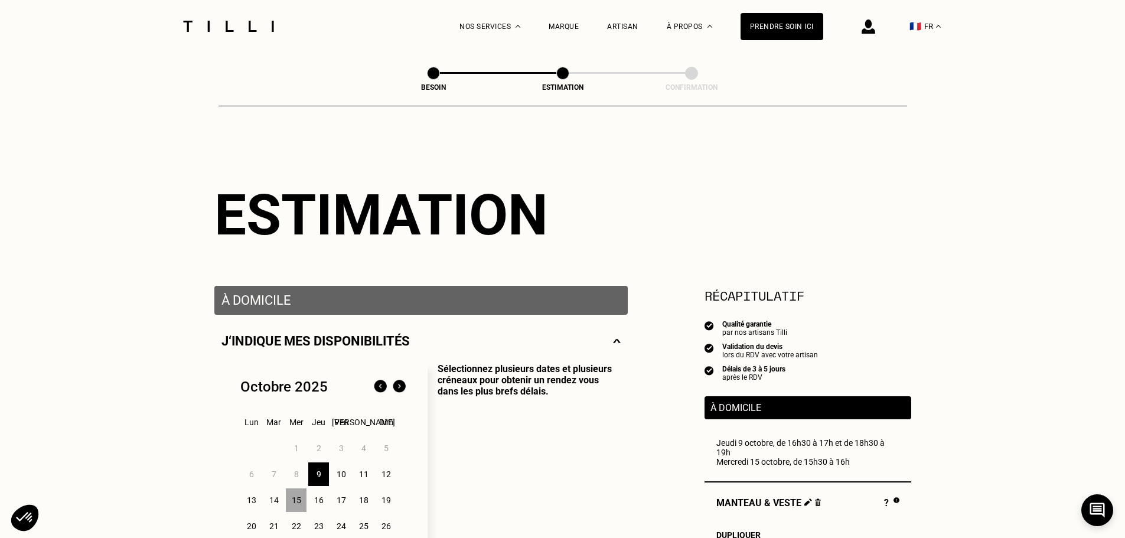
click at [383, 477] on div "12" at bounding box center [386, 474] width 21 height 24
click at [361, 478] on div "11" at bounding box center [363, 474] width 21 height 24
click at [347, 479] on div "10" at bounding box center [341, 474] width 21 height 24
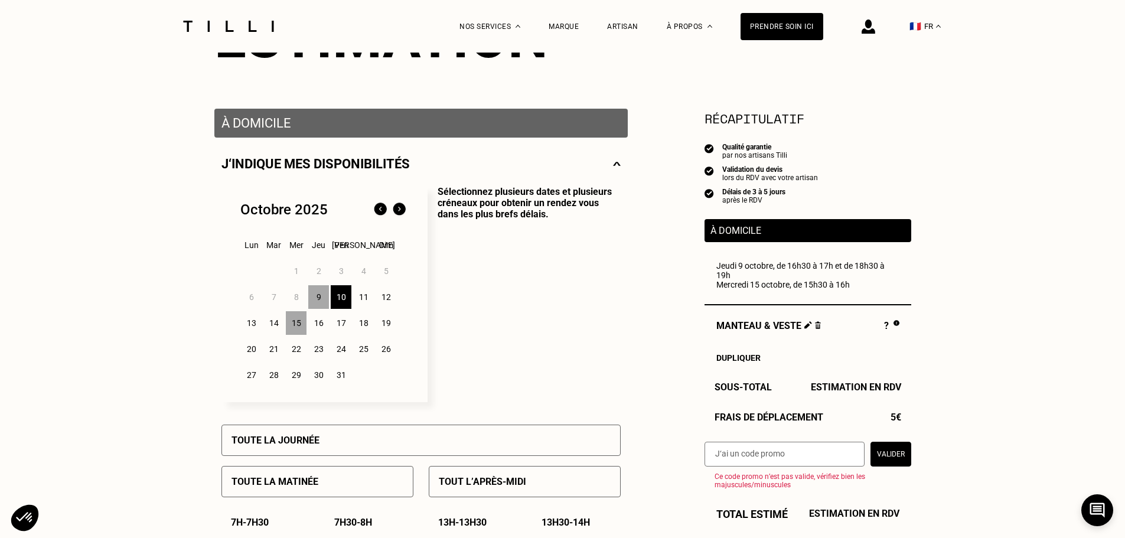
scroll to position [236, 0]
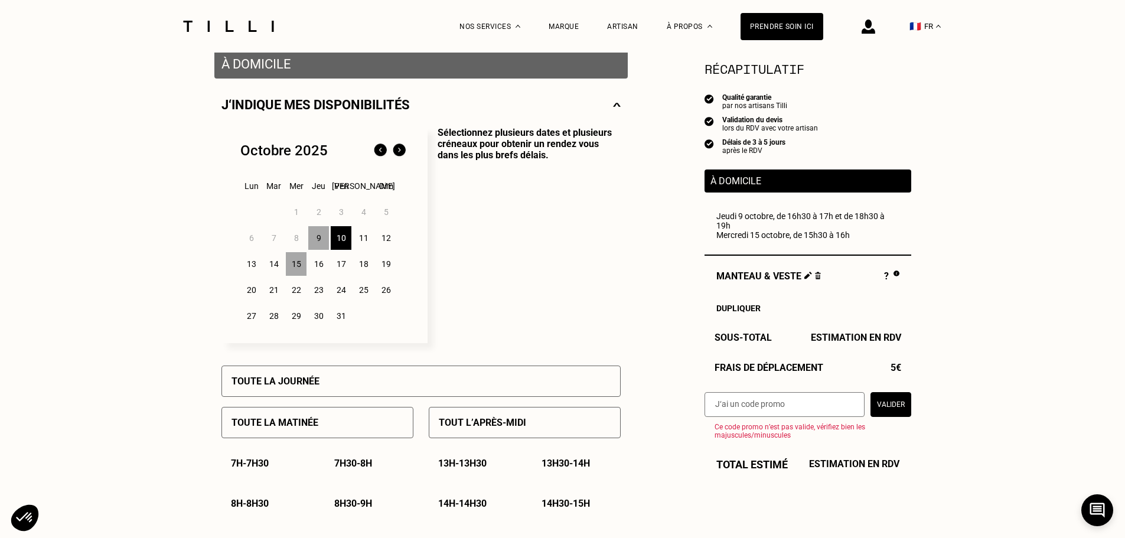
click at [370, 240] on div "11" at bounding box center [363, 238] width 21 height 24
click at [365, 243] on div "11" at bounding box center [363, 238] width 21 height 24
click at [386, 242] on div "12" at bounding box center [386, 238] width 21 height 24
click at [348, 264] on div "17" at bounding box center [341, 264] width 21 height 24
click at [335, 236] on div "10" at bounding box center [341, 238] width 21 height 24
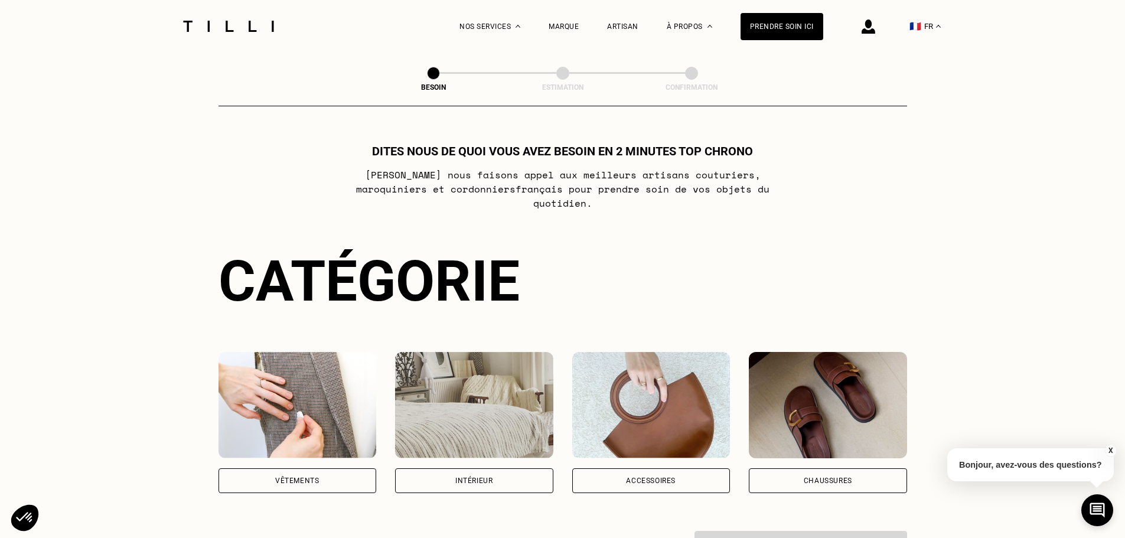
click at [1109, 449] on button "X" at bounding box center [1110, 450] width 12 height 13
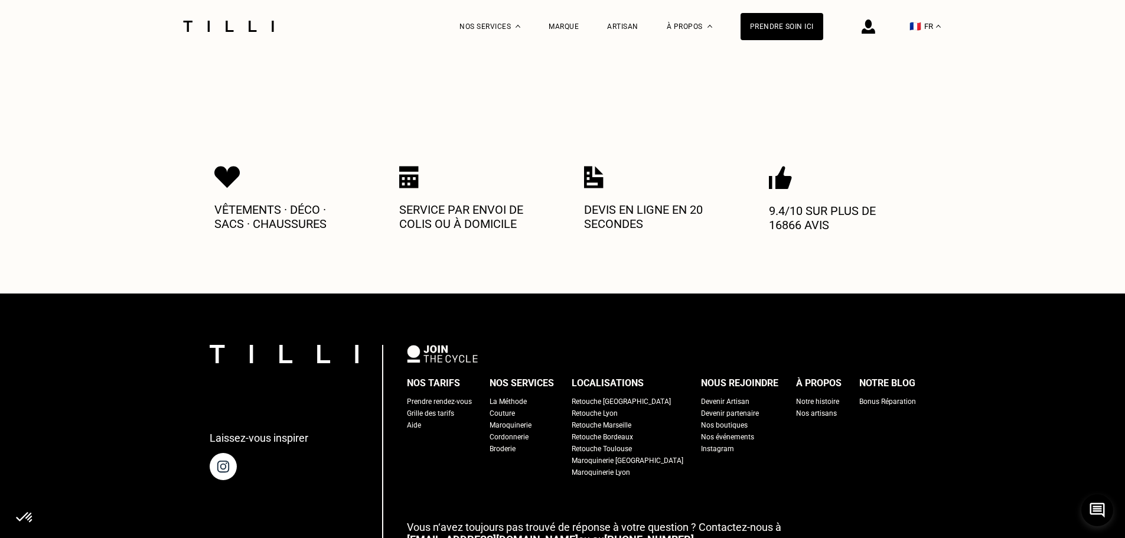
scroll to position [531, 0]
